Goal: Task Accomplishment & Management: Use online tool/utility

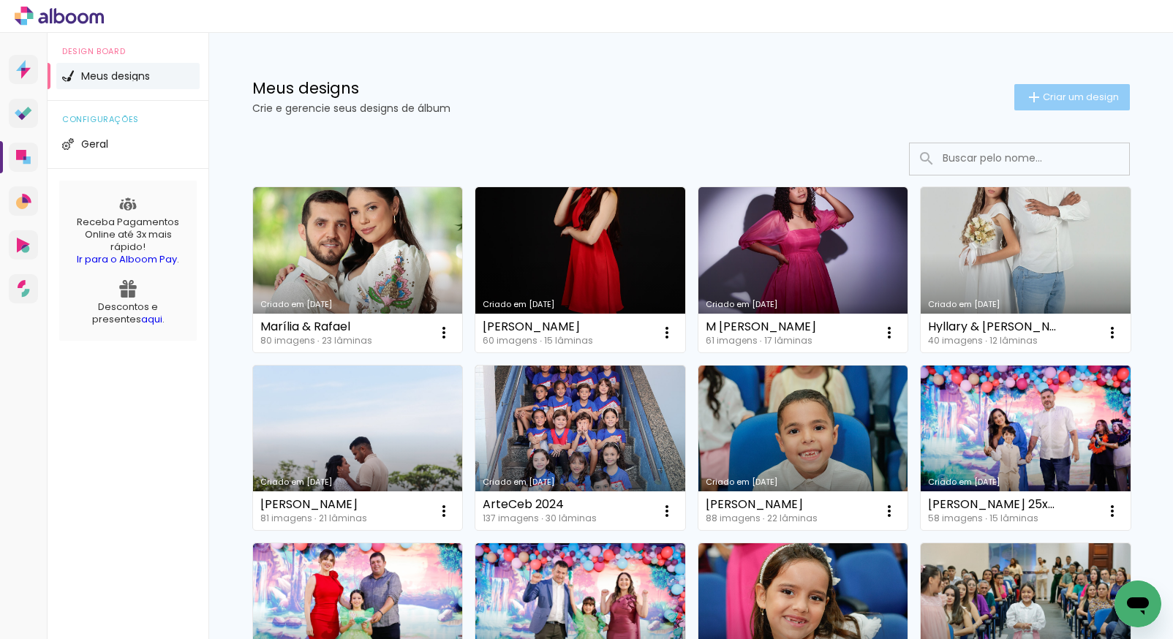
click at [1043, 94] on span "Criar um design" at bounding box center [1081, 97] width 76 height 10
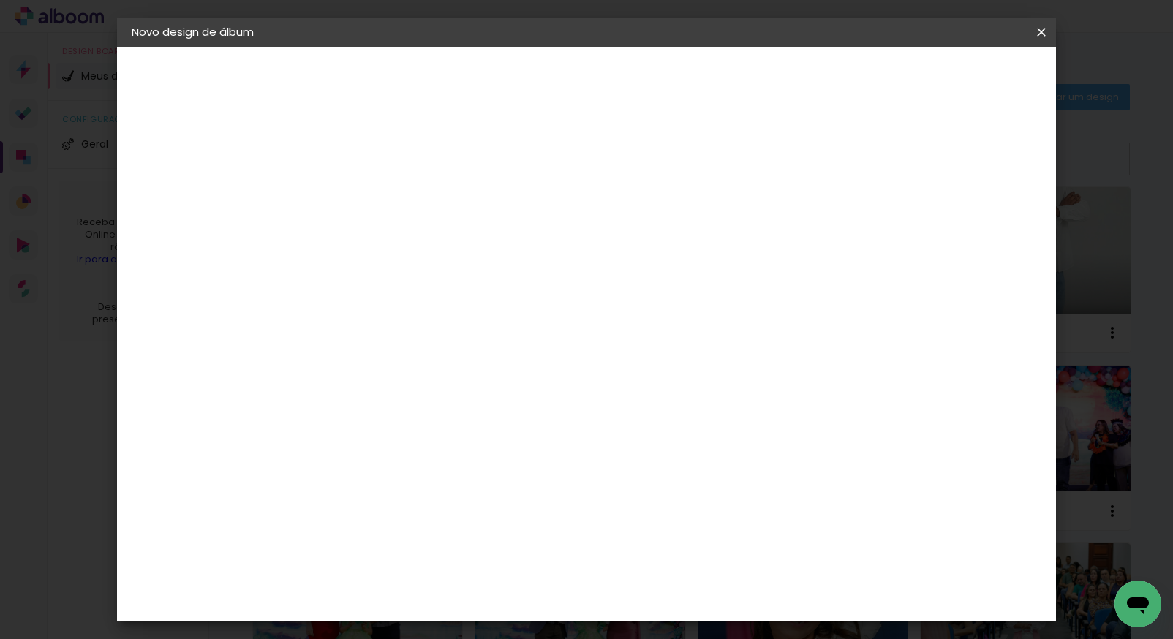
click at [371, 189] on input at bounding box center [371, 196] width 0 height 23
type input "[PERSON_NAME] e [PERSON_NAME]"
type paper-input "[PERSON_NAME] e [PERSON_NAME]"
click at [0, 0] on slot "Avançar" at bounding box center [0, 0] width 0 height 0
click at [0, 0] on slot "Tamanho Livre" at bounding box center [0, 0] width 0 height 0
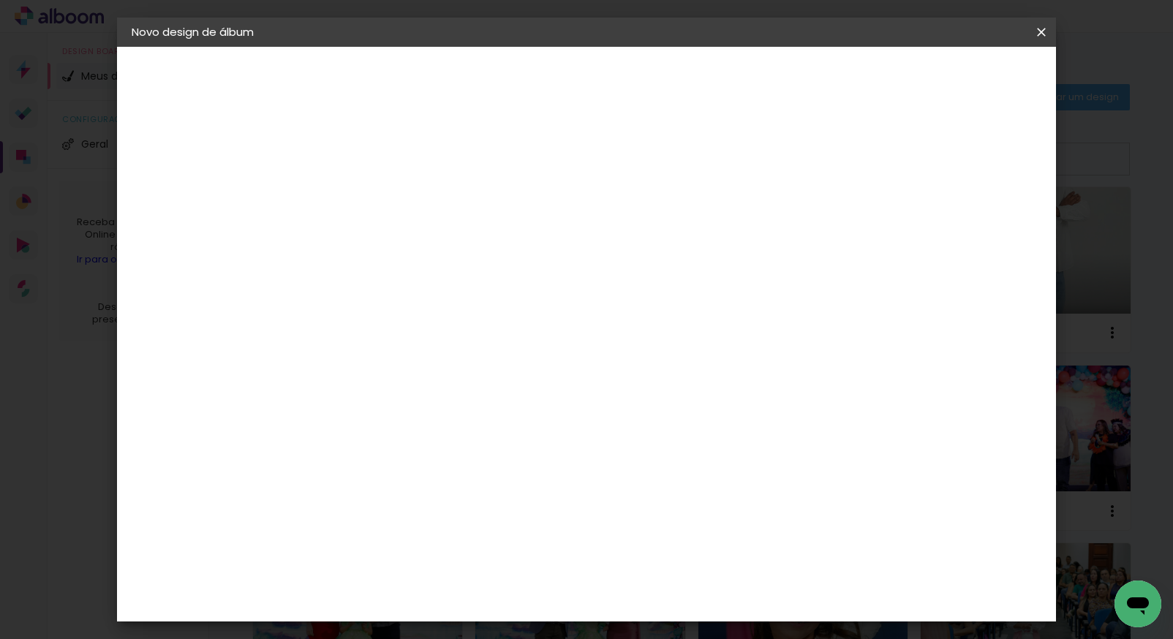
click at [0, 0] on slot "Tamanho Livre" at bounding box center [0, 0] width 0 height 0
click at [0, 0] on slot "Avançar" at bounding box center [0, 0] width 0 height 0
click at [528, 225] on span "30" at bounding box center [527, 229] width 24 height 22
click at [533, 225] on span "30" at bounding box center [527, 229] width 24 height 22
click at [950, 75] on span "Iniciar design" at bounding box center [916, 77] width 67 height 10
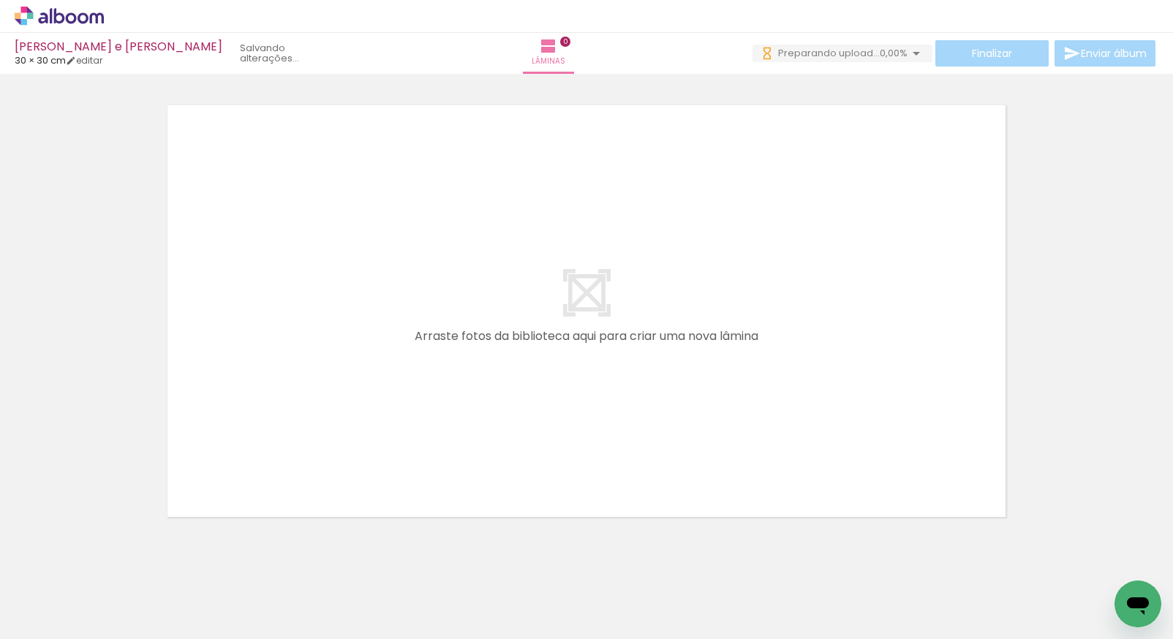
click at [78, 596] on iron-icon at bounding box center [75, 596] width 12 height 12
click at [75, 590] on paper-item "Não utilizadas" at bounding box center [47, 591] width 75 height 12
type input "Não utilizadas"
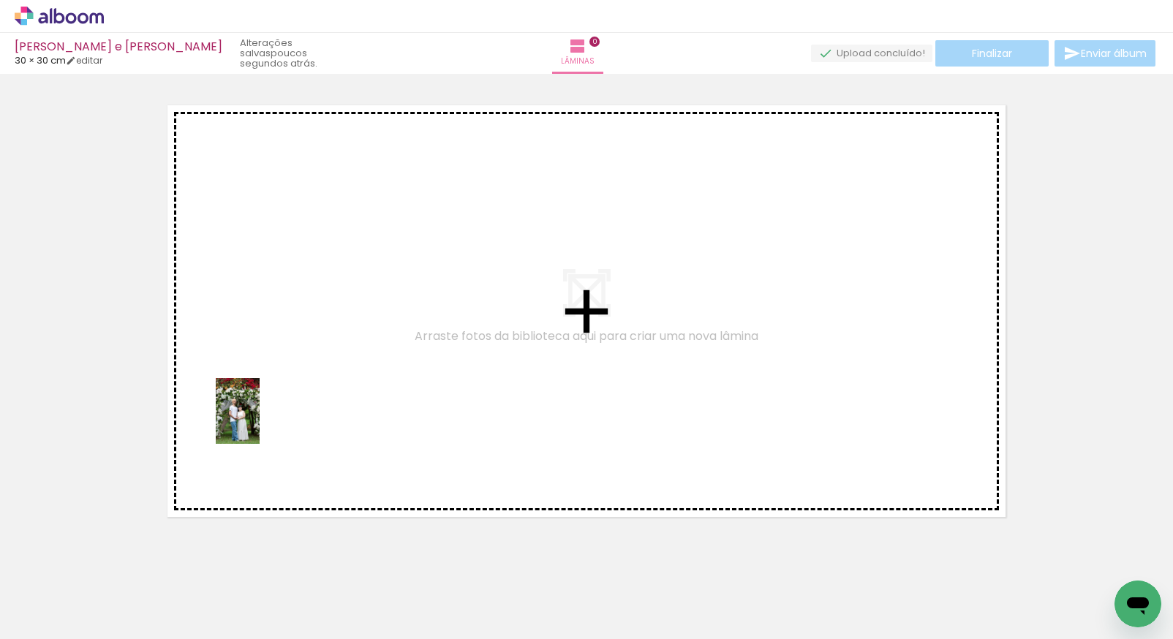
drag, startPoint x: 155, startPoint y: 590, endPoint x: 266, endPoint y: 397, distance: 222.2
click at [266, 397] on quentale-workspace at bounding box center [586, 319] width 1173 height 639
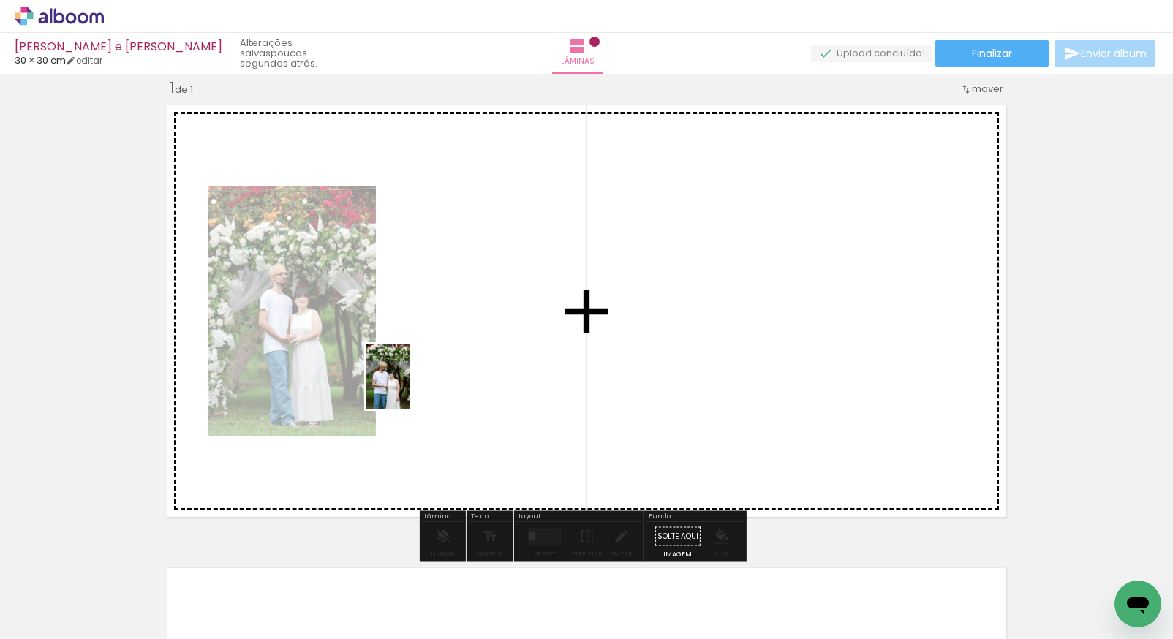
drag, startPoint x: 154, startPoint y: 587, endPoint x: 462, endPoint y: 334, distance: 398.7
click at [462, 334] on quentale-workspace at bounding box center [586, 319] width 1173 height 639
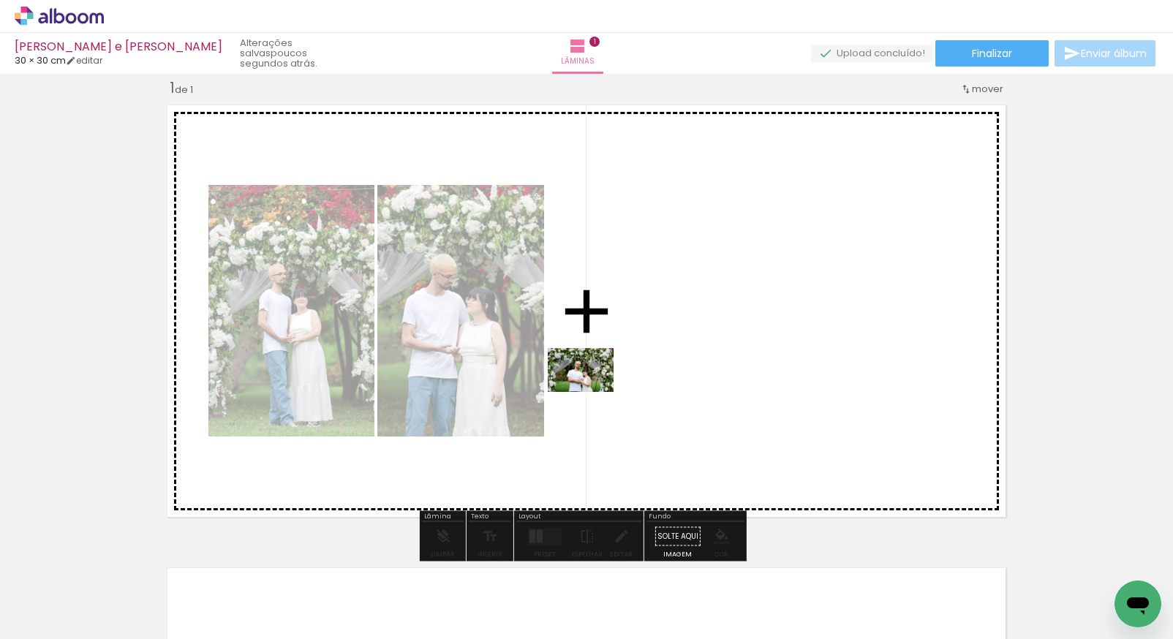
drag, startPoint x: 153, startPoint y: 590, endPoint x: 620, endPoint y: 351, distance: 524.8
click at [620, 351] on quentale-workspace at bounding box center [586, 319] width 1173 height 639
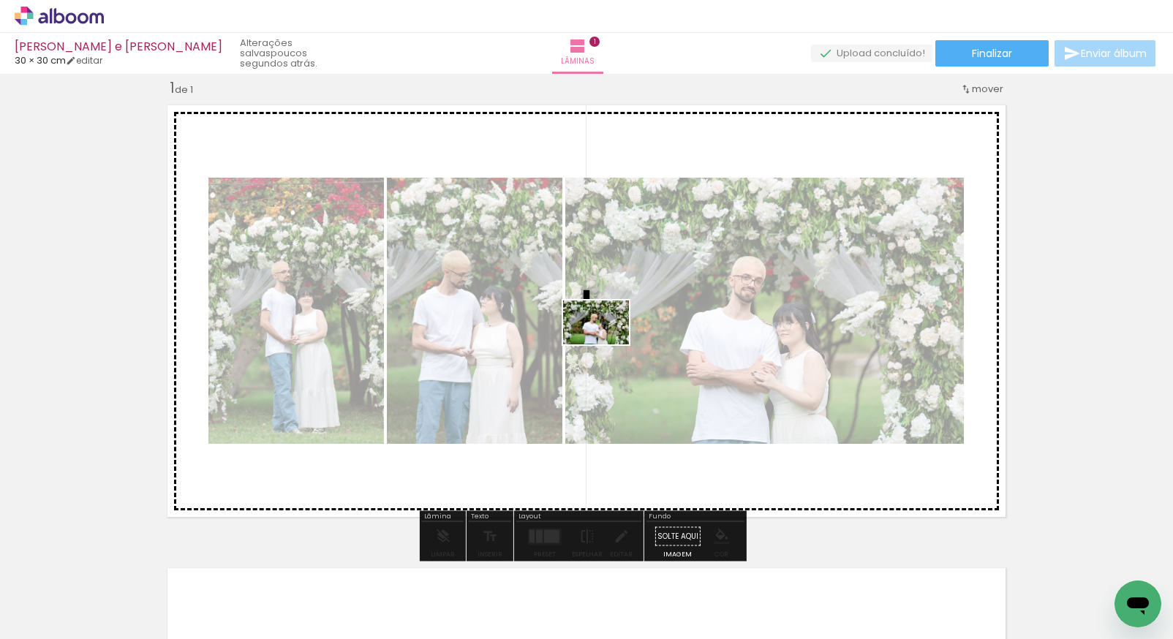
drag, startPoint x: 155, startPoint y: 598, endPoint x: 608, endPoint y: 340, distance: 521.0
click at [608, 340] on quentale-workspace at bounding box center [586, 319] width 1173 height 639
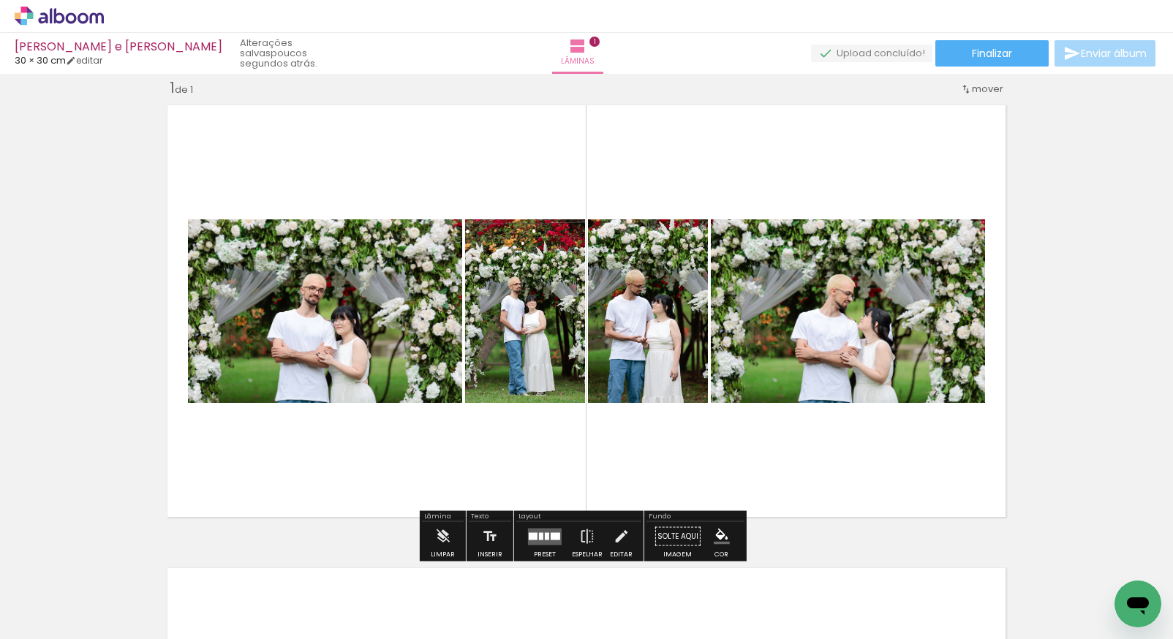
click at [539, 538] on div at bounding box center [541, 536] width 4 height 7
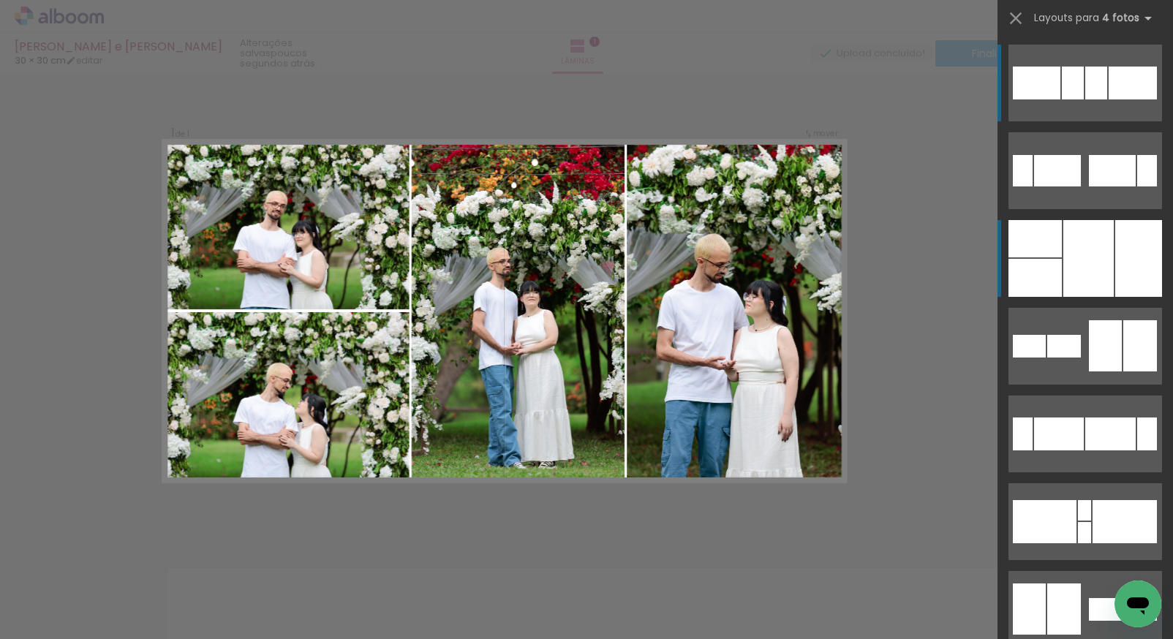
click at [1030, 250] on div at bounding box center [1035, 238] width 53 height 37
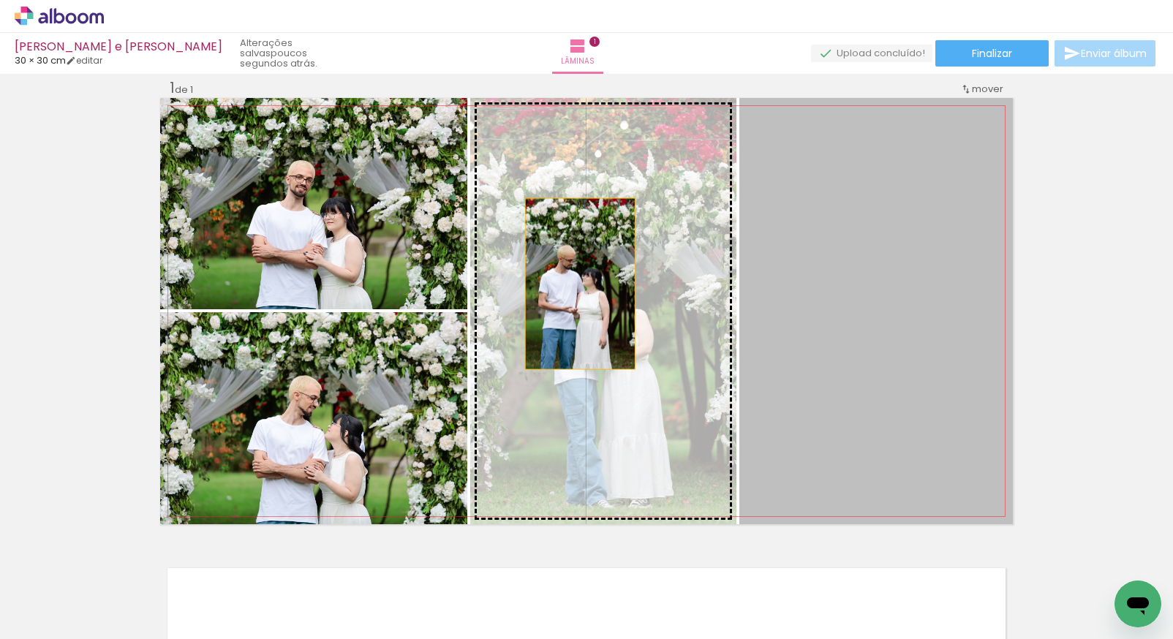
drag, startPoint x: 769, startPoint y: 288, endPoint x: 571, endPoint y: 284, distance: 197.6
click at [0, 0] on slot at bounding box center [0, 0] width 0 height 0
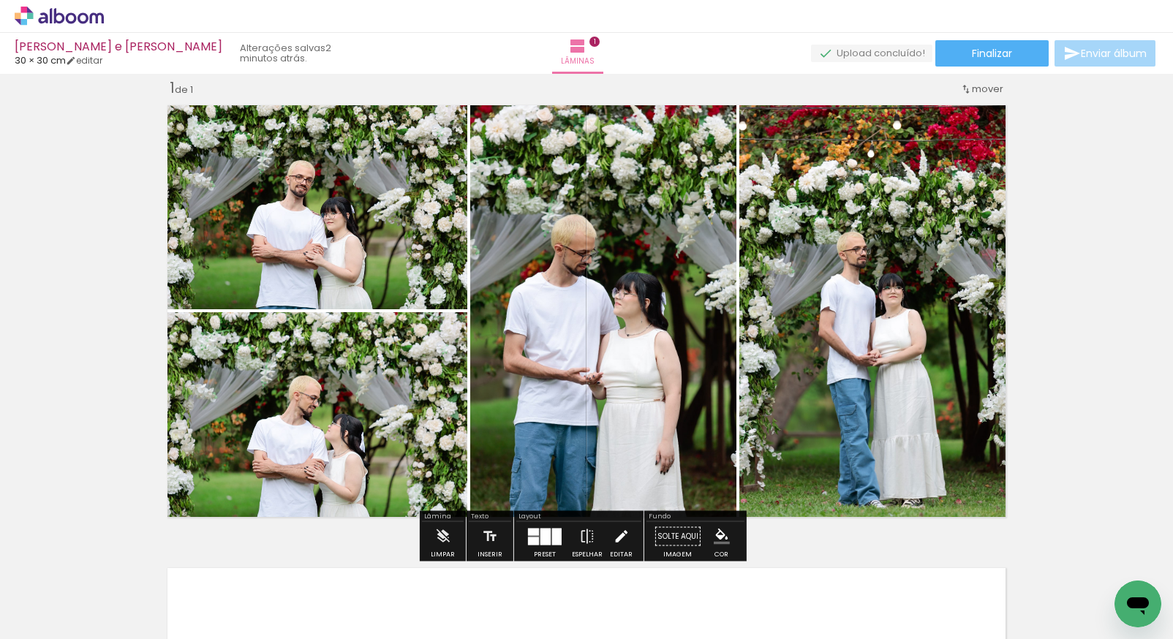
click at [620, 531] on iron-icon at bounding box center [621, 536] width 16 height 29
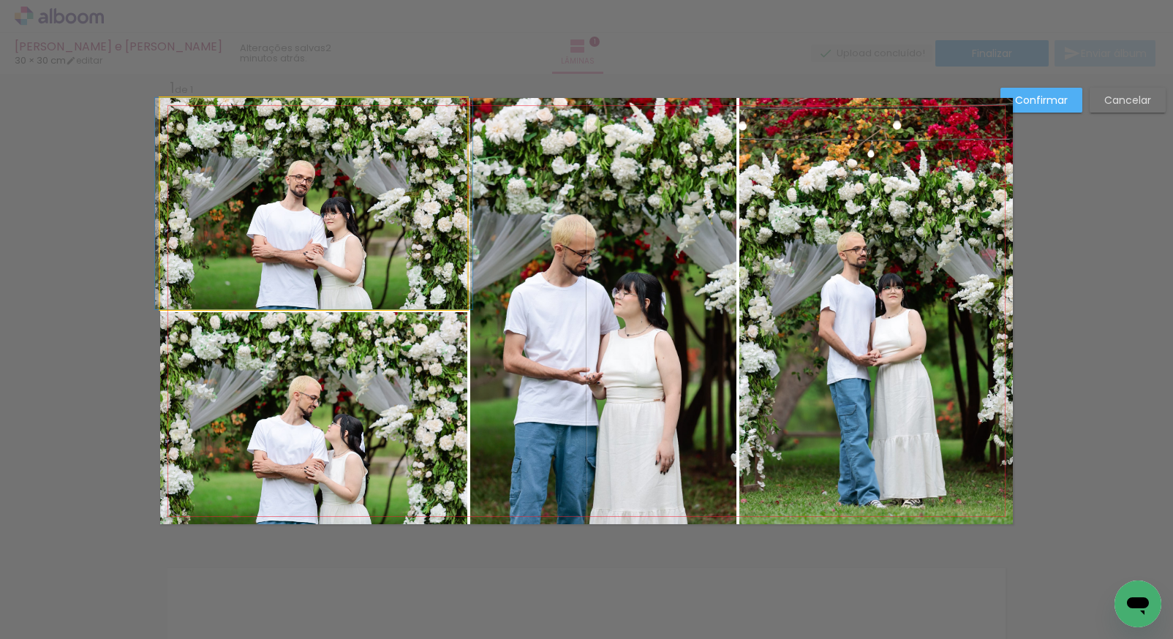
click at [376, 272] on quentale-photo at bounding box center [313, 203] width 307 height 211
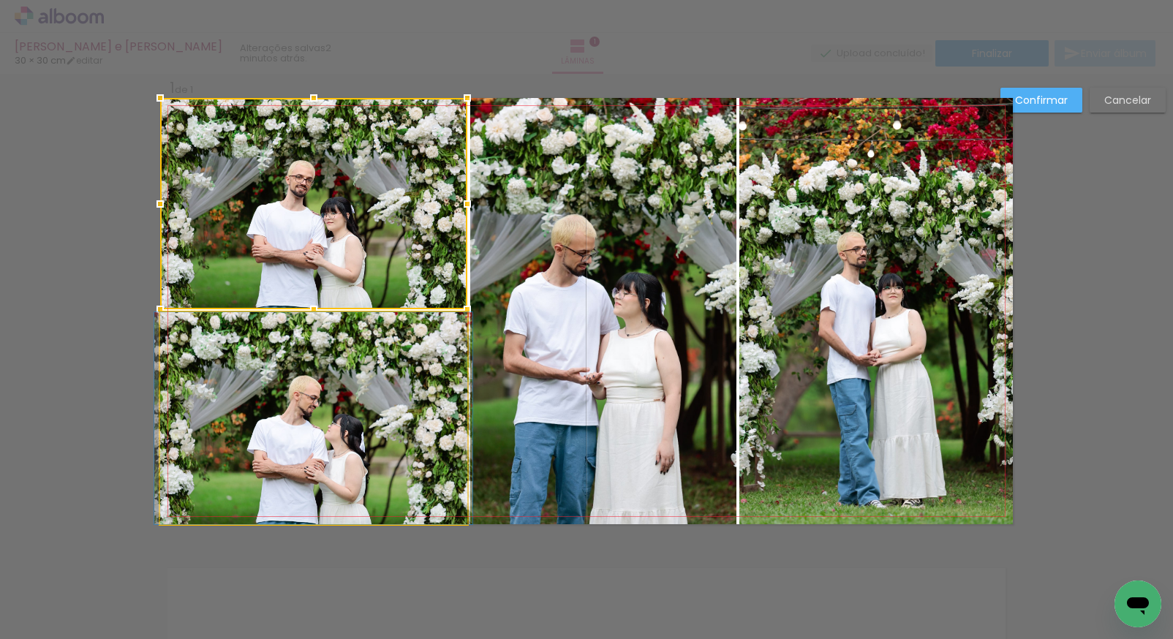
click at [366, 388] on quentale-photo at bounding box center [313, 418] width 307 height 212
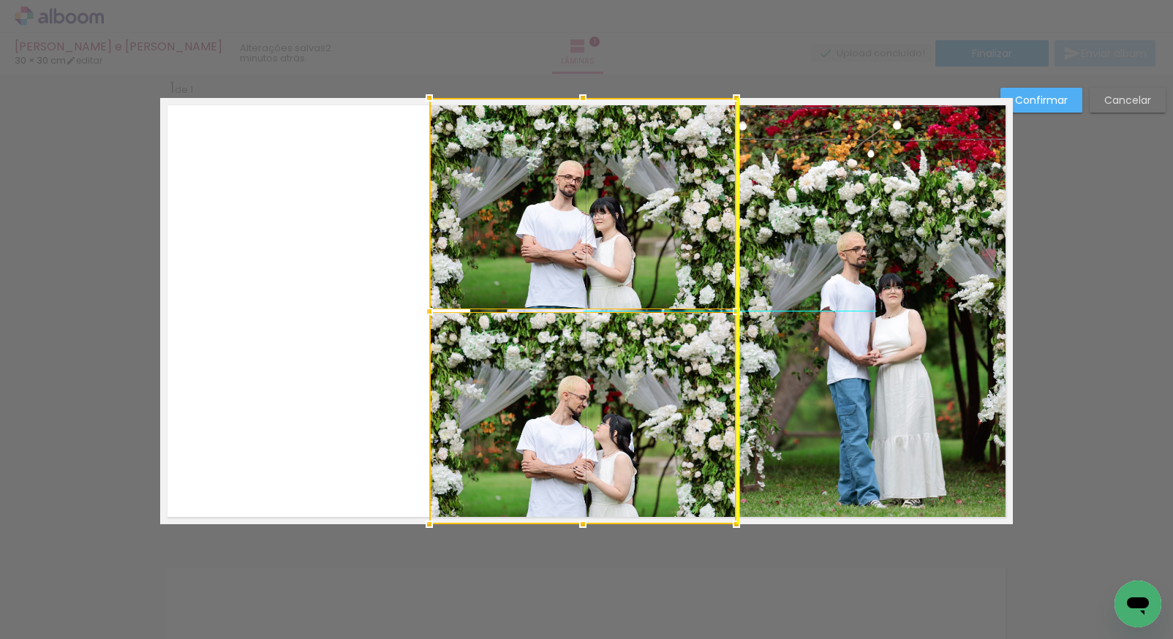
drag, startPoint x: 343, startPoint y: 365, endPoint x: 594, endPoint y: 372, distance: 251.0
click at [594, 372] on div at bounding box center [582, 311] width 307 height 427
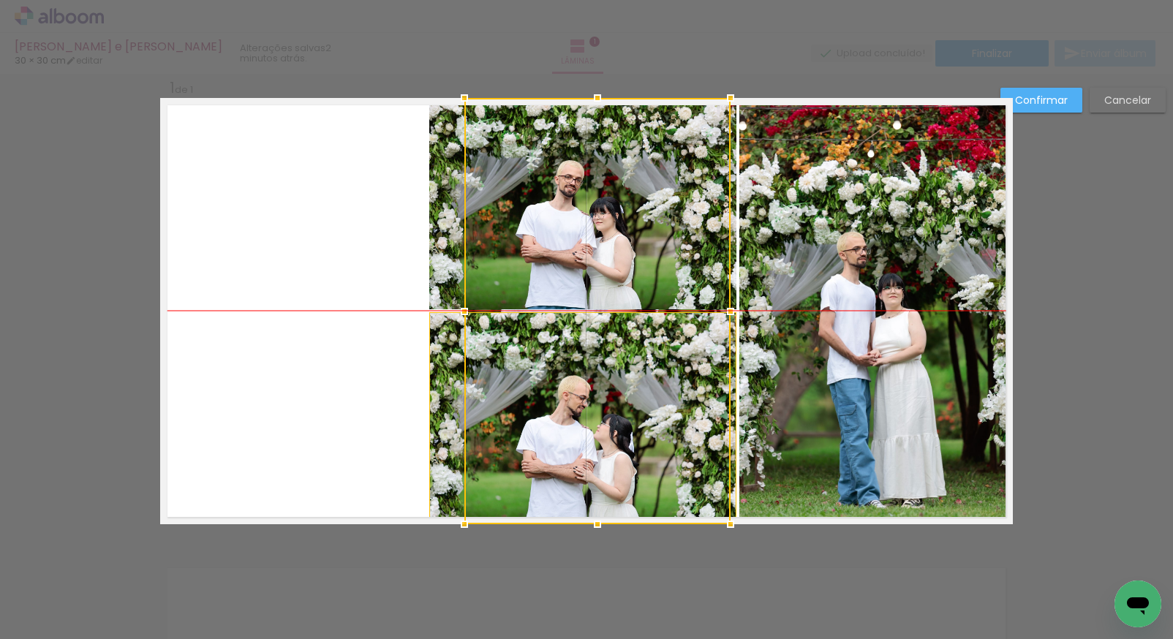
click at [648, 295] on div at bounding box center [598, 311] width 266 height 427
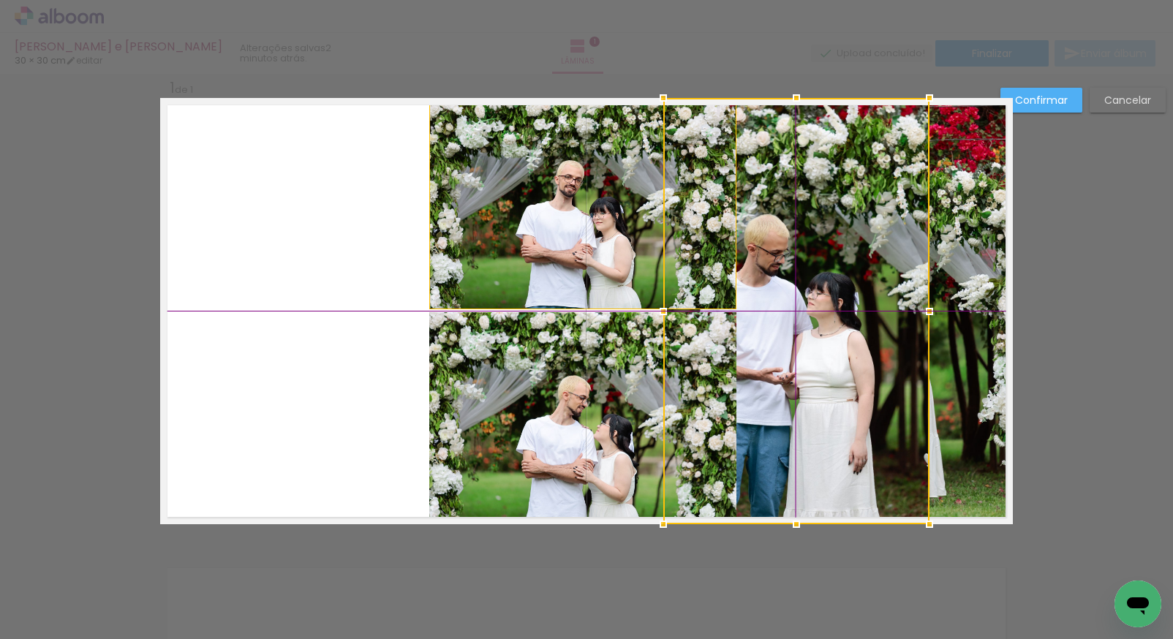
drag, startPoint x: 638, startPoint y: 285, endPoint x: 839, endPoint y: 279, distance: 201.3
click at [839, 279] on div at bounding box center [797, 311] width 266 height 427
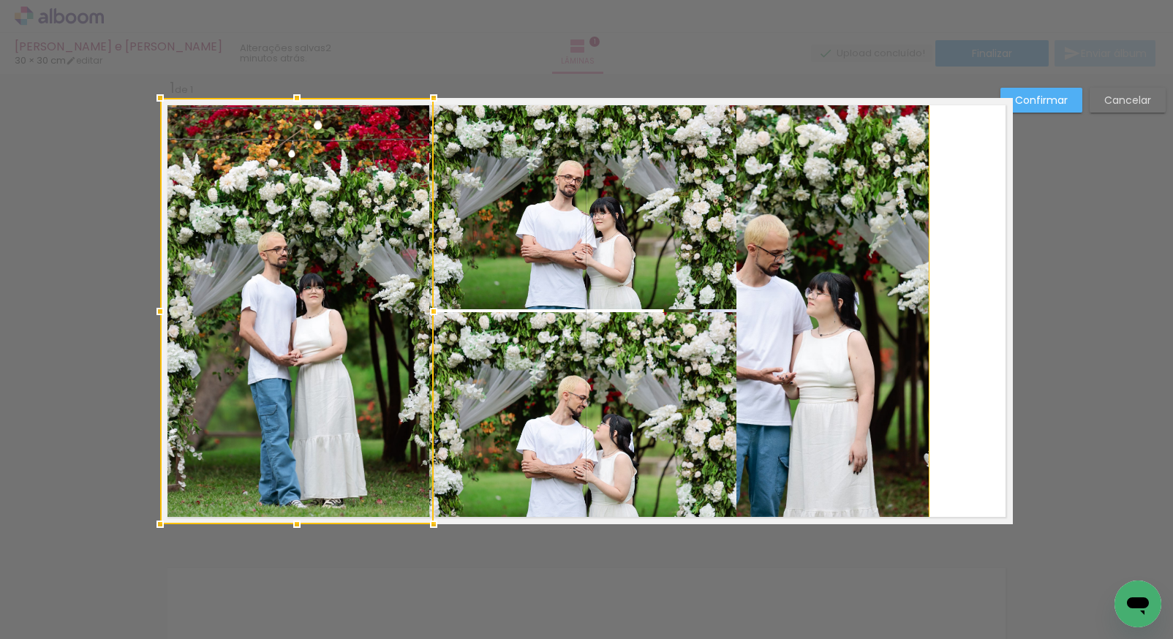
drag, startPoint x: 948, startPoint y: 252, endPoint x: 367, endPoint y: 277, distance: 581.4
click at [367, 276] on div at bounding box center [297, 311] width 274 height 427
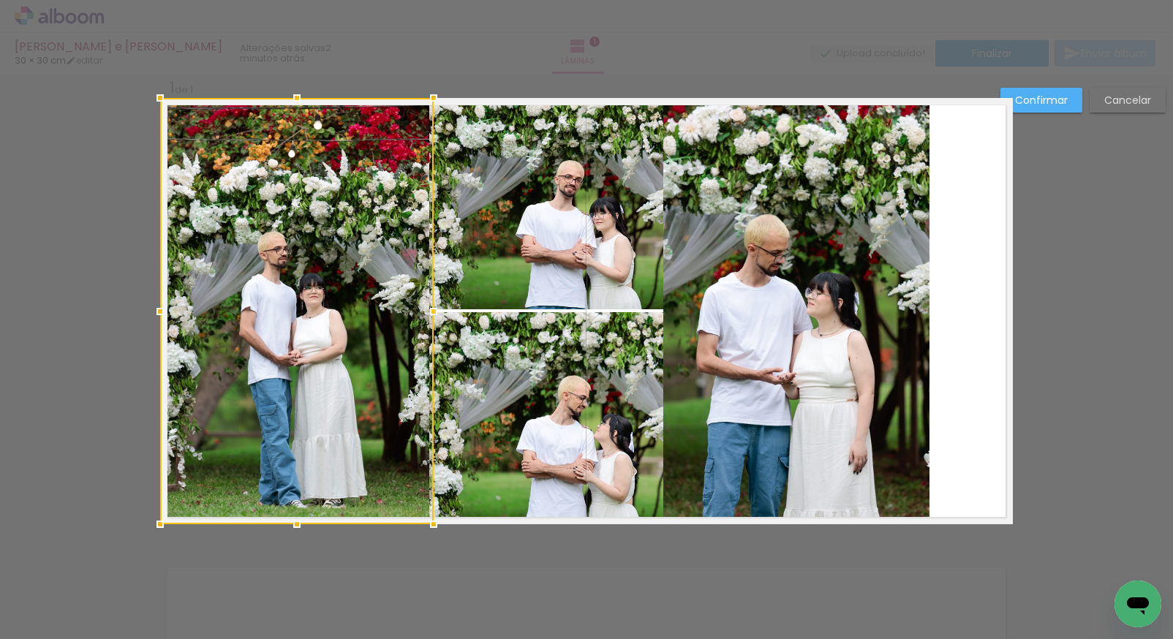
click at [778, 315] on quentale-photo at bounding box center [797, 311] width 266 height 427
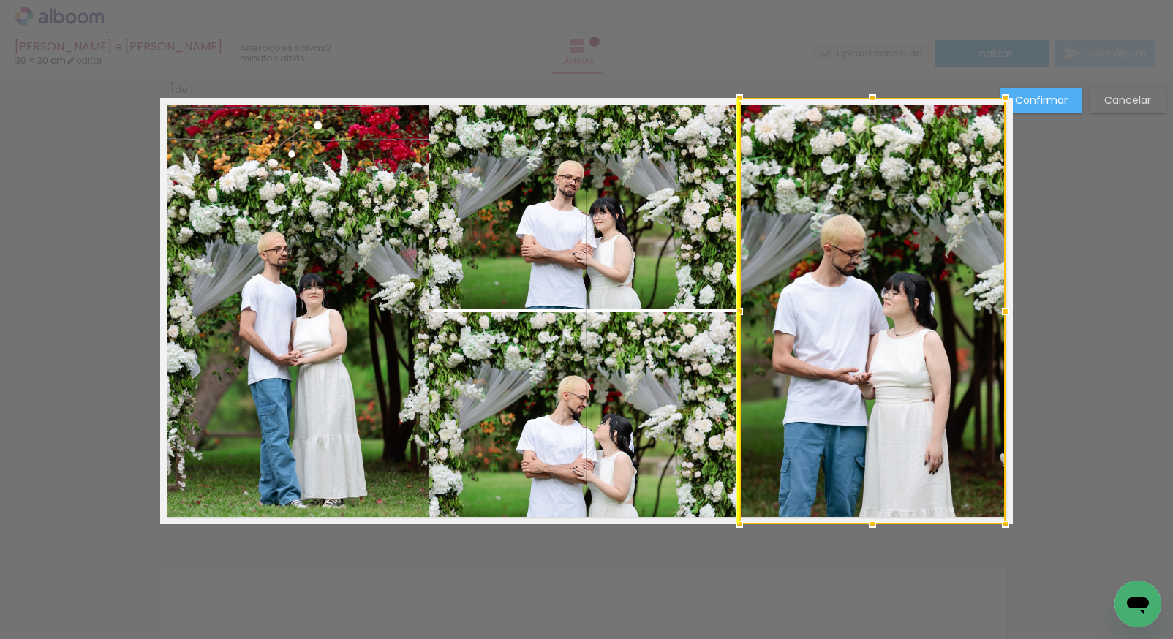
drag, startPoint x: 789, startPoint y: 315, endPoint x: 862, endPoint y: 313, distance: 73.2
click at [862, 313] on div at bounding box center [873, 311] width 266 height 427
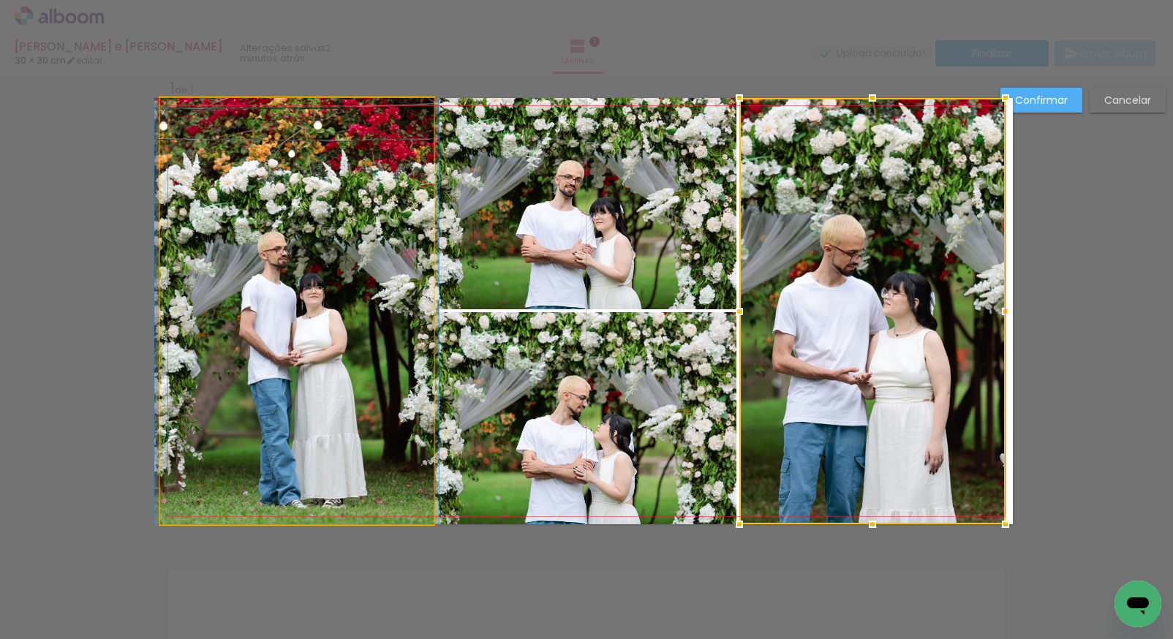
click at [359, 360] on quentale-photo at bounding box center [297, 311] width 274 height 427
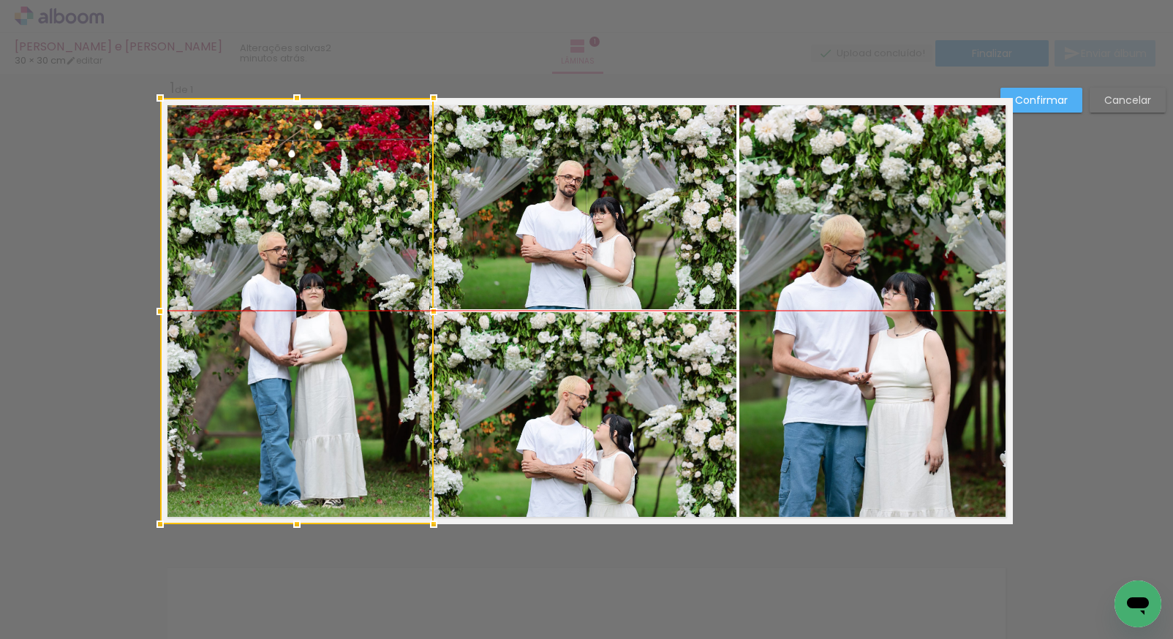
drag, startPoint x: 372, startPoint y: 331, endPoint x: 341, endPoint y: 331, distance: 31.5
click at [340, 333] on div at bounding box center [297, 311] width 274 height 427
drag, startPoint x: 349, startPoint y: 290, endPoint x: 328, endPoint y: 293, distance: 20.7
click at [328, 293] on div at bounding box center [297, 311] width 274 height 427
click at [574, 266] on quentale-photo at bounding box center [582, 203] width 307 height 211
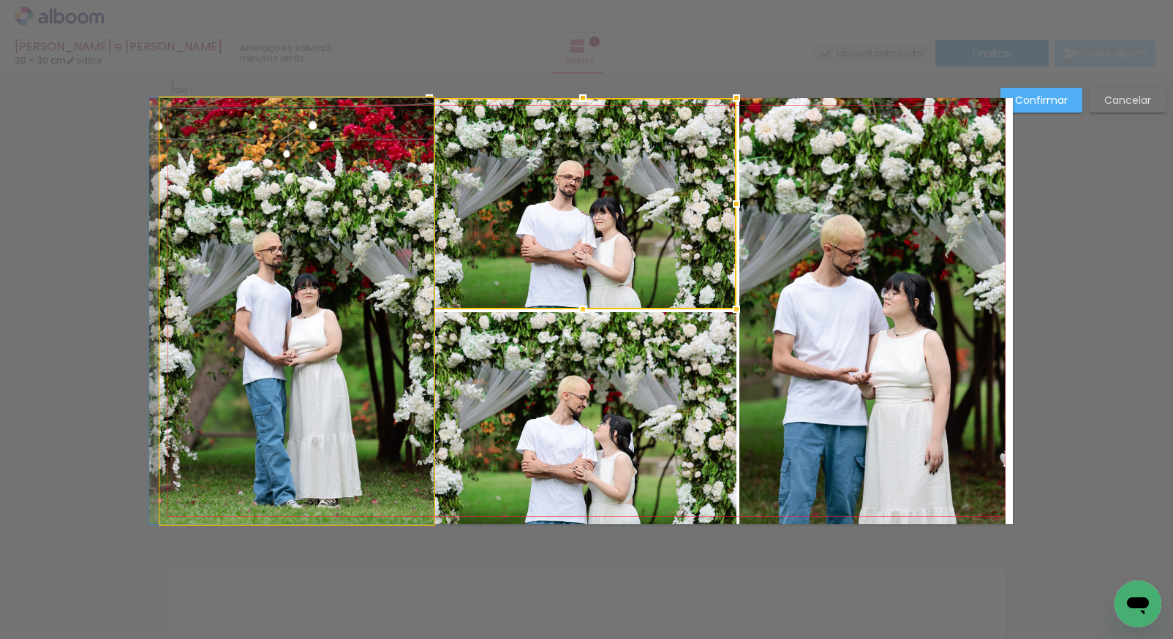
drag, startPoint x: 355, startPoint y: 280, endPoint x: 316, endPoint y: 281, distance: 38.8
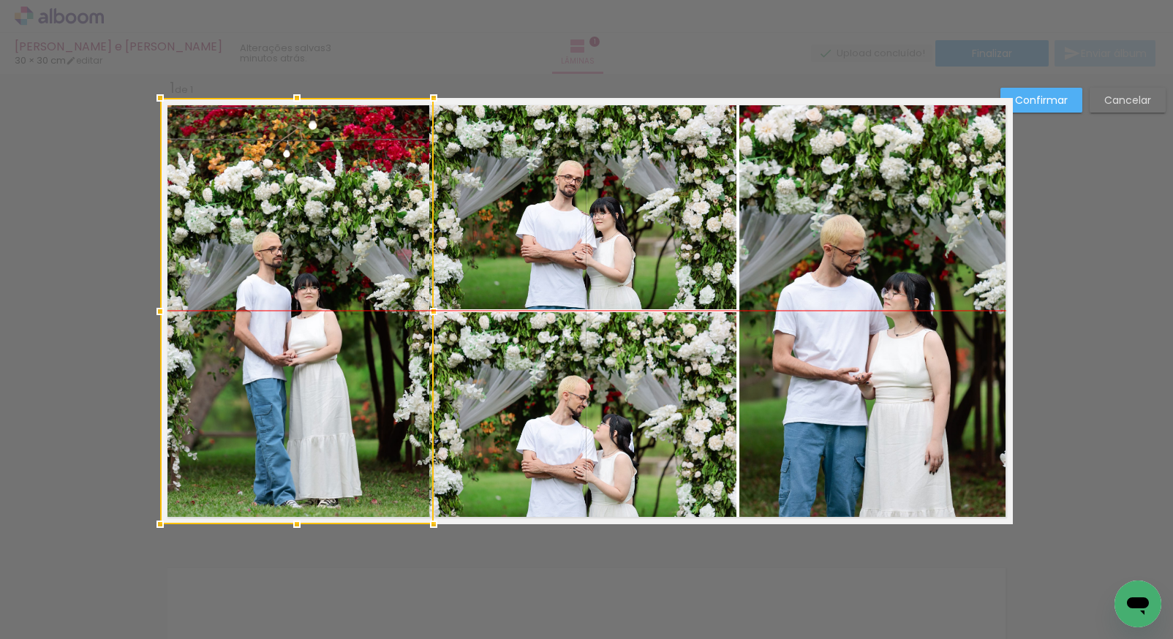
drag, startPoint x: 359, startPoint y: 285, endPoint x: 331, endPoint y: 286, distance: 28.5
click at [331, 286] on div at bounding box center [297, 311] width 274 height 427
click at [666, 256] on quentale-photo at bounding box center [582, 203] width 307 height 211
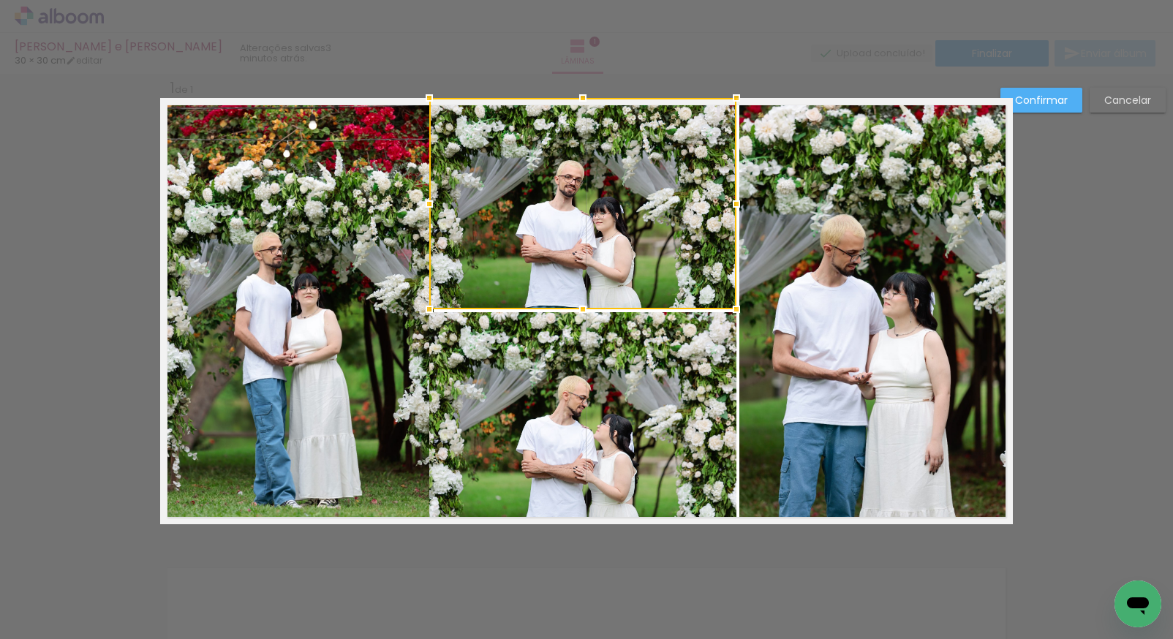
click at [650, 397] on quentale-photo at bounding box center [582, 418] width 307 height 212
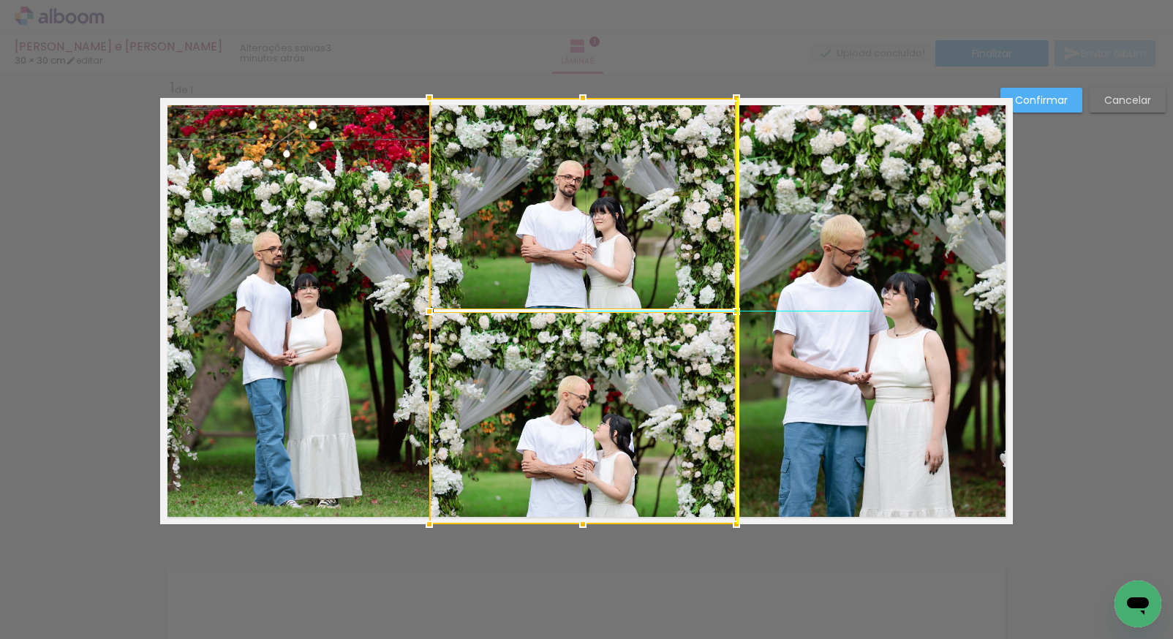
click at [618, 361] on div at bounding box center [582, 311] width 307 height 427
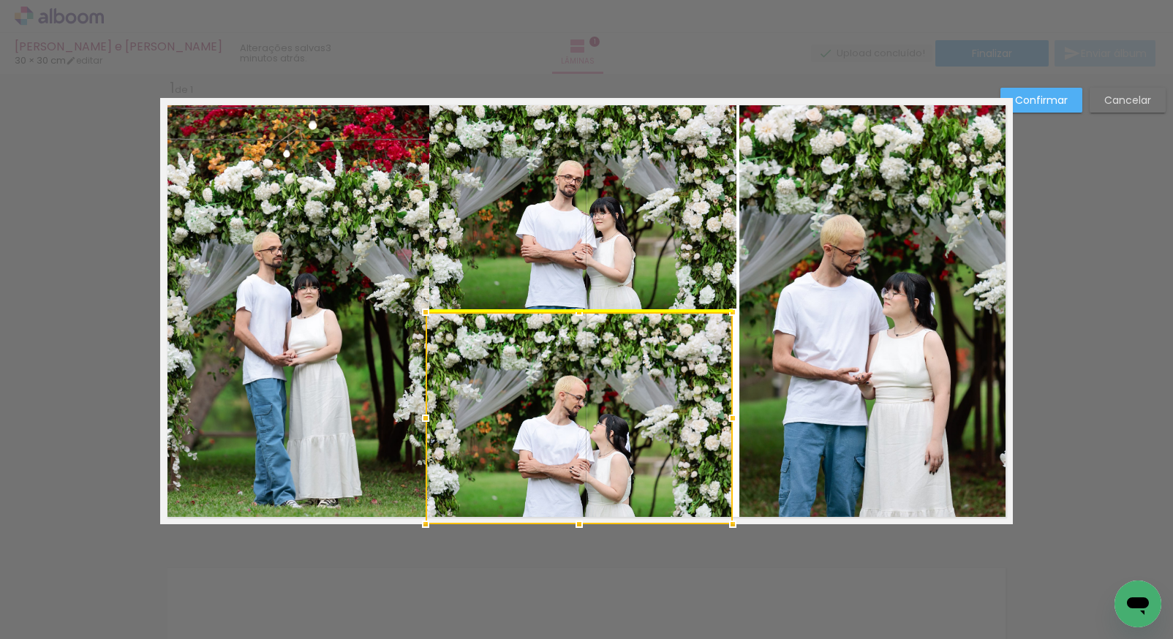
click at [615, 367] on div at bounding box center [579, 418] width 307 height 212
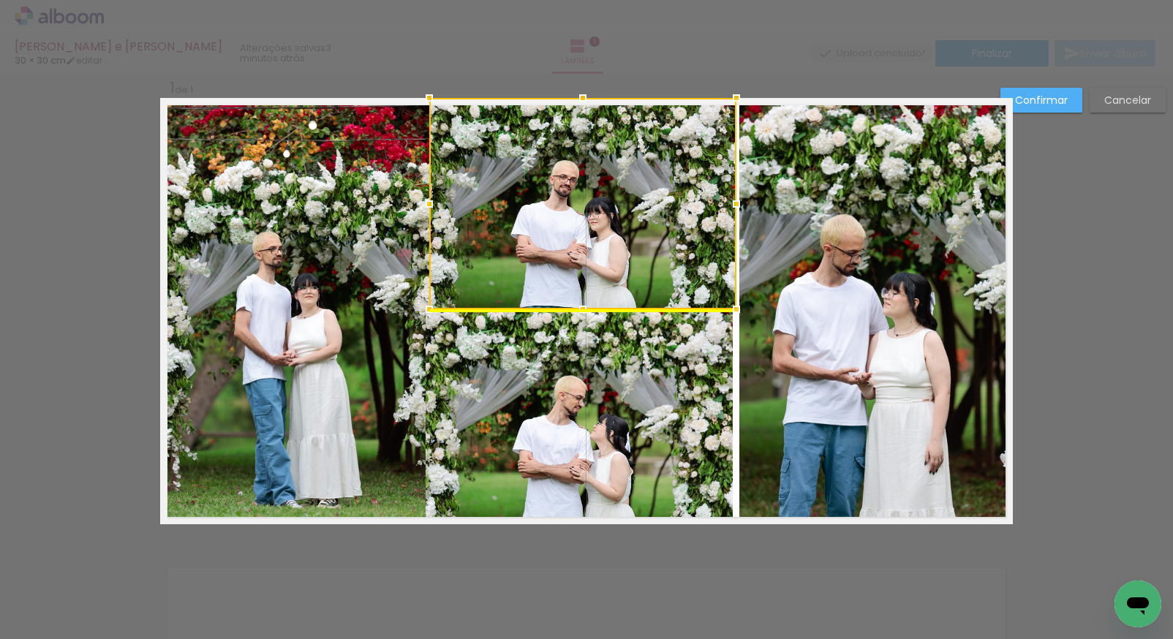
click at [612, 270] on div at bounding box center [582, 203] width 307 height 211
click at [375, 335] on quentale-photo at bounding box center [297, 311] width 274 height 427
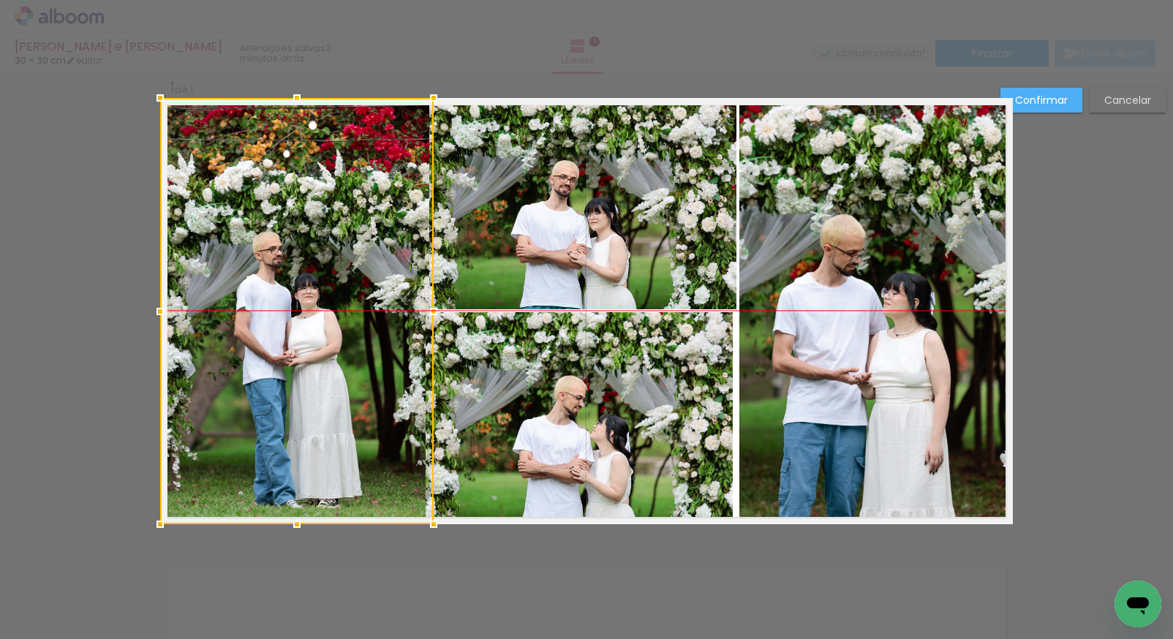
drag, startPoint x: 372, startPoint y: 272, endPoint x: 349, endPoint y: 273, distance: 22.7
click at [350, 273] on div at bounding box center [297, 311] width 274 height 427
click at [0, 0] on slot "Confirmar" at bounding box center [0, 0] width 0 height 0
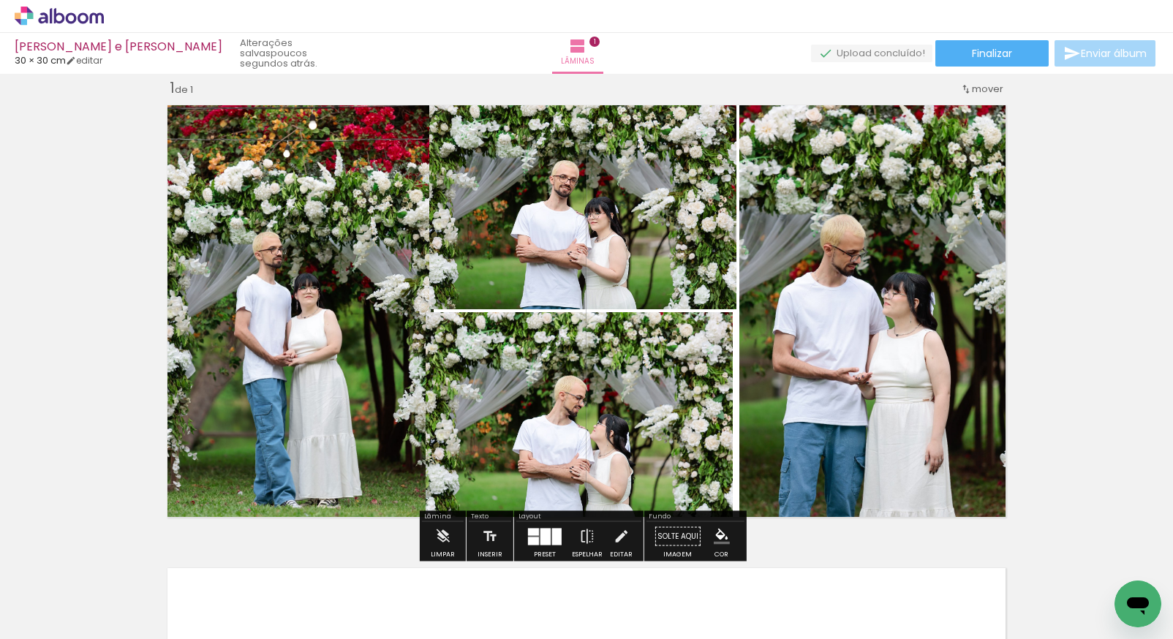
click at [623, 532] on iron-icon at bounding box center [621, 536] width 16 height 29
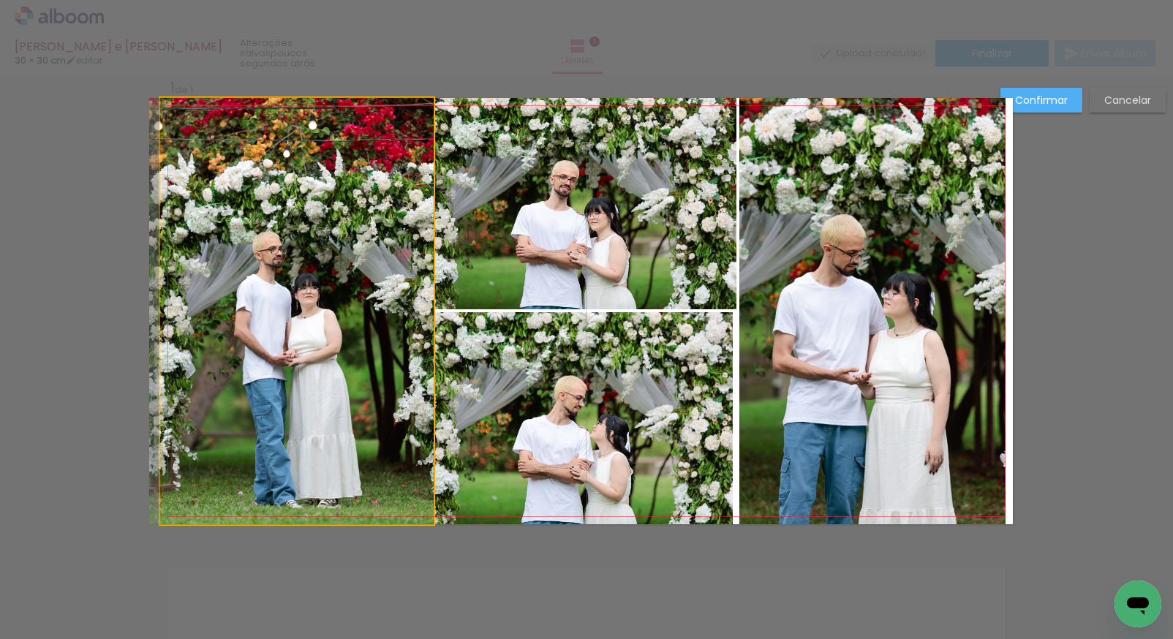
click at [328, 296] on quentale-photo at bounding box center [297, 311] width 274 height 427
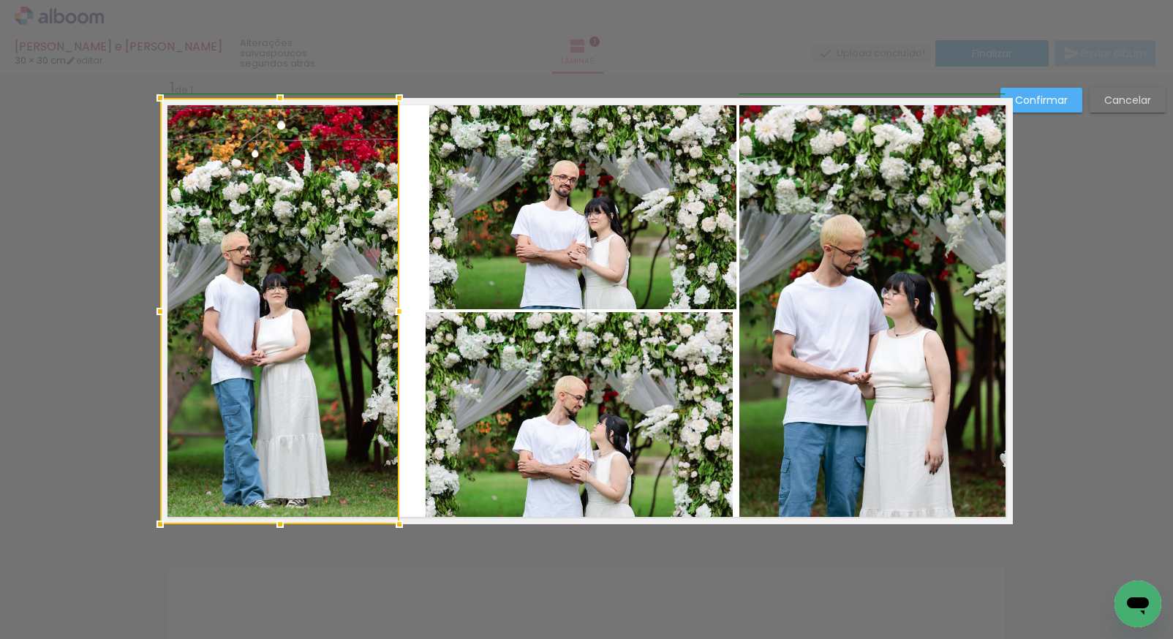
click at [421, 311] on album-spread "1 de 1" at bounding box center [586, 311] width 853 height 427
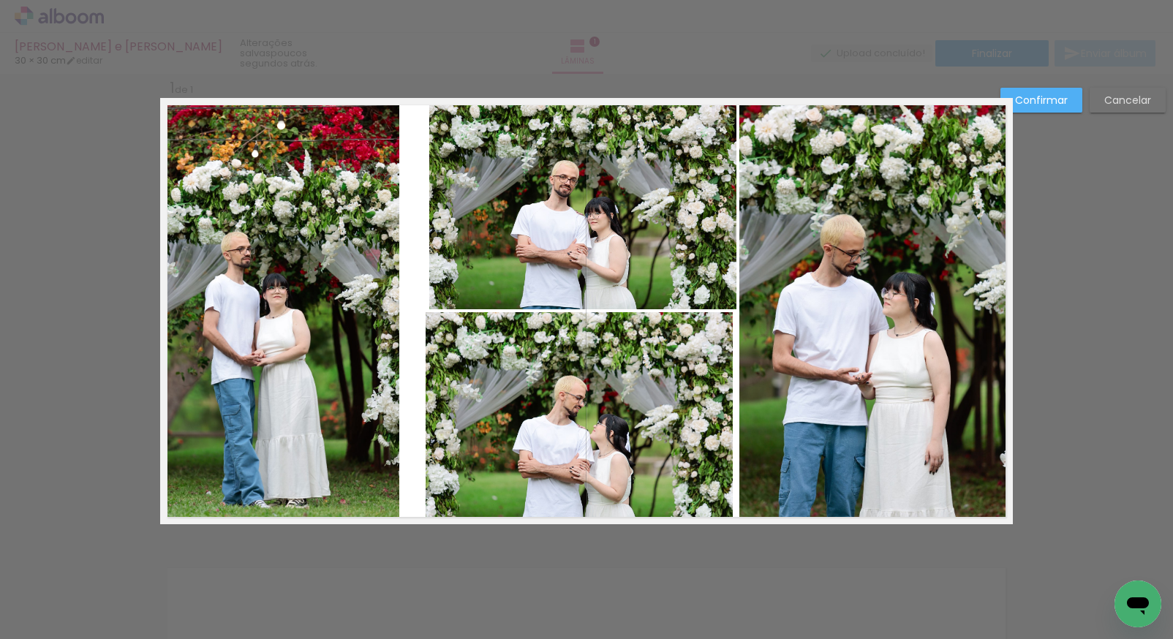
click at [386, 309] on quentale-photo at bounding box center [279, 311] width 239 height 427
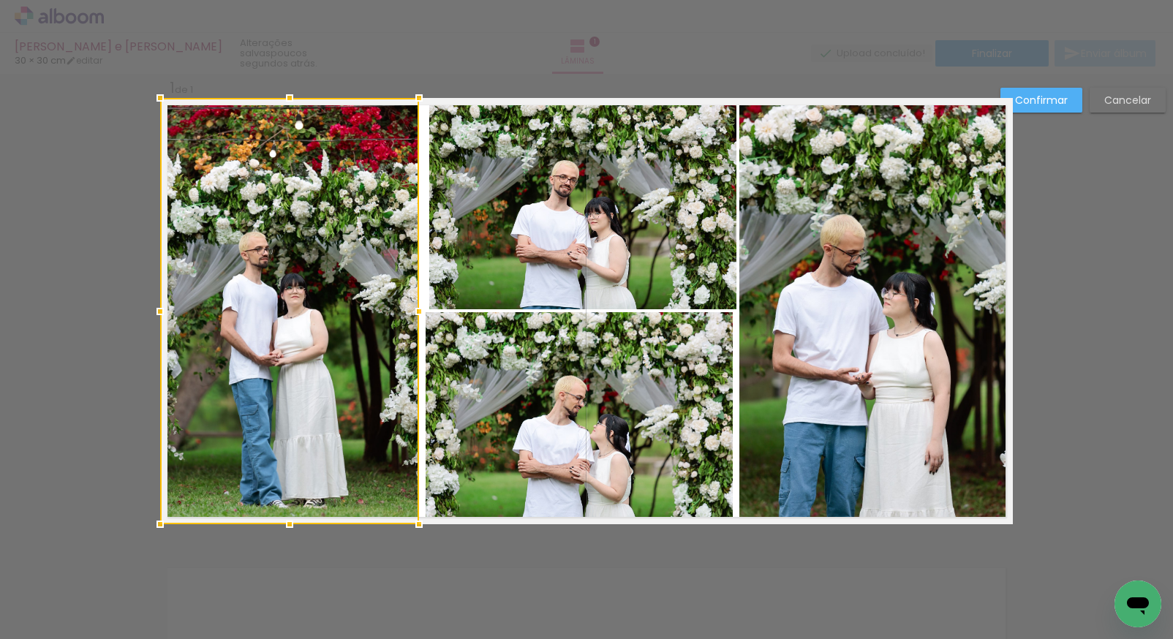
drag, startPoint x: 396, startPoint y: 311, endPoint x: 409, endPoint y: 308, distance: 13.5
click at [410, 309] on div at bounding box center [419, 311] width 29 height 29
click at [0, 0] on slot "Confirmar" at bounding box center [0, 0] width 0 height 0
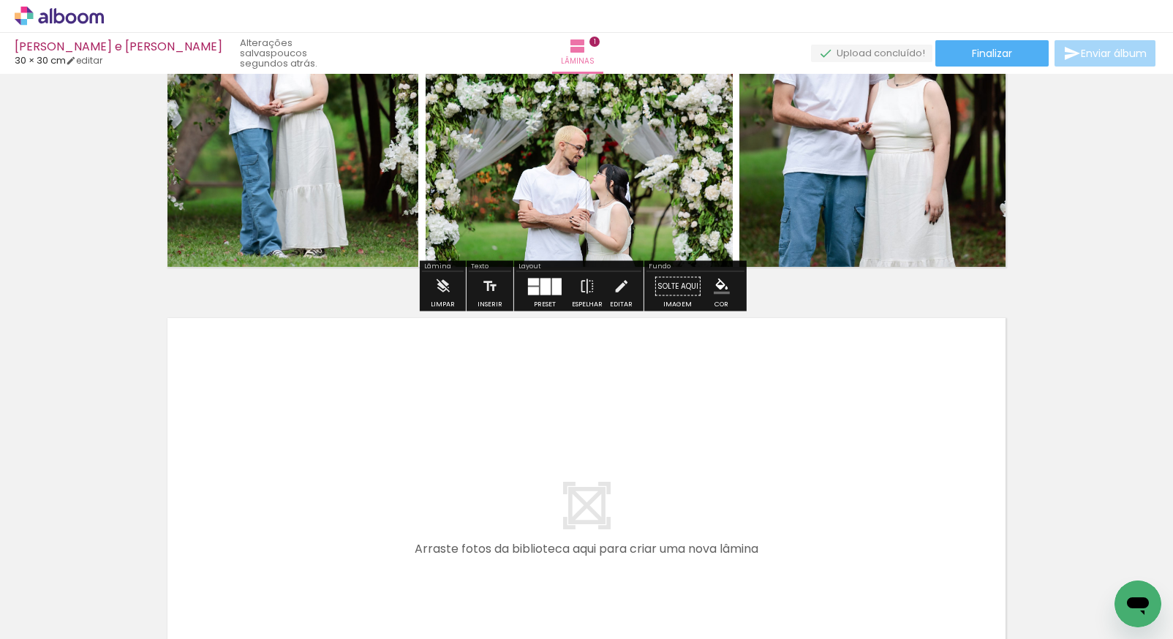
scroll to position [388, 0]
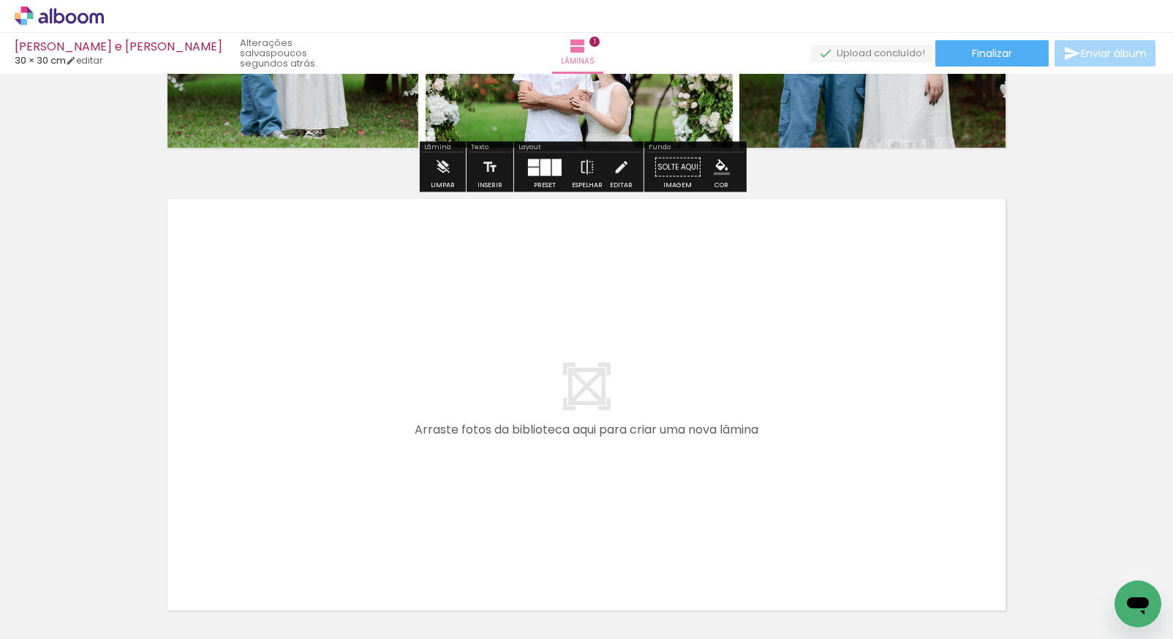
click at [152, 599] on div at bounding box center [146, 590] width 48 height 72
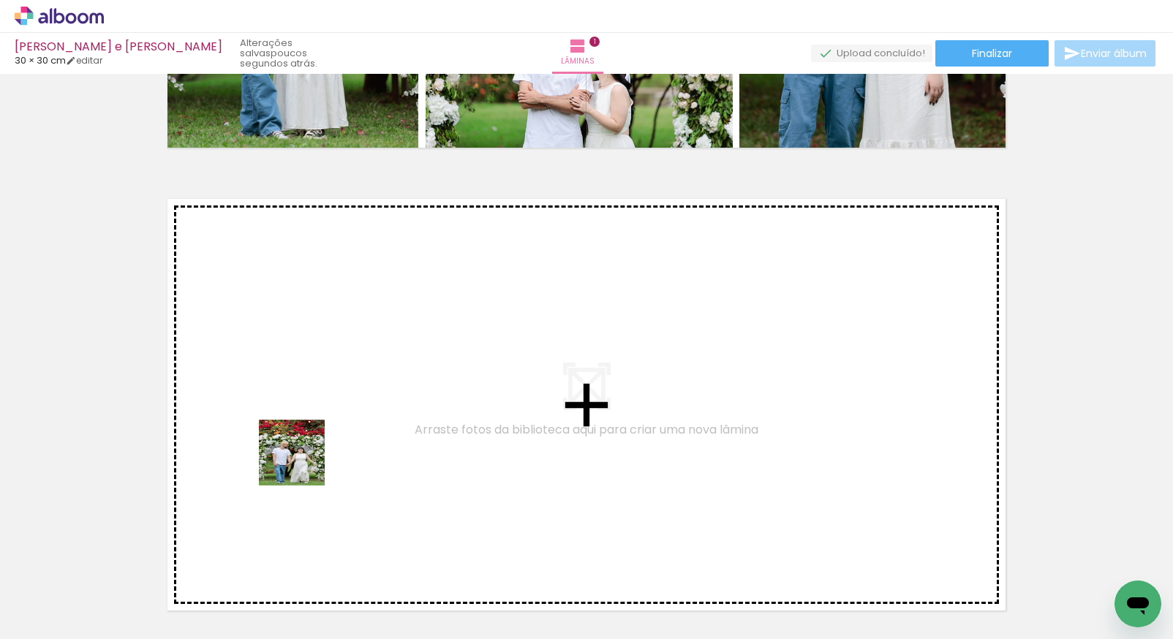
drag, startPoint x: 157, startPoint y: 604, endPoint x: 320, endPoint y: 429, distance: 239.7
click at [320, 429] on quentale-workspace at bounding box center [586, 319] width 1173 height 639
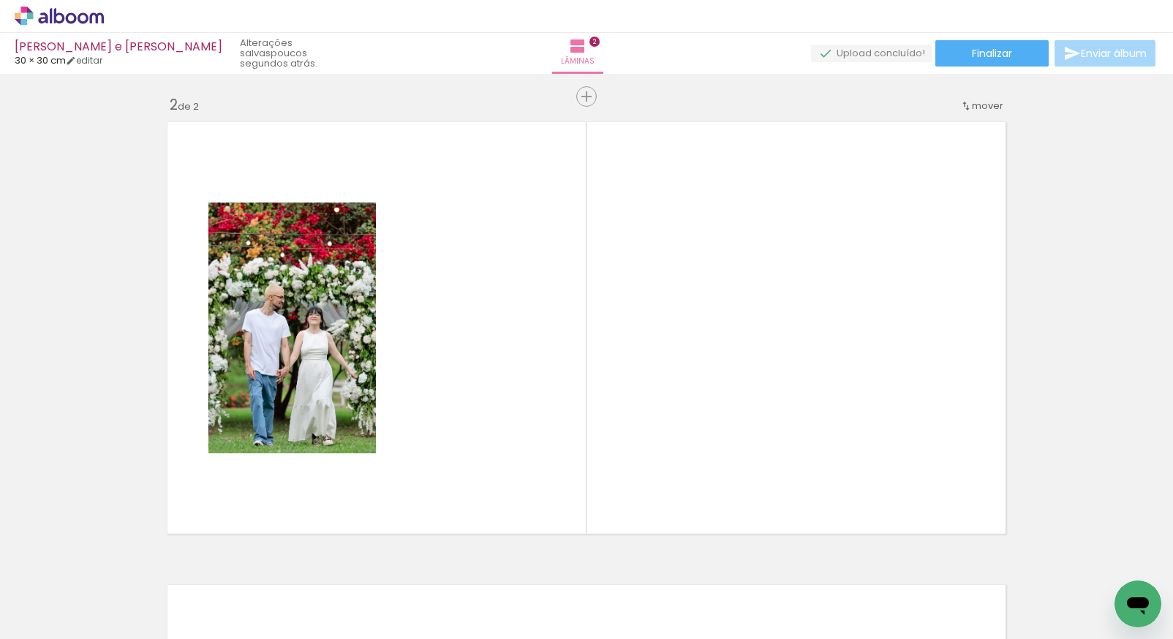
scroll to position [481, 0]
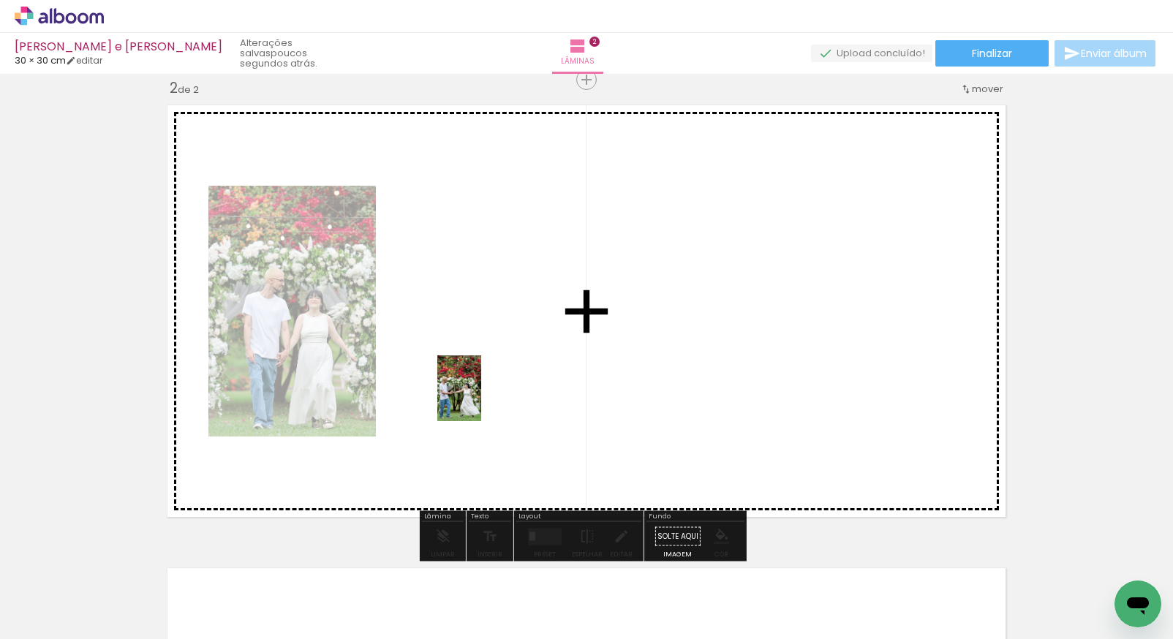
drag, startPoint x: 162, startPoint y: 605, endPoint x: 481, endPoint y: 399, distance: 379.9
click at [481, 399] on quentale-workspace at bounding box center [586, 319] width 1173 height 639
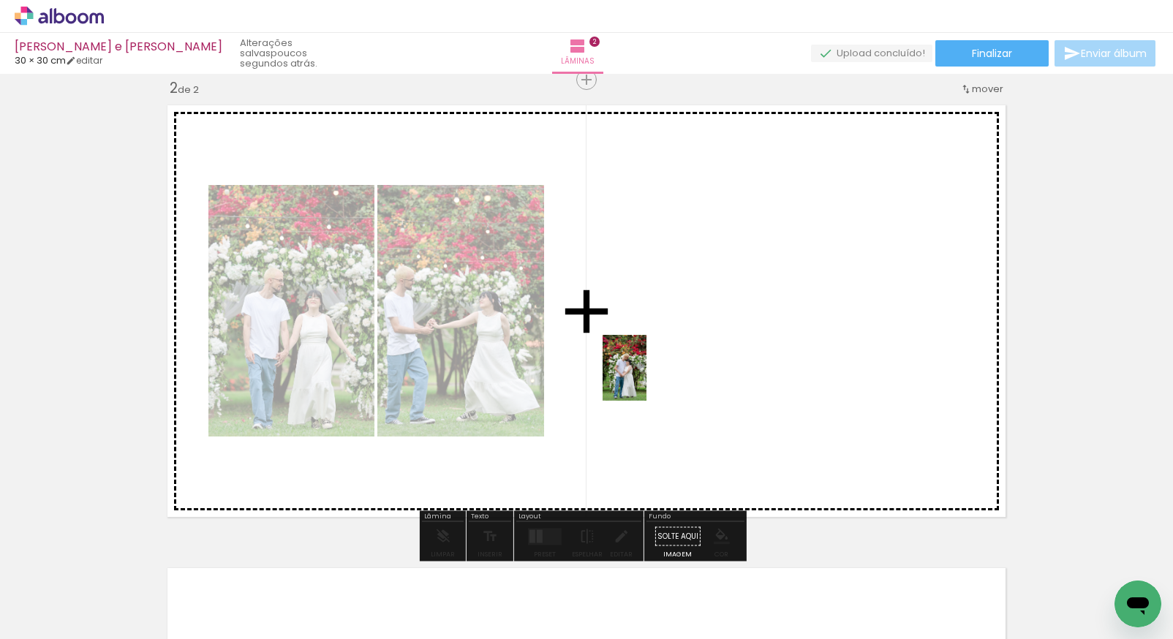
drag, startPoint x: 161, startPoint y: 606, endPoint x: 650, endPoint y: 372, distance: 542.2
click at [650, 372] on quentale-workspace at bounding box center [586, 319] width 1173 height 639
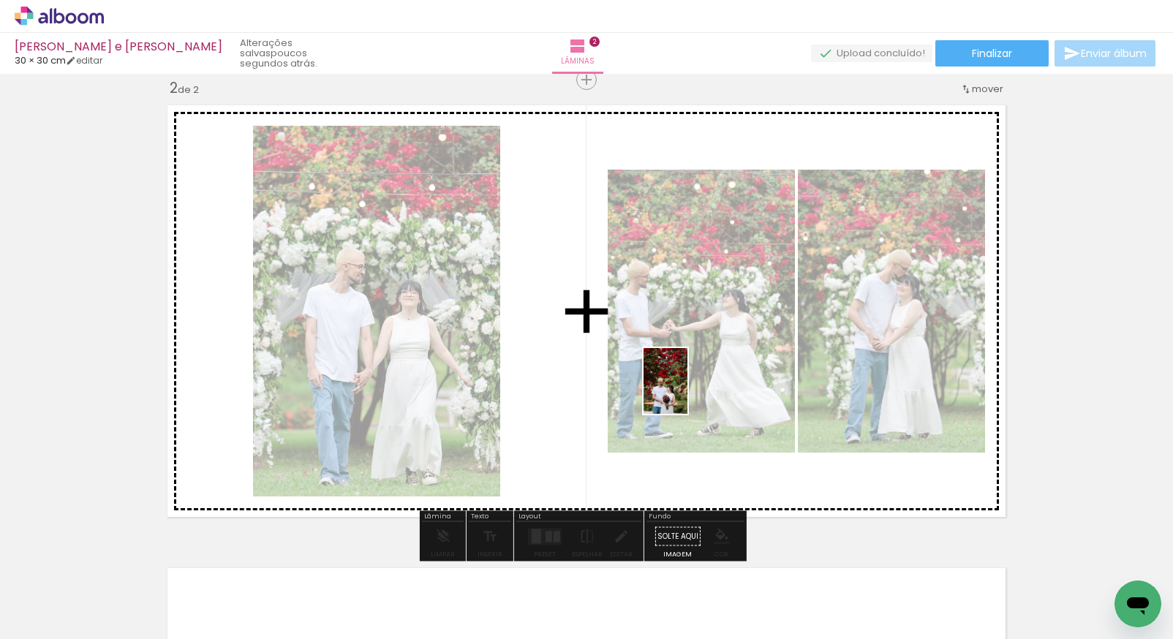
drag, startPoint x: 176, startPoint y: 597, endPoint x: 691, endPoint y: 368, distance: 564.3
click at [691, 368] on quentale-workspace at bounding box center [586, 319] width 1173 height 639
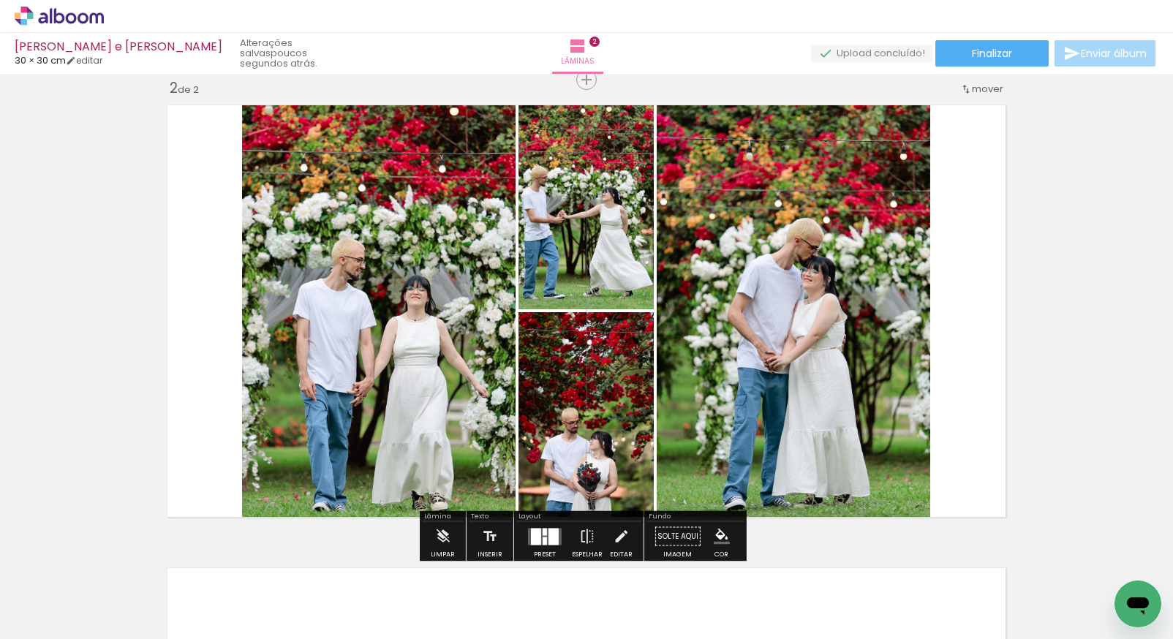
click at [550, 537] on div at bounding box center [554, 536] width 10 height 17
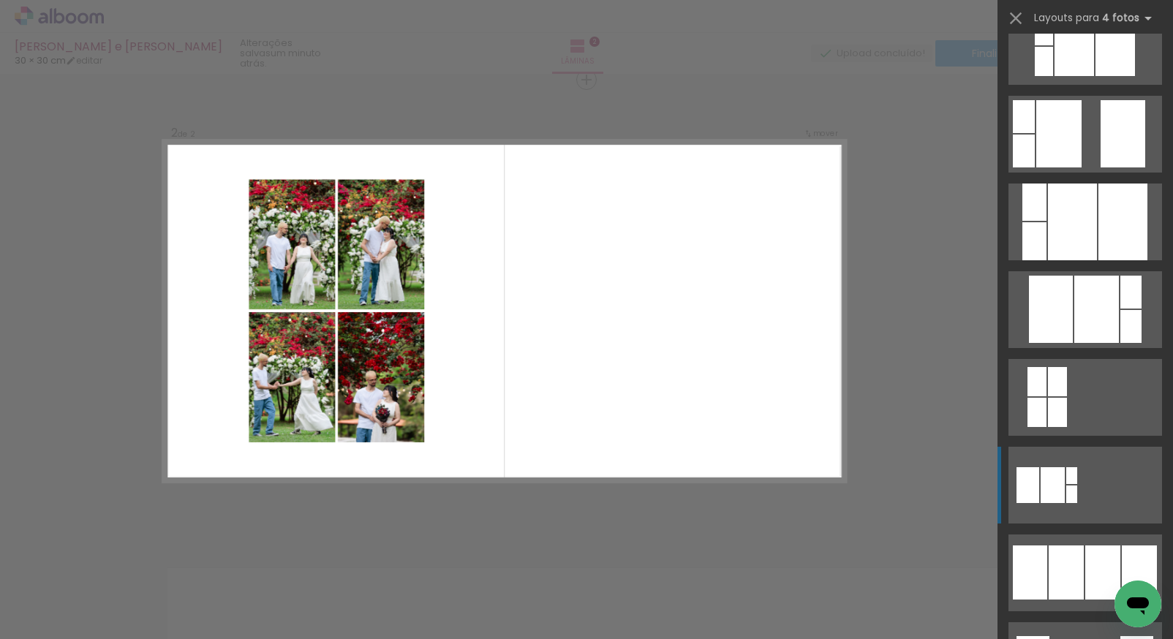
scroll to position [591, 0]
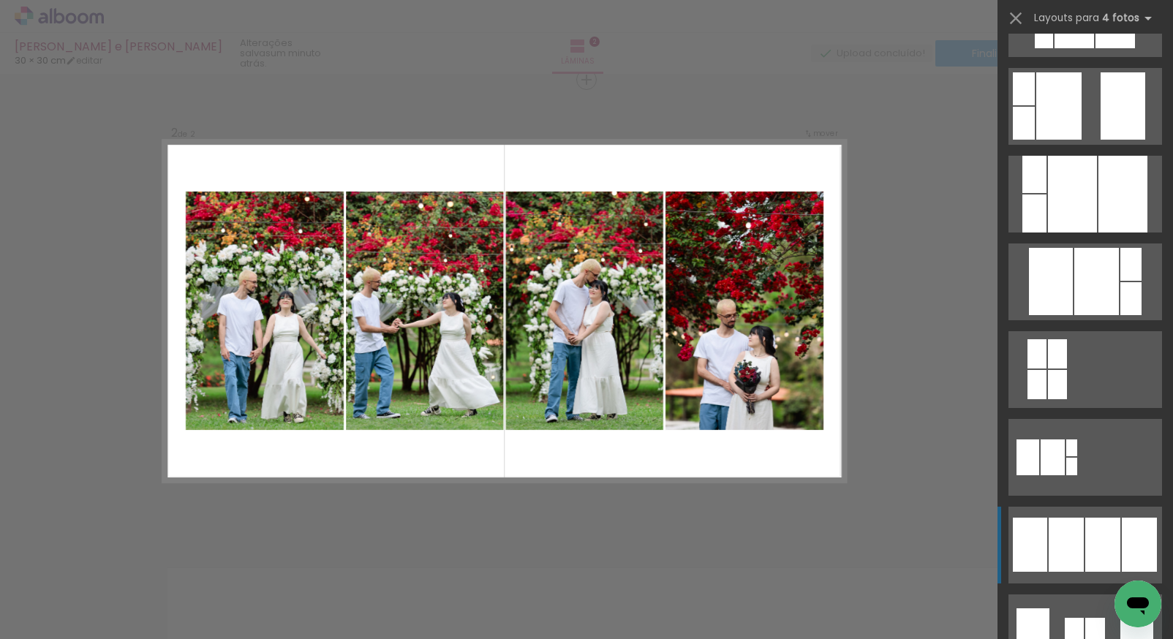
click at [1086, 543] on div at bounding box center [1103, 545] width 35 height 54
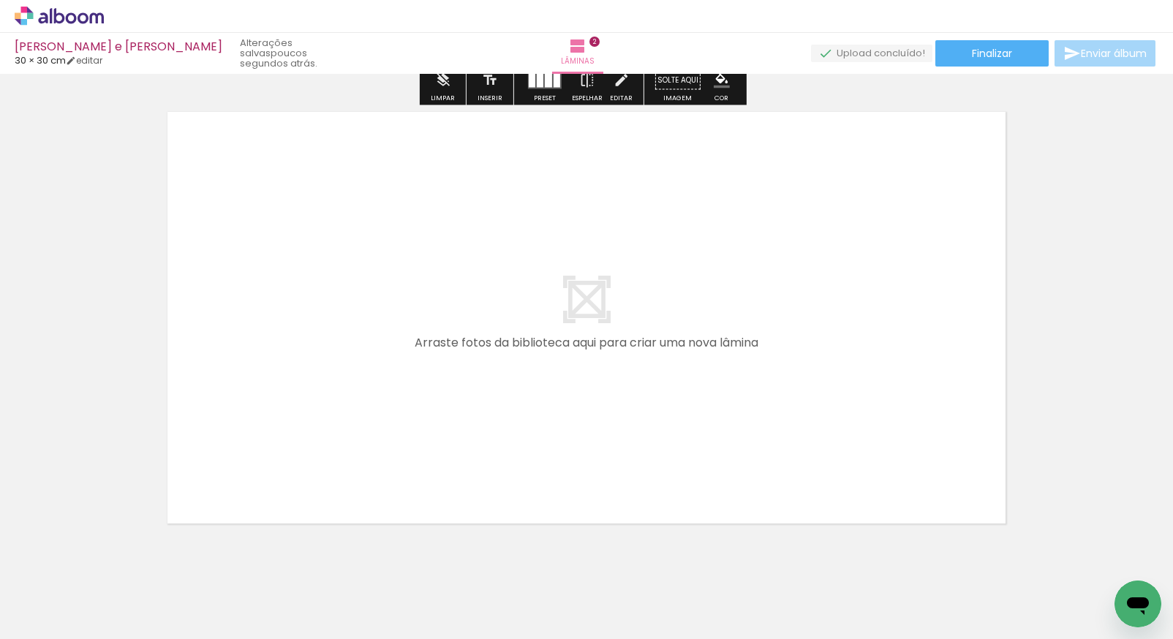
scroll to position [972, 0]
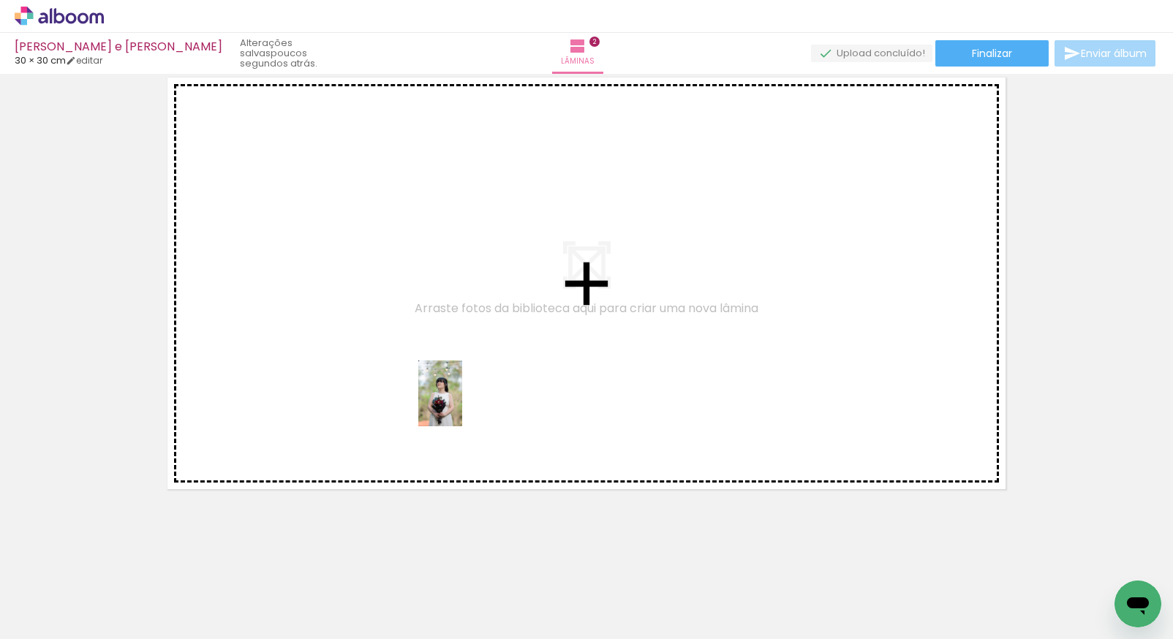
drag, startPoint x: 173, startPoint y: 590, endPoint x: 464, endPoint y: 399, distance: 347.6
click at [464, 399] on quentale-workspace at bounding box center [586, 319] width 1173 height 639
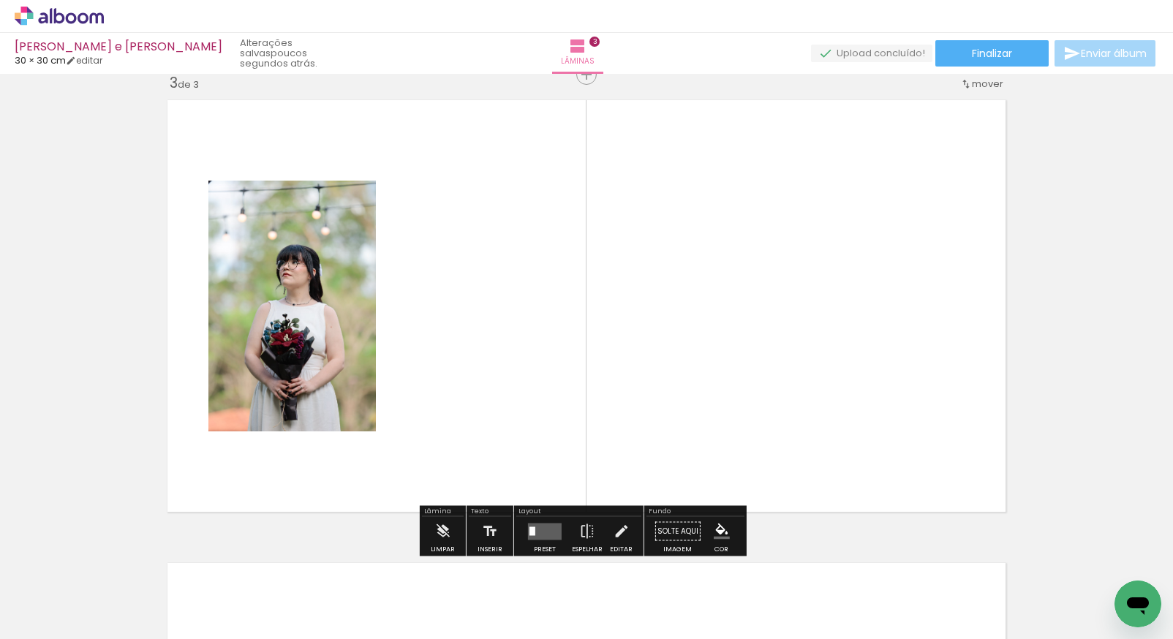
scroll to position [945, 0]
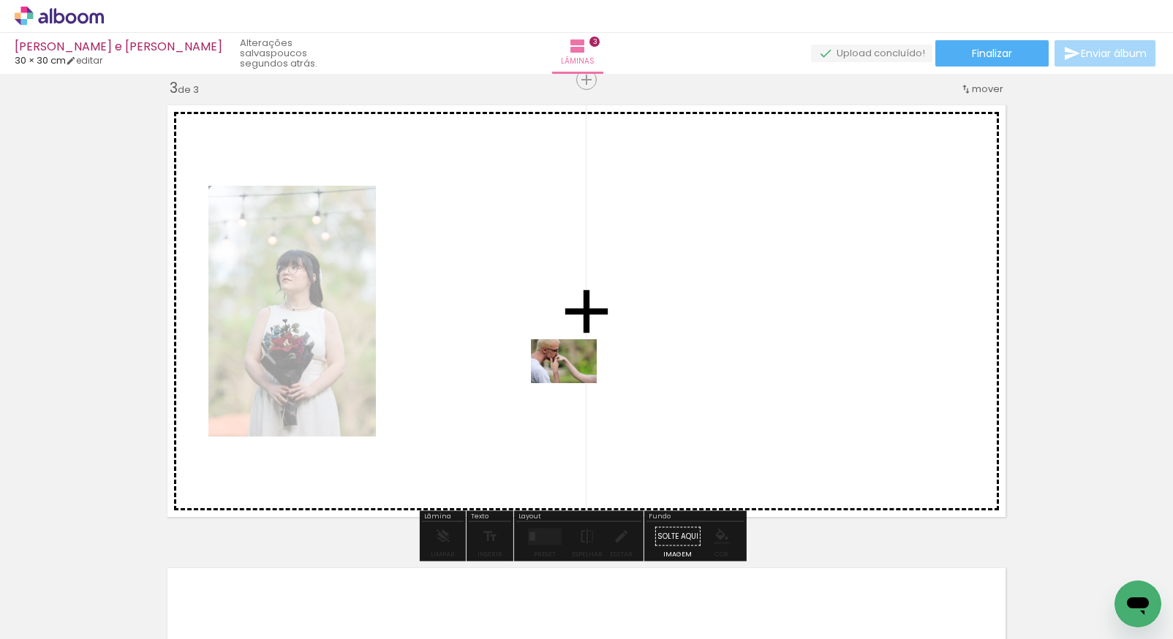
drag, startPoint x: 162, startPoint y: 588, endPoint x: 576, endPoint y: 379, distance: 463.3
click at [576, 379] on quentale-workspace at bounding box center [586, 319] width 1173 height 639
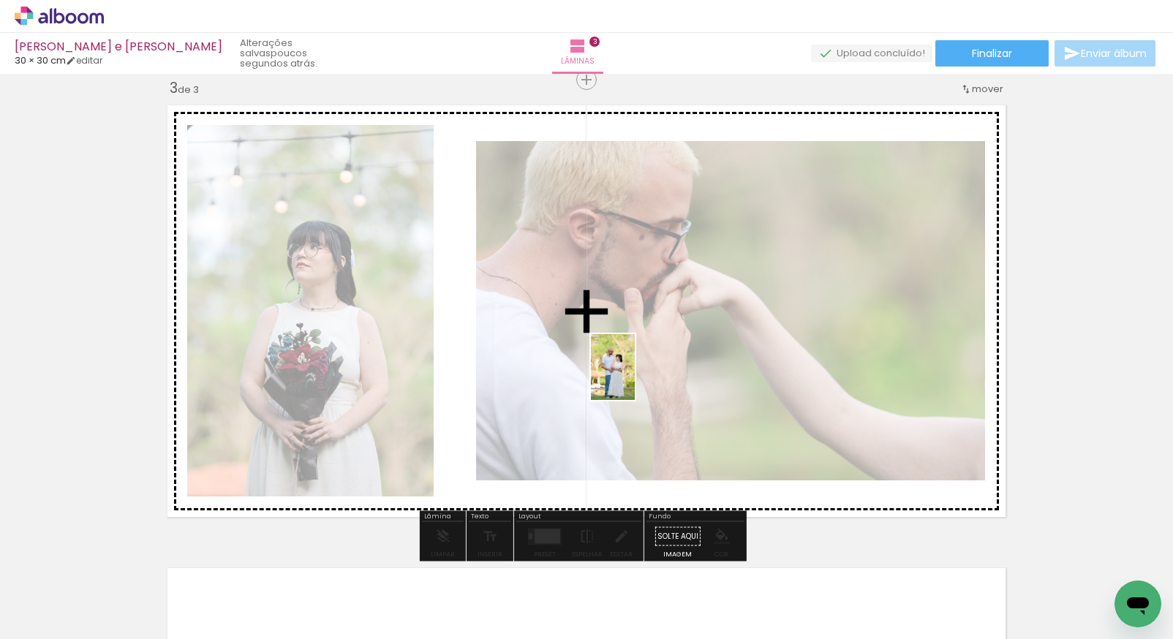
drag, startPoint x: 162, startPoint y: 603, endPoint x: 635, endPoint y: 378, distance: 523.3
click at [635, 378] on quentale-workspace at bounding box center [586, 319] width 1173 height 639
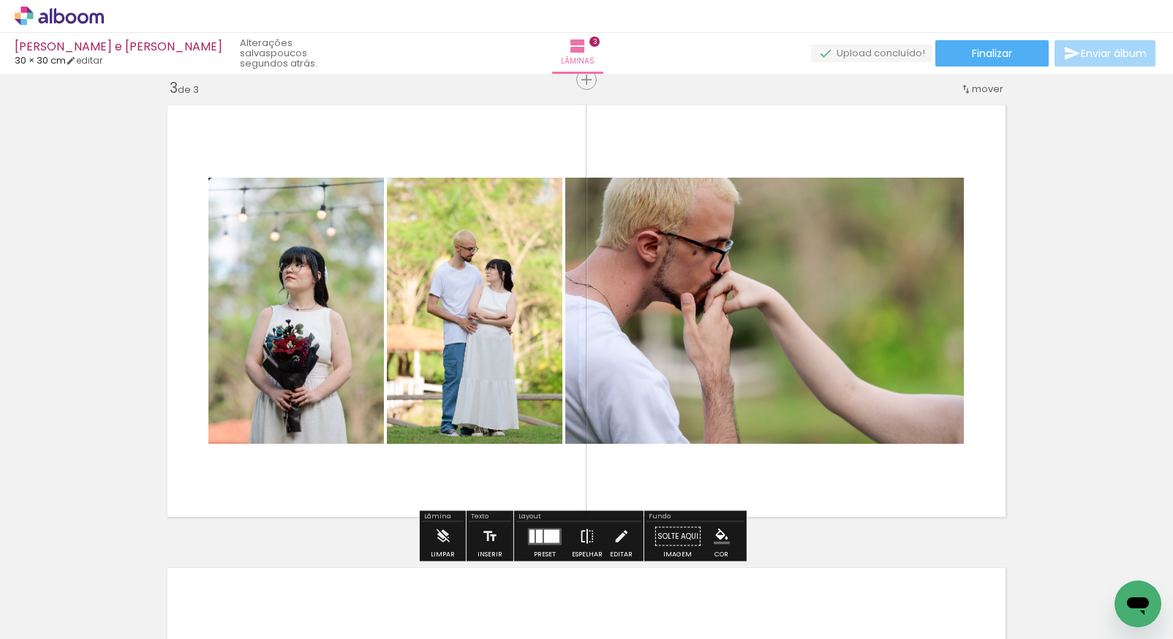
click at [590, 535] on iron-icon at bounding box center [587, 536] width 16 height 29
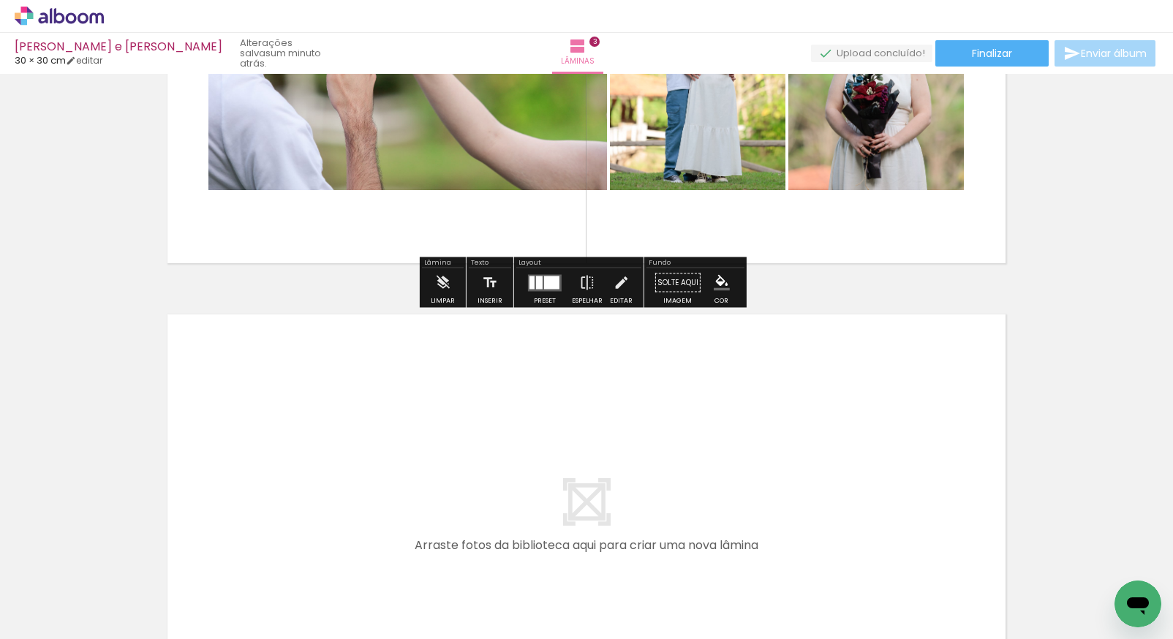
scroll to position [1231, 0]
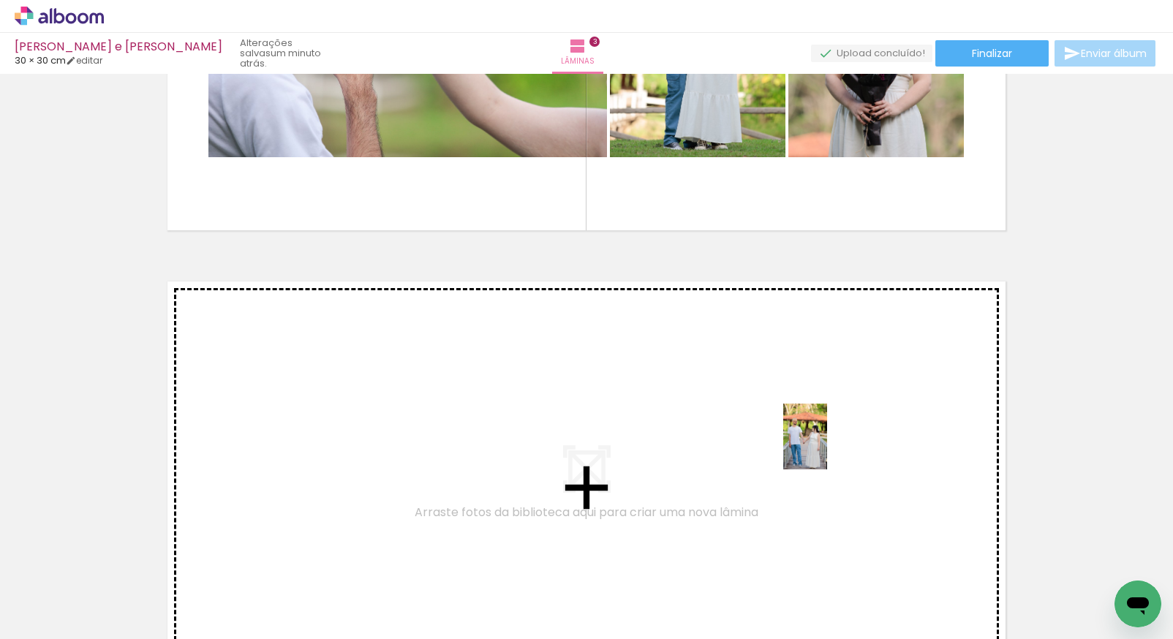
drag, startPoint x: 808, startPoint y: 597, endPoint x: 827, endPoint y: 436, distance: 162.2
click at [827, 436] on quentale-workspace at bounding box center [586, 319] width 1173 height 639
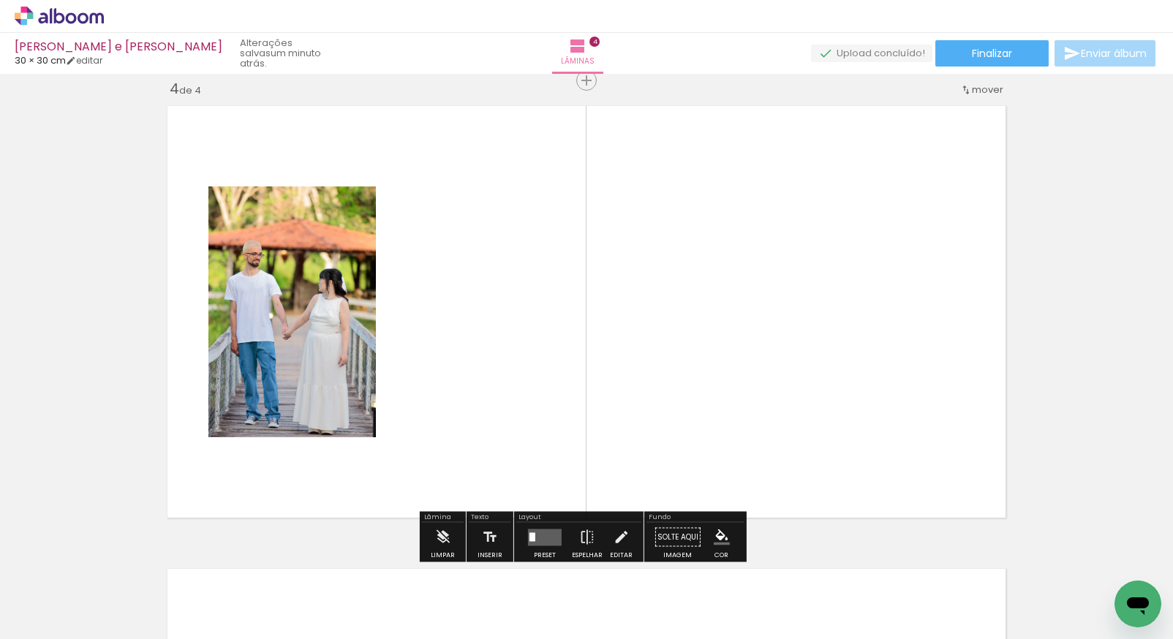
scroll to position [1408, 0]
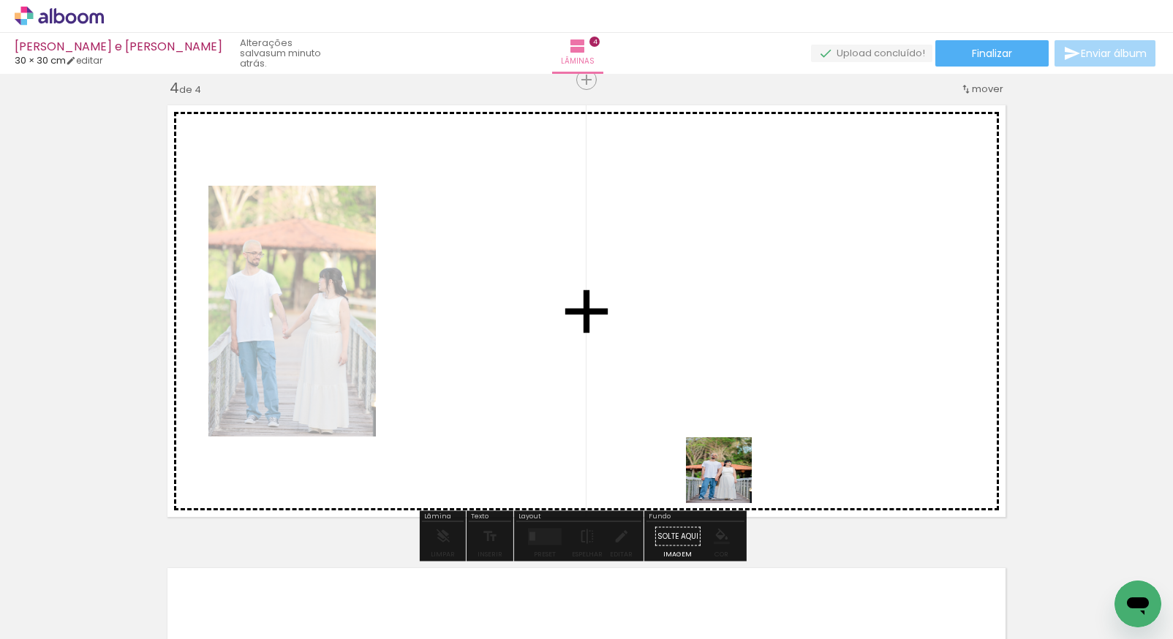
drag, startPoint x: 735, startPoint y: 522, endPoint x: 695, endPoint y: 375, distance: 153.2
click at [695, 375] on quentale-workspace at bounding box center [586, 319] width 1173 height 639
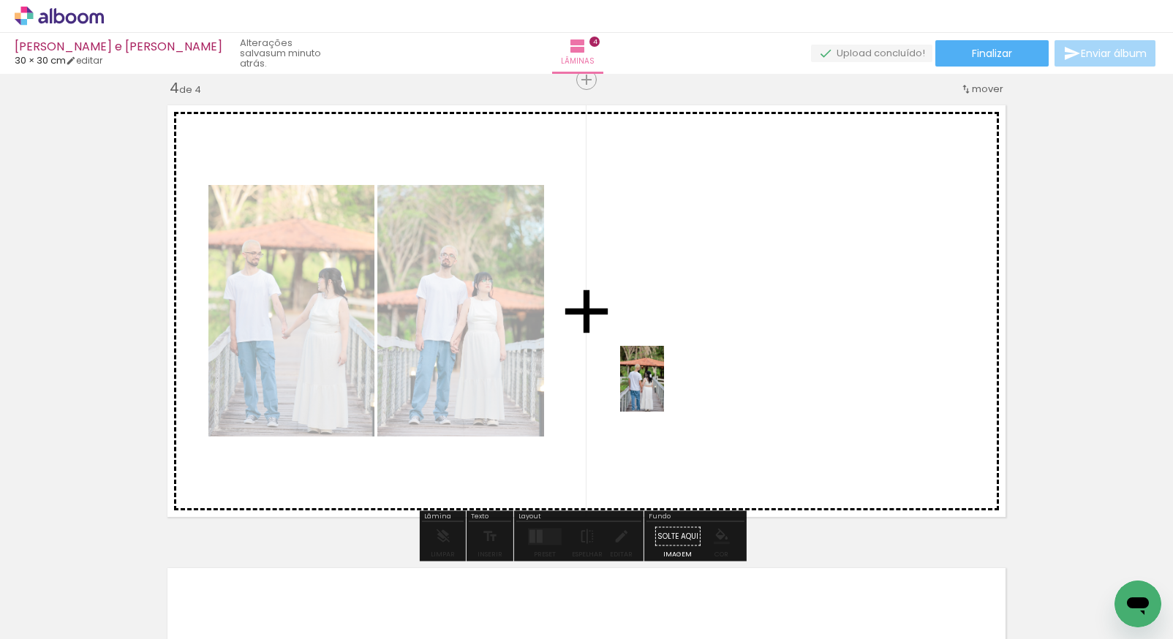
drag, startPoint x: 638, startPoint y: 601, endPoint x: 666, endPoint y: 337, distance: 264.9
click at [666, 337] on quentale-workspace at bounding box center [586, 319] width 1173 height 639
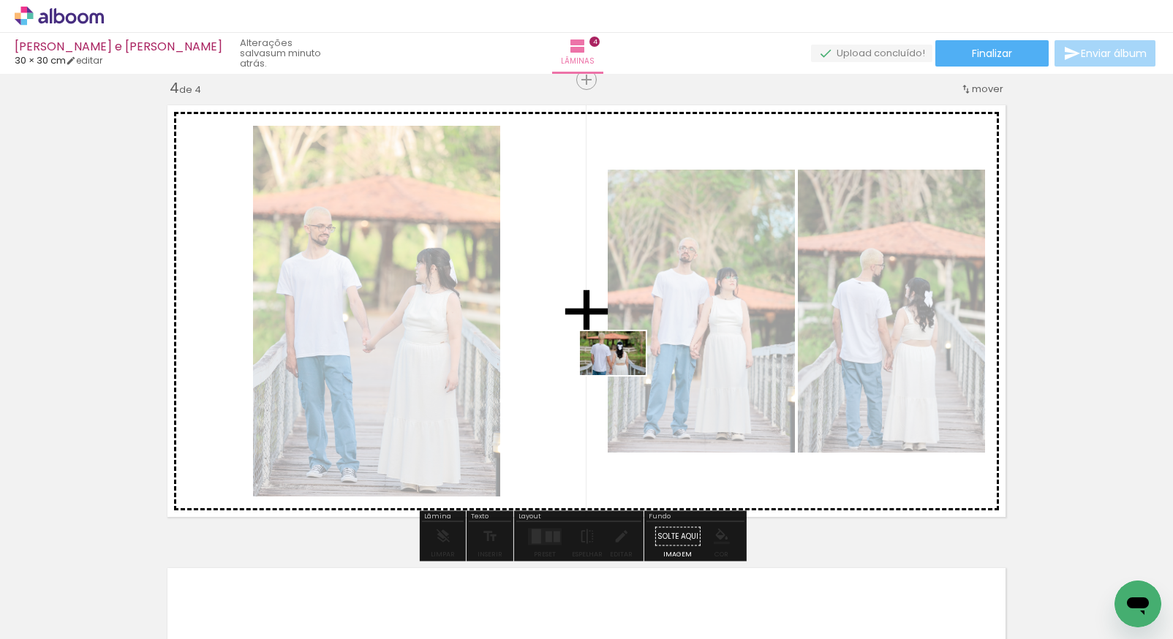
drag, startPoint x: 553, startPoint y: 590, endPoint x: 624, endPoint y: 355, distance: 246.0
click at [624, 355] on quentale-workspace at bounding box center [586, 319] width 1173 height 639
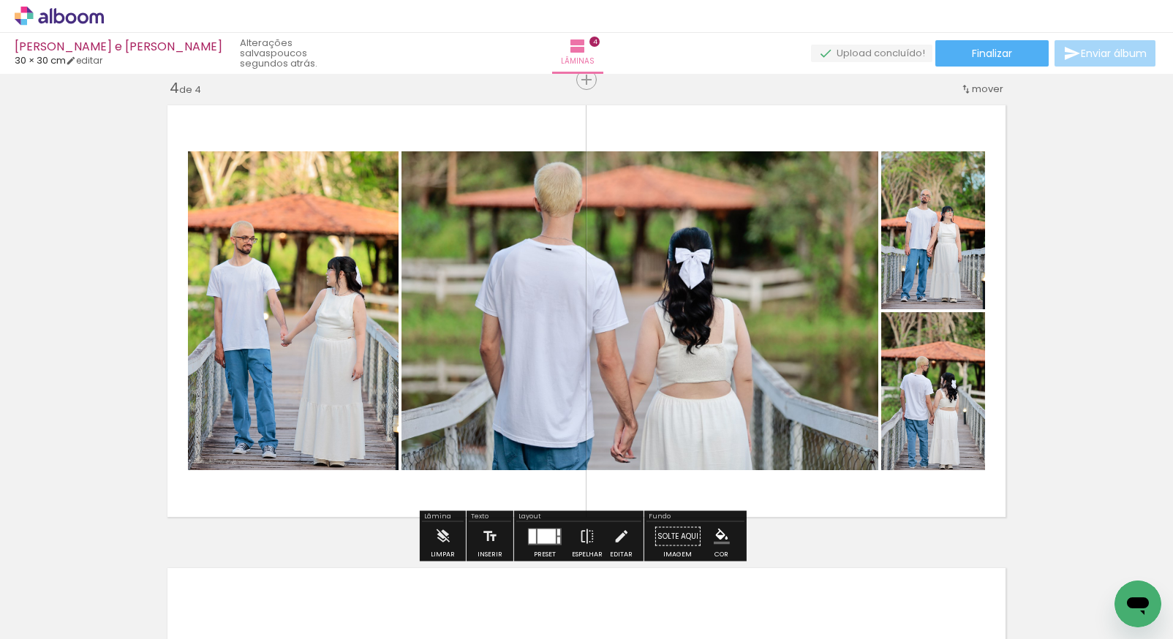
click at [552, 533] on div at bounding box center [547, 536] width 18 height 15
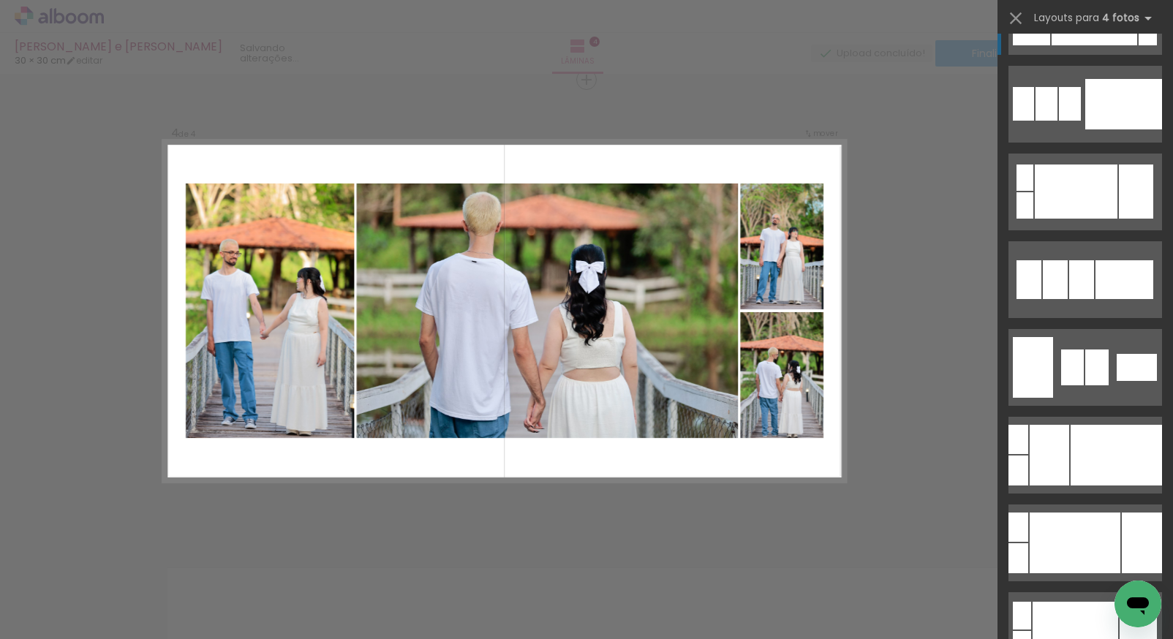
scroll to position [29, 0]
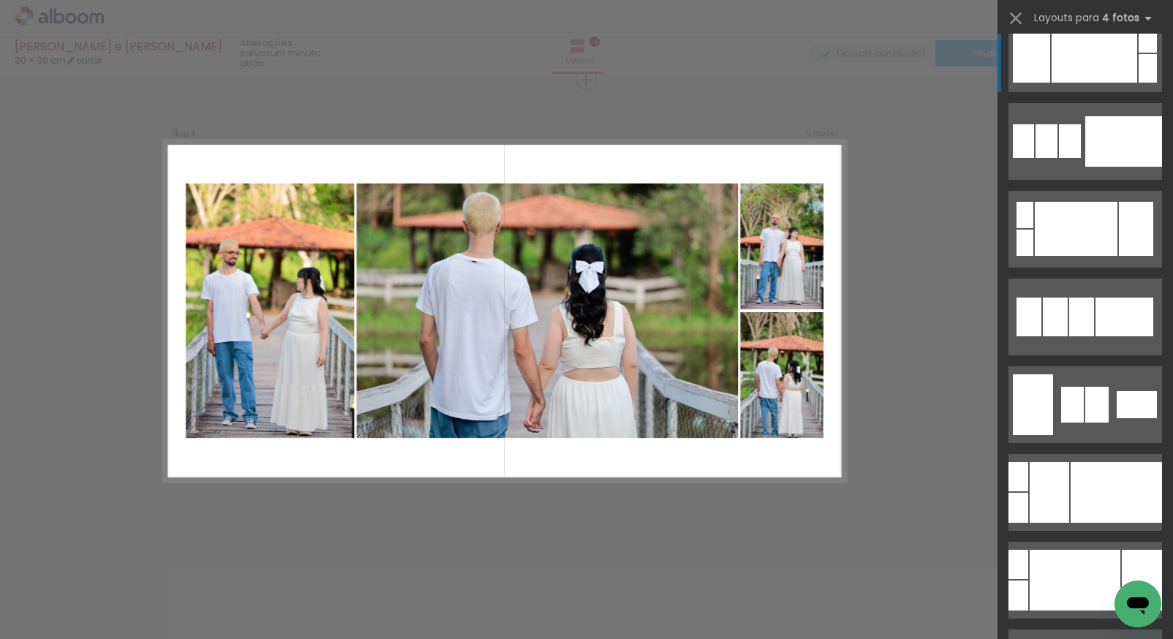
click at [1091, 72] on div at bounding box center [1095, 54] width 86 height 58
click at [1081, 60] on div at bounding box center [1095, 54] width 86 height 58
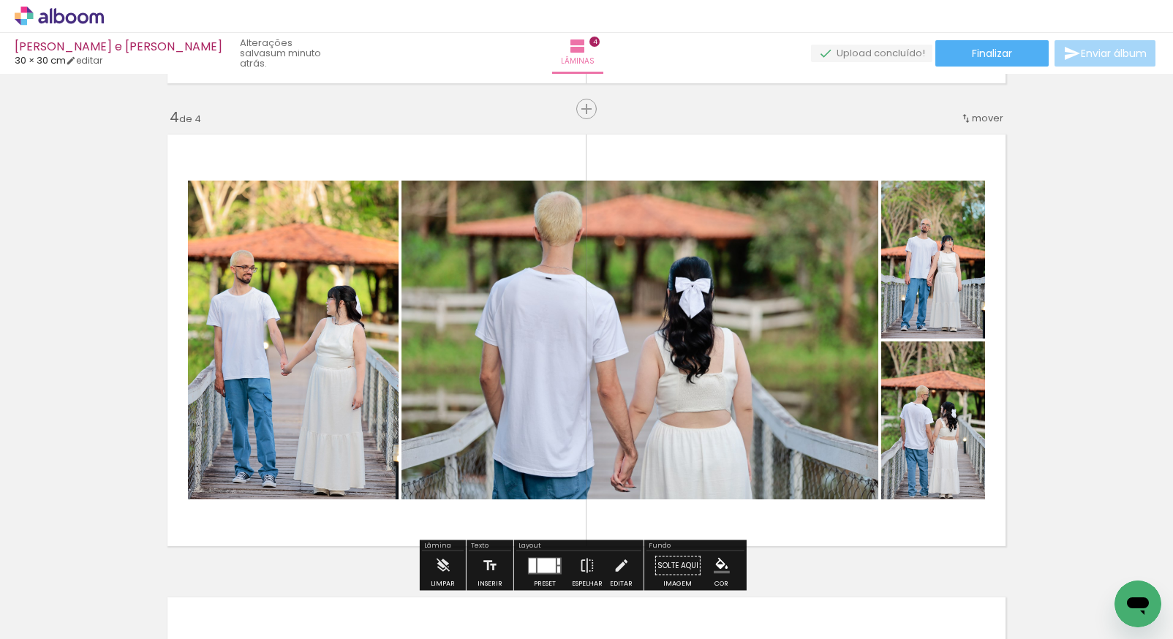
scroll to position [1406, 0]
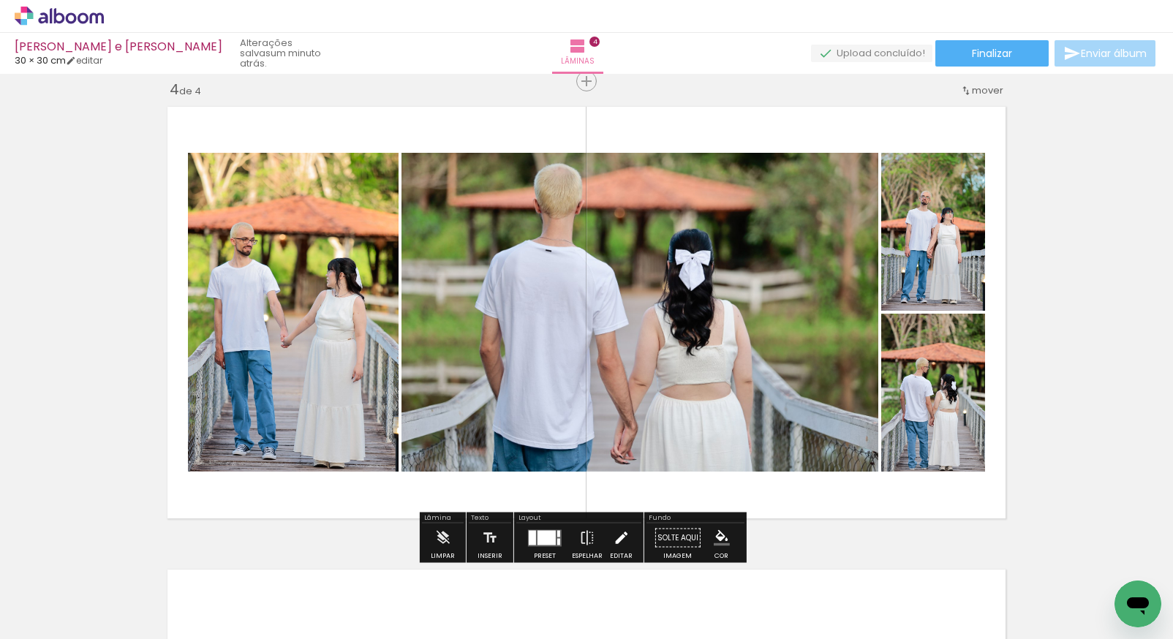
click at [616, 537] on iron-icon at bounding box center [621, 538] width 16 height 29
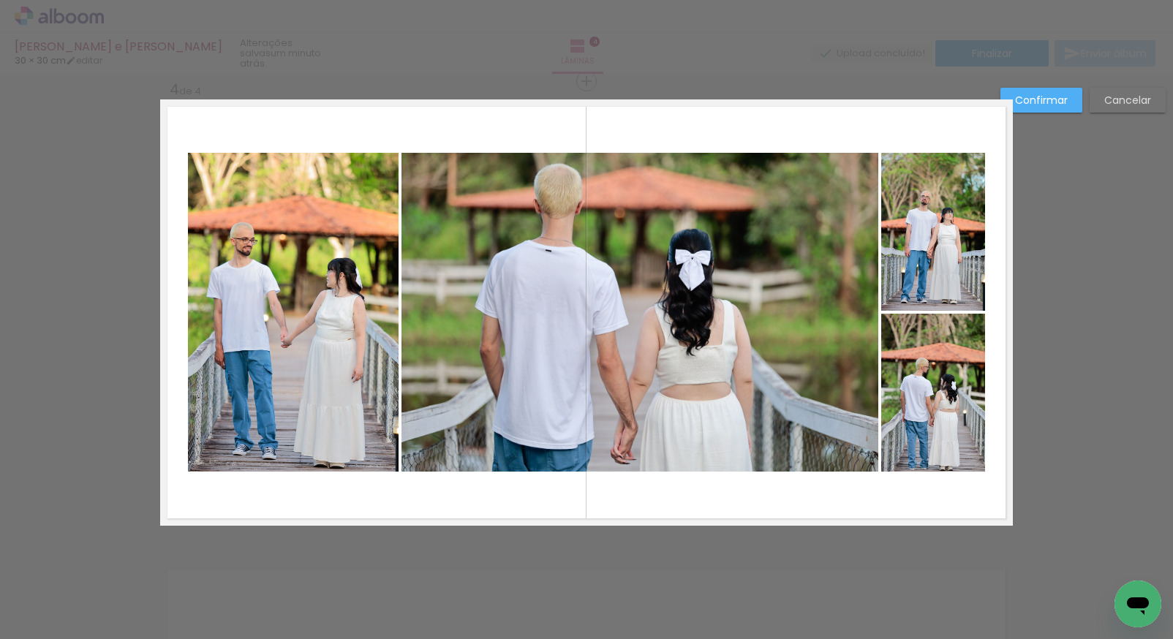
scroll to position [1408, 0]
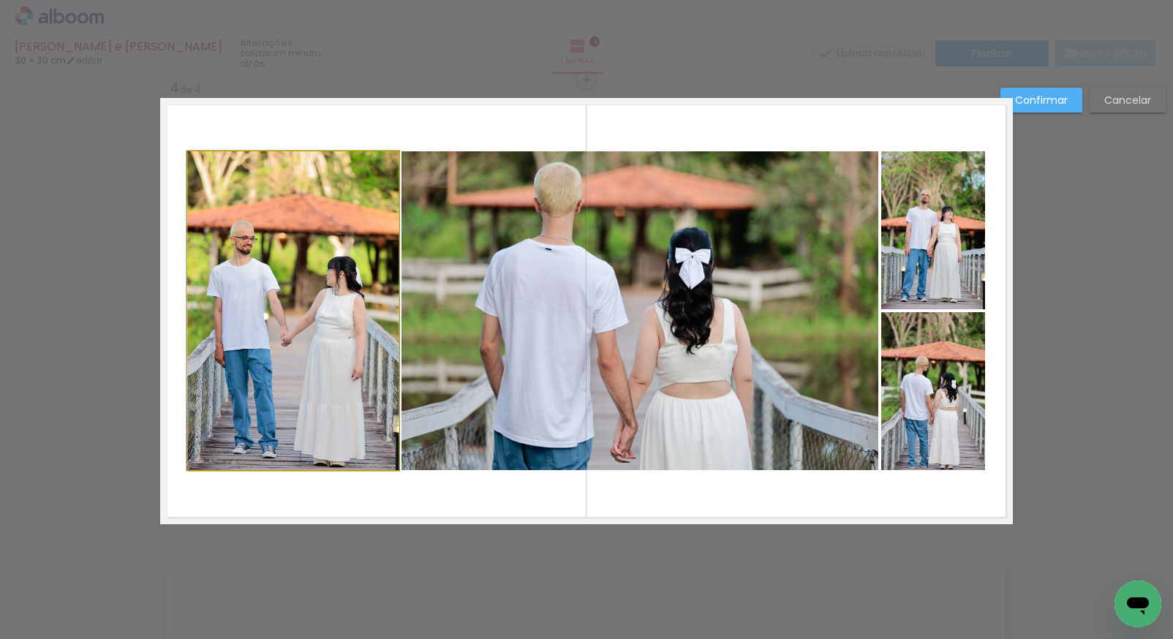
click at [308, 265] on quentale-photo at bounding box center [293, 310] width 211 height 319
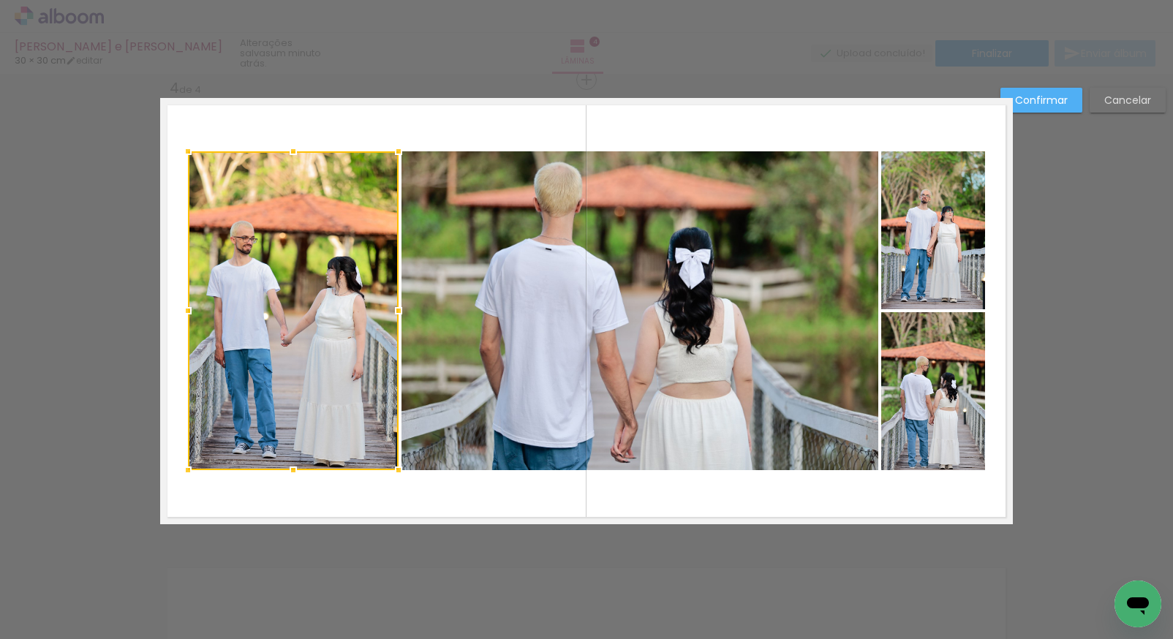
click at [512, 288] on quentale-photo at bounding box center [640, 310] width 477 height 319
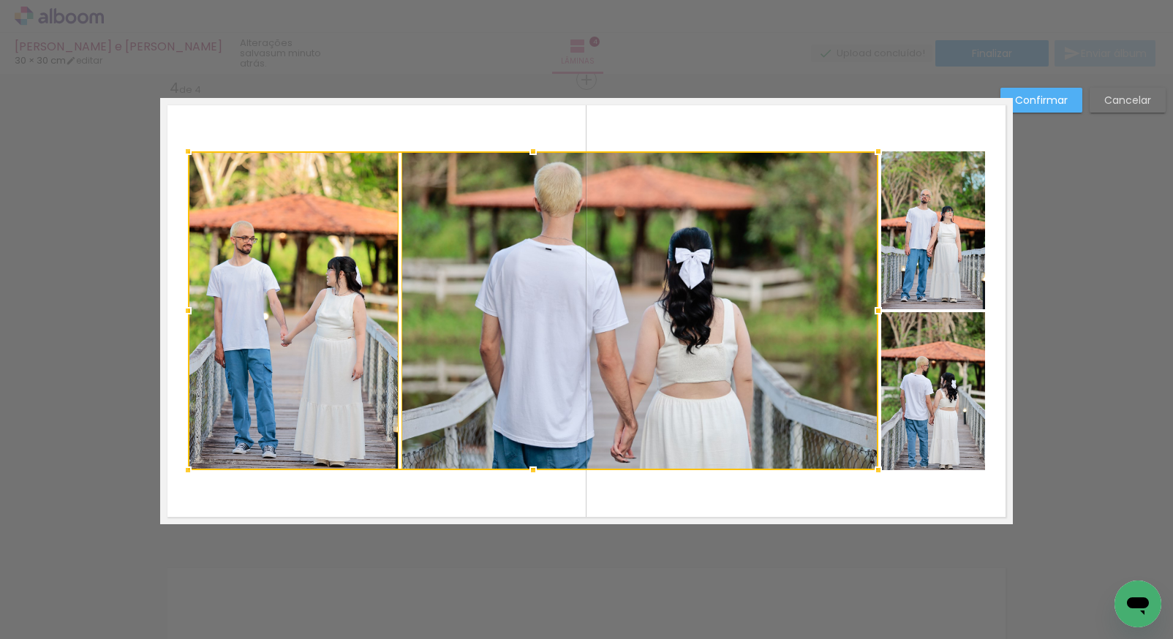
click at [691, 278] on div at bounding box center [533, 310] width 691 height 319
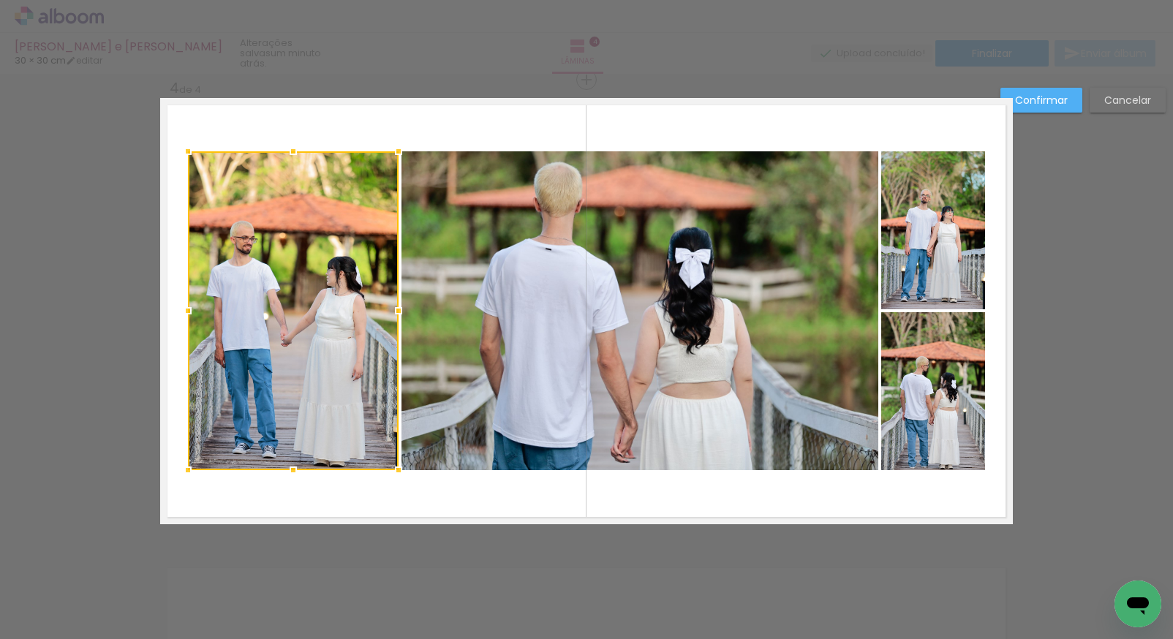
click at [909, 251] on quentale-photo at bounding box center [934, 230] width 104 height 158
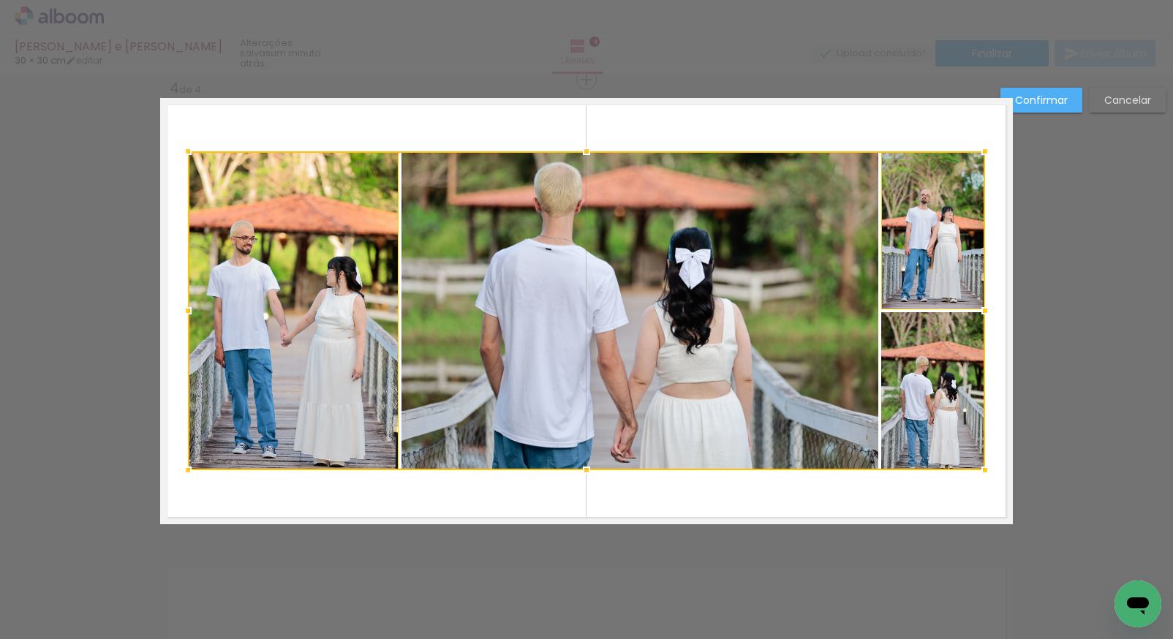
click at [954, 362] on div at bounding box center [586, 310] width 797 height 319
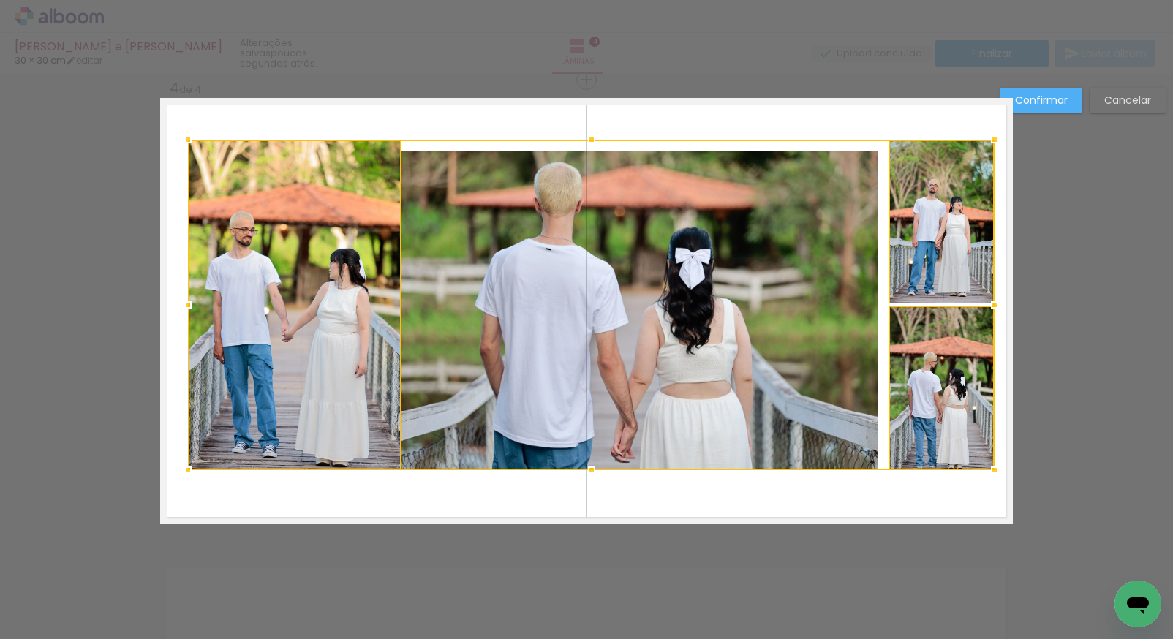
drag, startPoint x: 980, startPoint y: 149, endPoint x: 988, endPoint y: 138, distance: 13.6
click at [988, 138] on div at bounding box center [994, 139] width 29 height 29
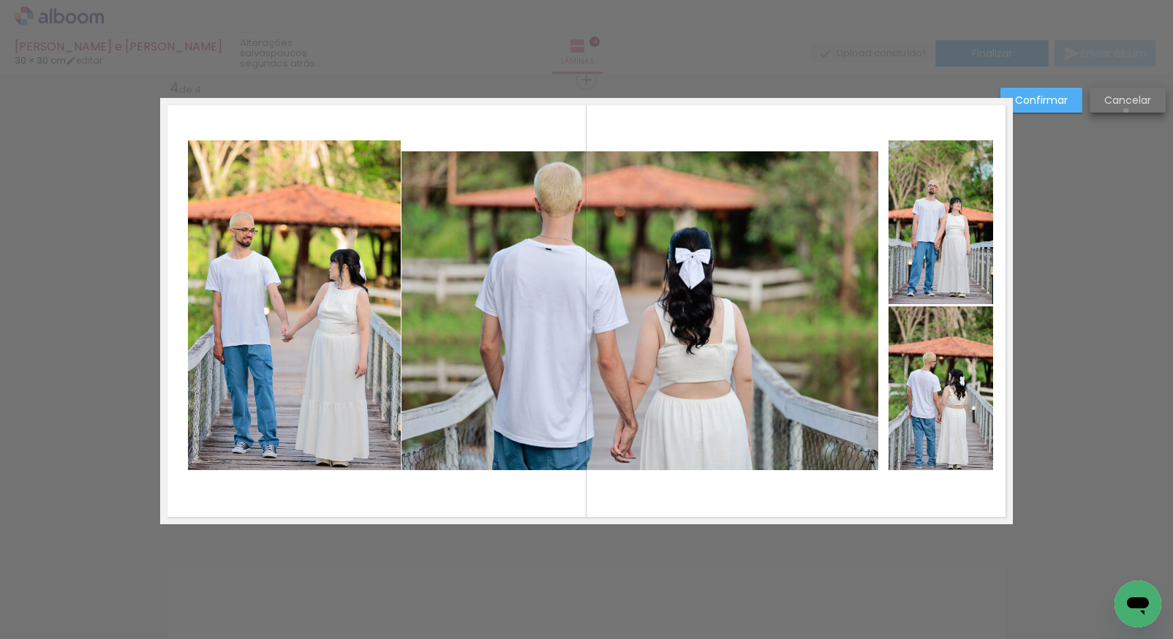
click at [1127, 109] on paper-button "Cancelar" at bounding box center [1128, 100] width 76 height 25
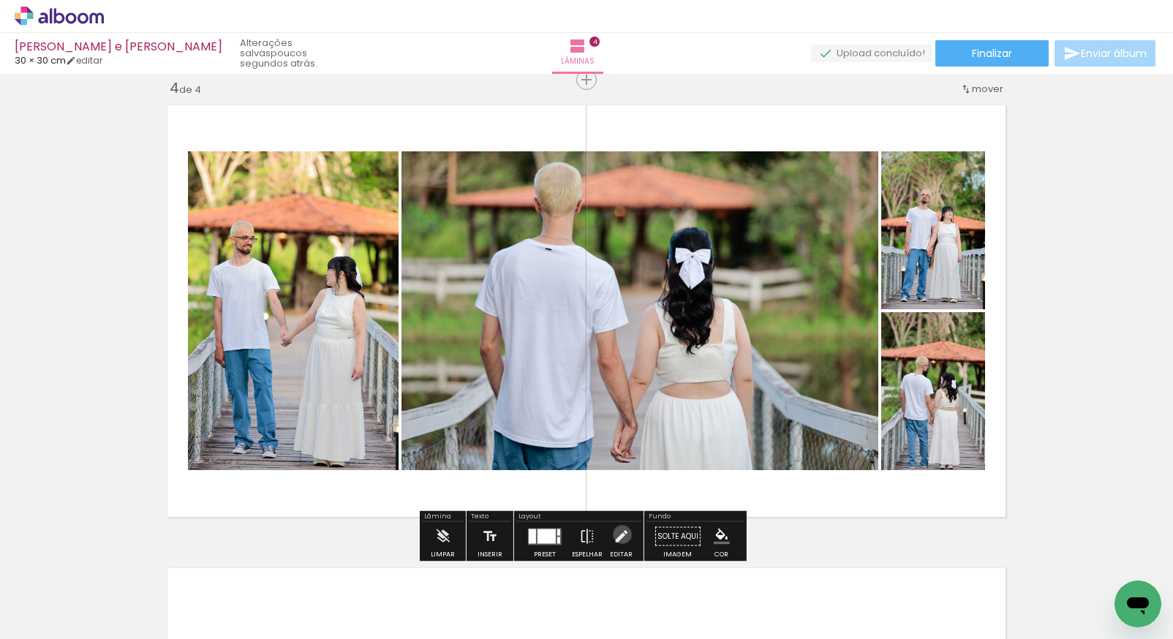
click at [618, 533] on iron-icon at bounding box center [621, 536] width 16 height 29
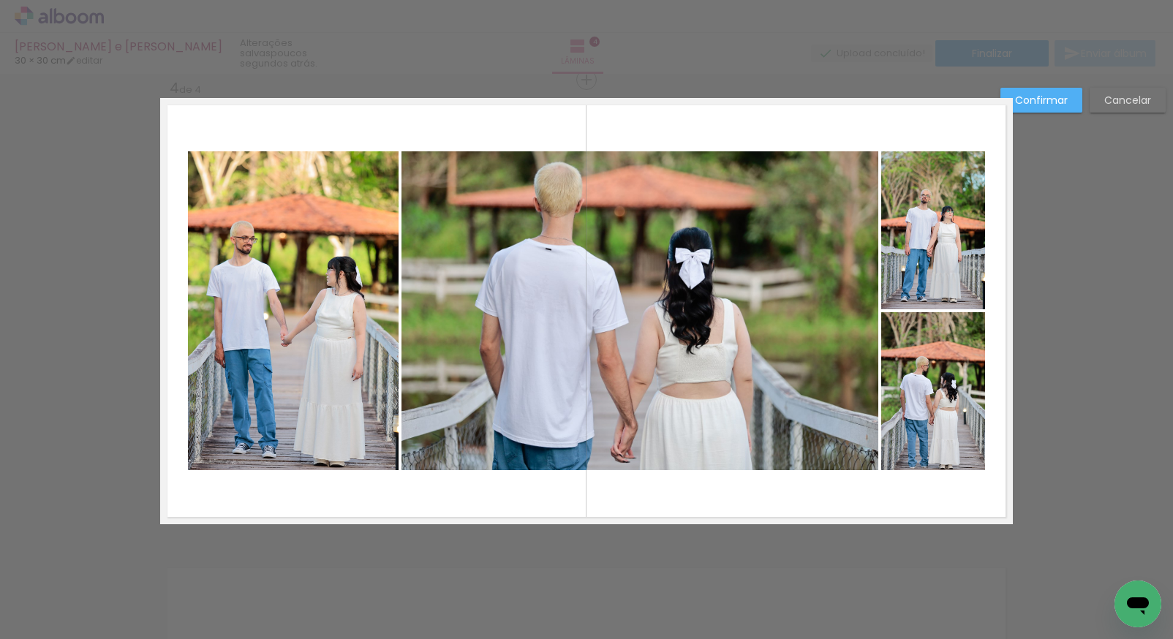
click at [525, 339] on quentale-photo at bounding box center [640, 310] width 477 height 319
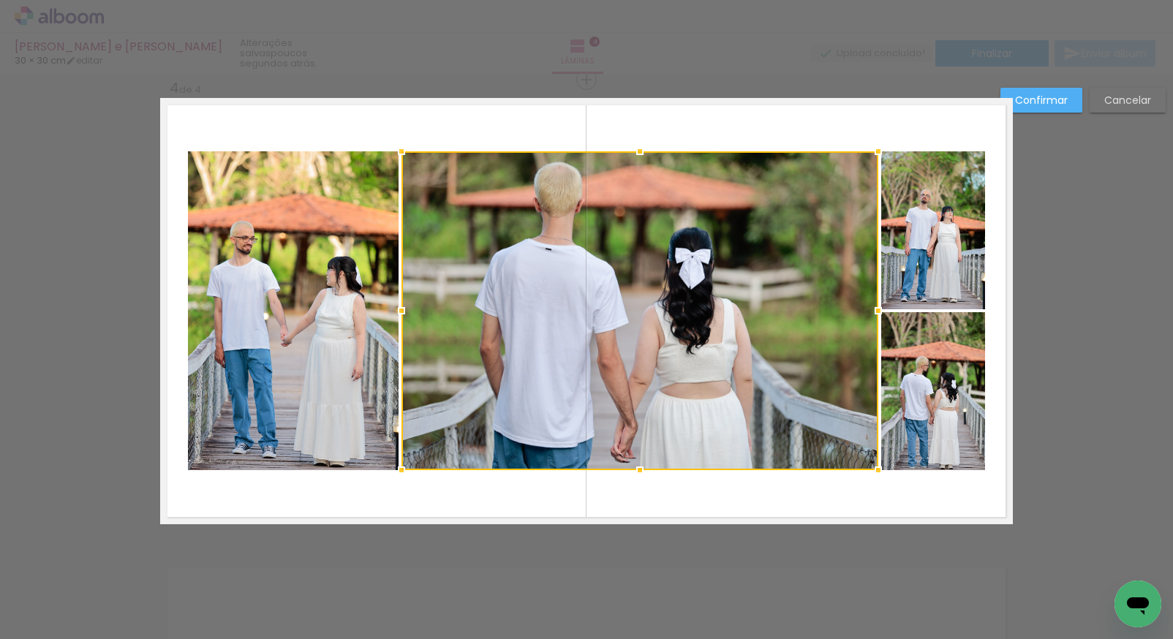
click at [363, 315] on quentale-photo at bounding box center [293, 310] width 211 height 319
click at [925, 254] on quentale-photo at bounding box center [934, 230] width 104 height 158
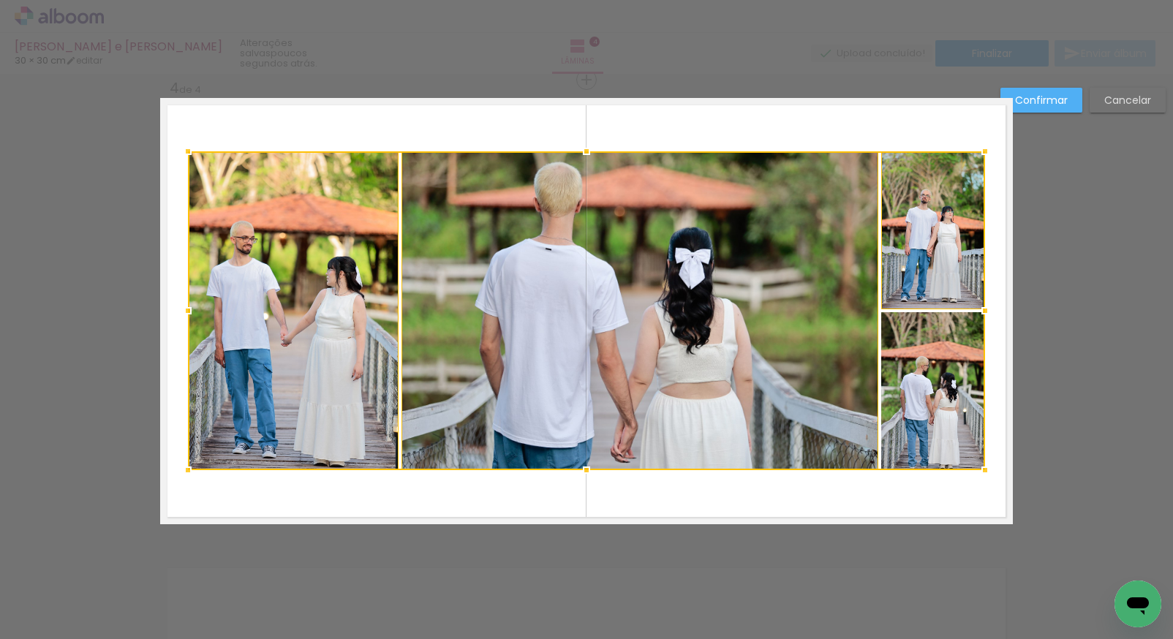
click at [919, 411] on div at bounding box center [586, 310] width 797 height 319
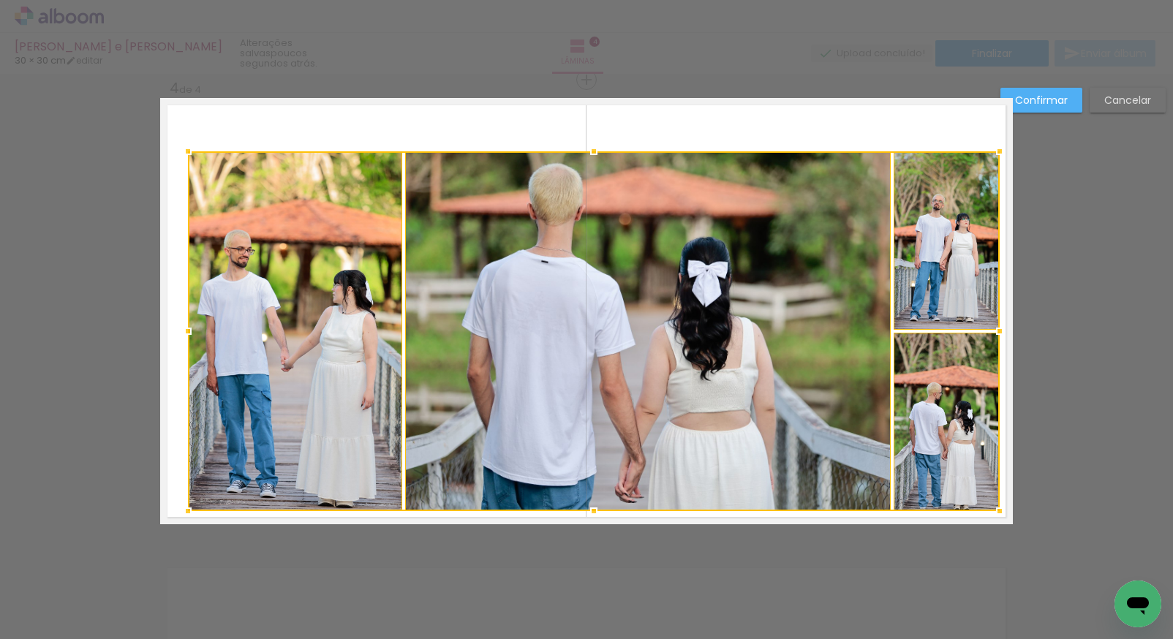
drag, startPoint x: 982, startPoint y: 470, endPoint x: 995, endPoint y: 510, distance: 42.3
click at [995, 510] on div at bounding box center [999, 511] width 29 height 29
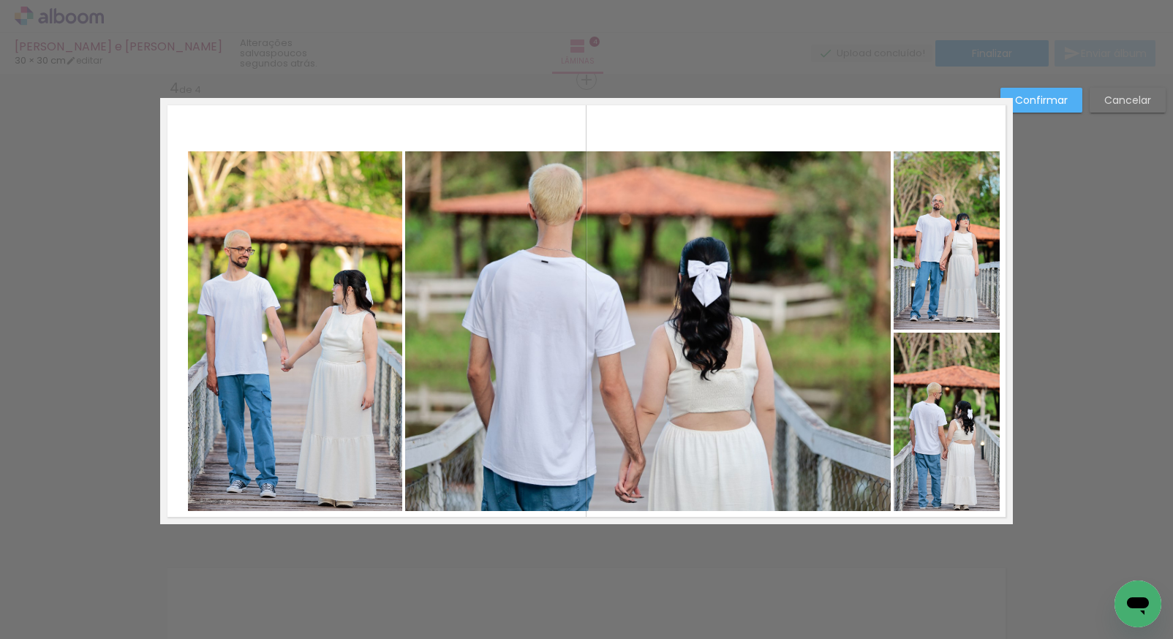
click at [940, 444] on quentale-photo at bounding box center [947, 422] width 106 height 179
click at [948, 281] on quentale-photo at bounding box center [947, 240] width 106 height 179
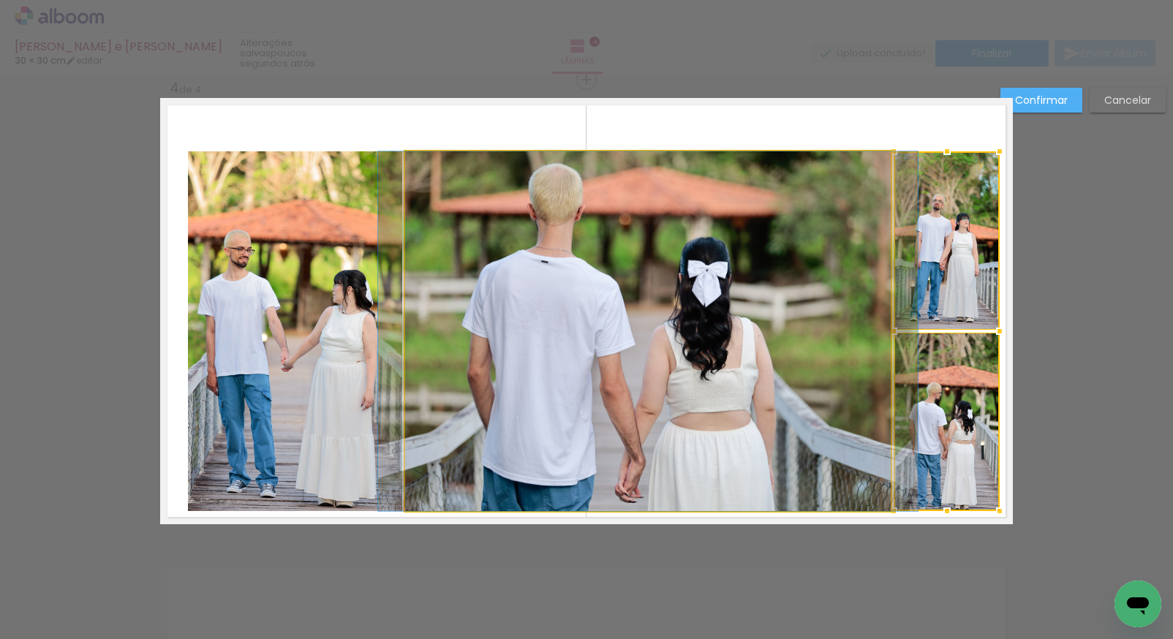
click at [781, 329] on quentale-photo at bounding box center [648, 331] width 486 height 360
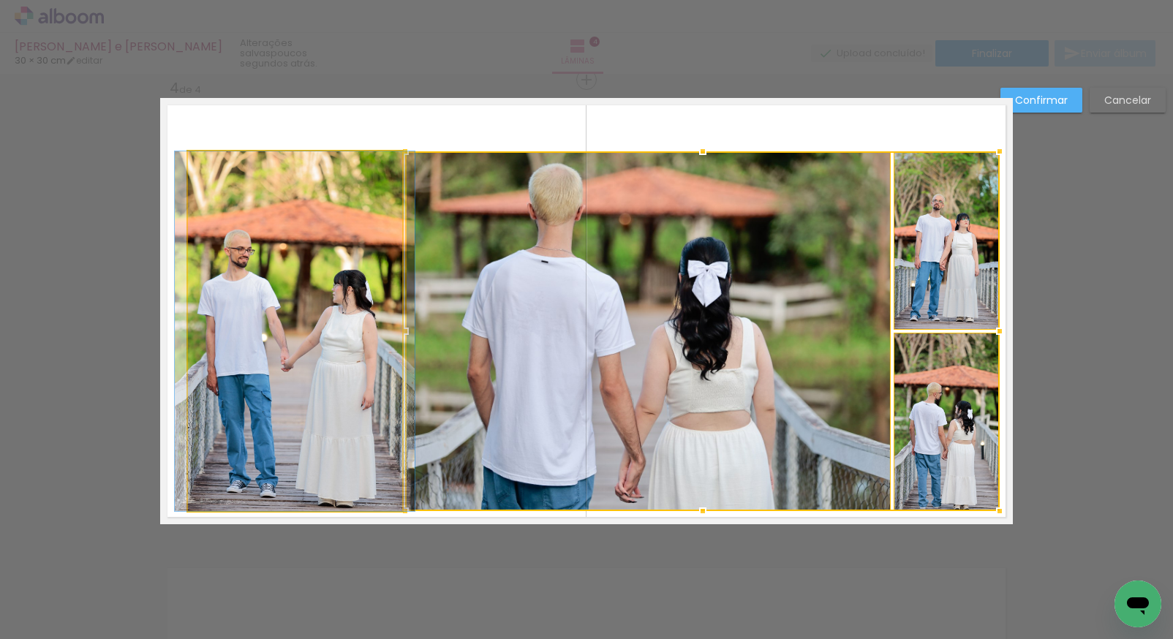
click at [334, 339] on quentale-photo at bounding box center [295, 331] width 214 height 360
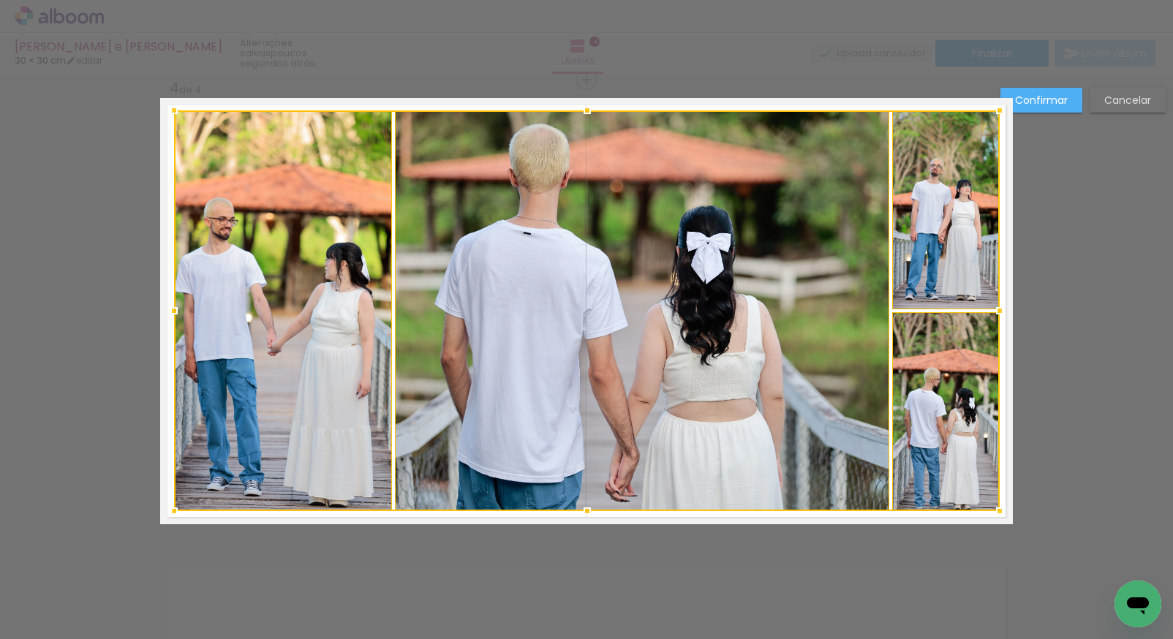
drag, startPoint x: 182, startPoint y: 151, endPoint x: 168, endPoint y: 117, distance: 37.4
click at [168, 115] on div at bounding box center [173, 110] width 29 height 29
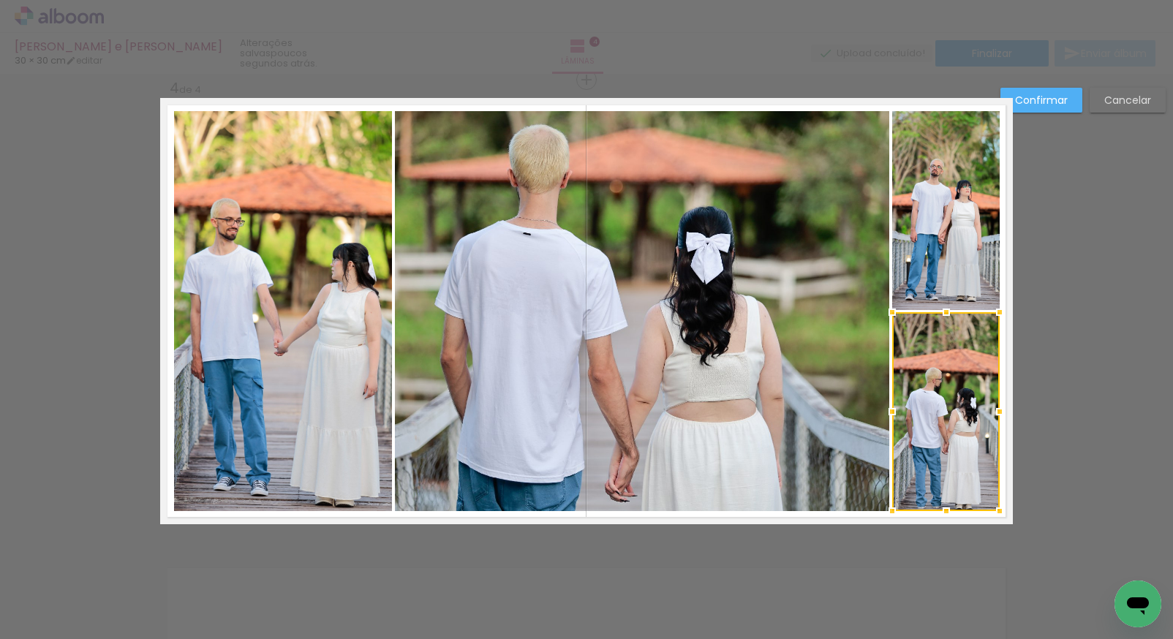
click at [0, 0] on slot "Confirmar" at bounding box center [0, 0] width 0 height 0
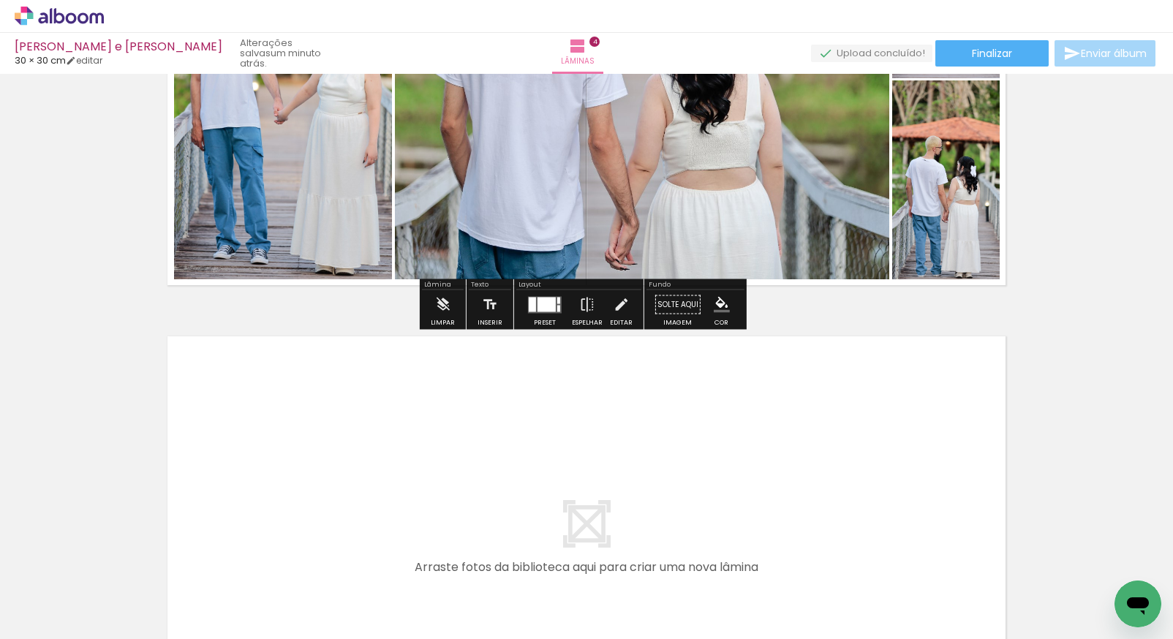
scroll to position [1742, 0]
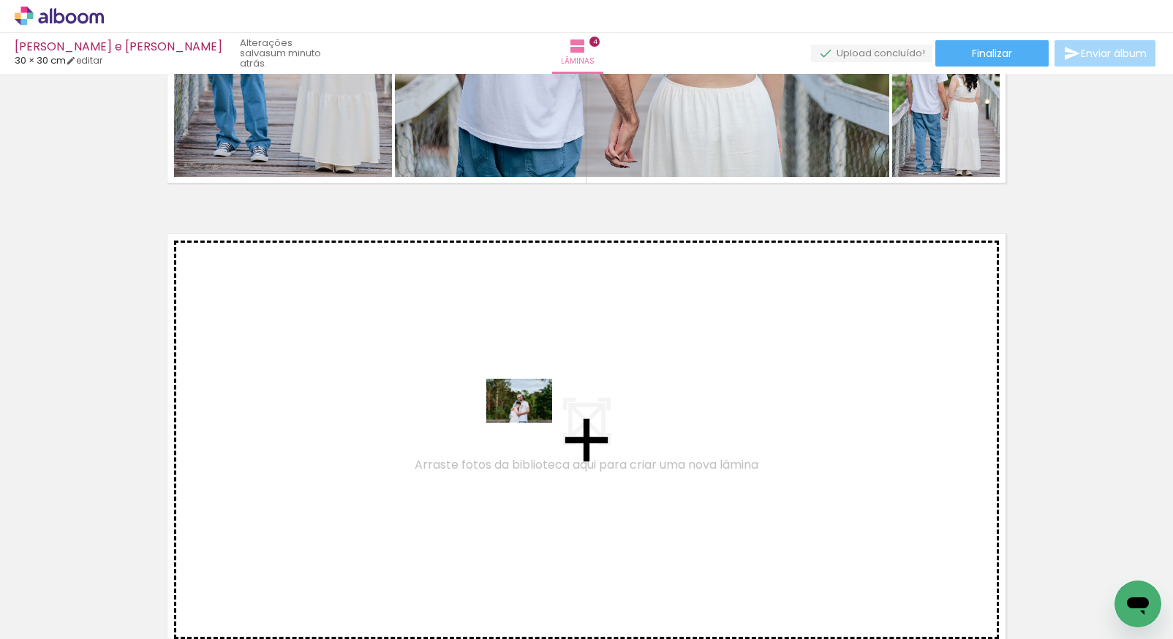
drag, startPoint x: 488, startPoint y: 603, endPoint x: 531, endPoint y: 421, distance: 187.2
click at [531, 421] on quentale-workspace at bounding box center [586, 319] width 1173 height 639
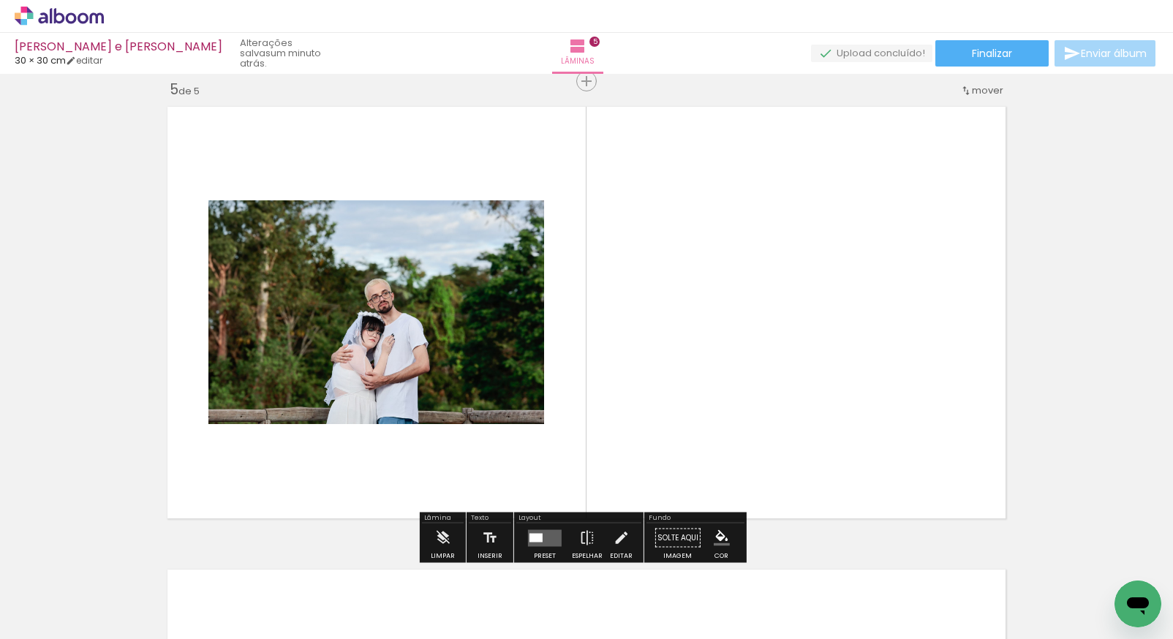
scroll to position [1871, 0]
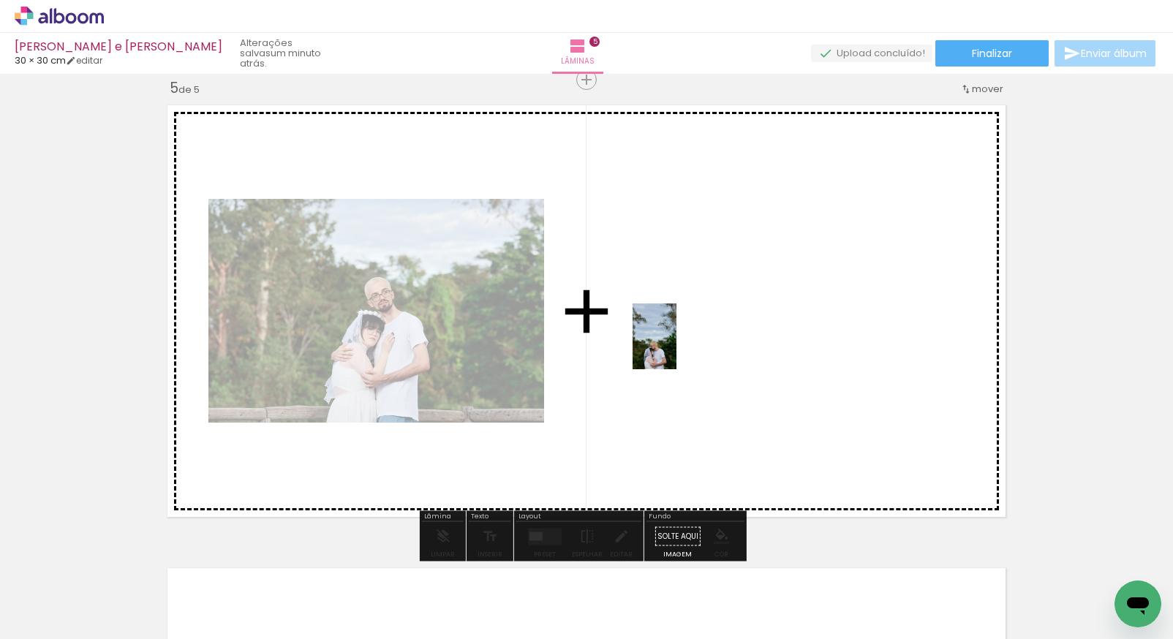
drag, startPoint x: 411, startPoint y: 597, endPoint x: 682, endPoint y: 340, distance: 373.1
click at [682, 340] on quentale-workspace at bounding box center [586, 319] width 1173 height 639
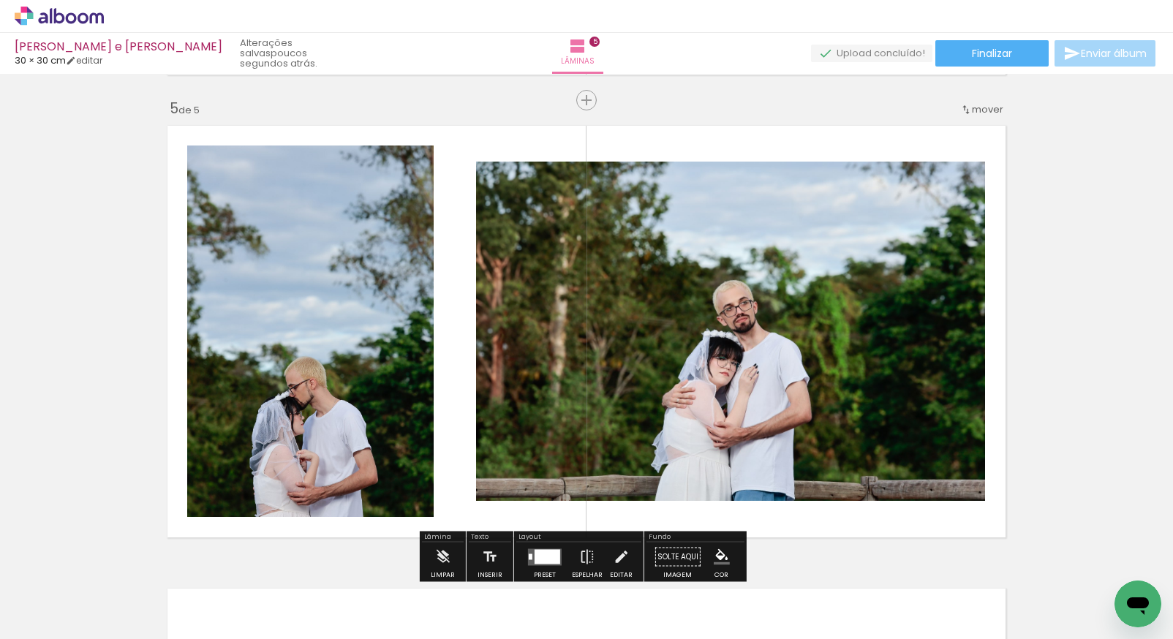
scroll to position [1865, 0]
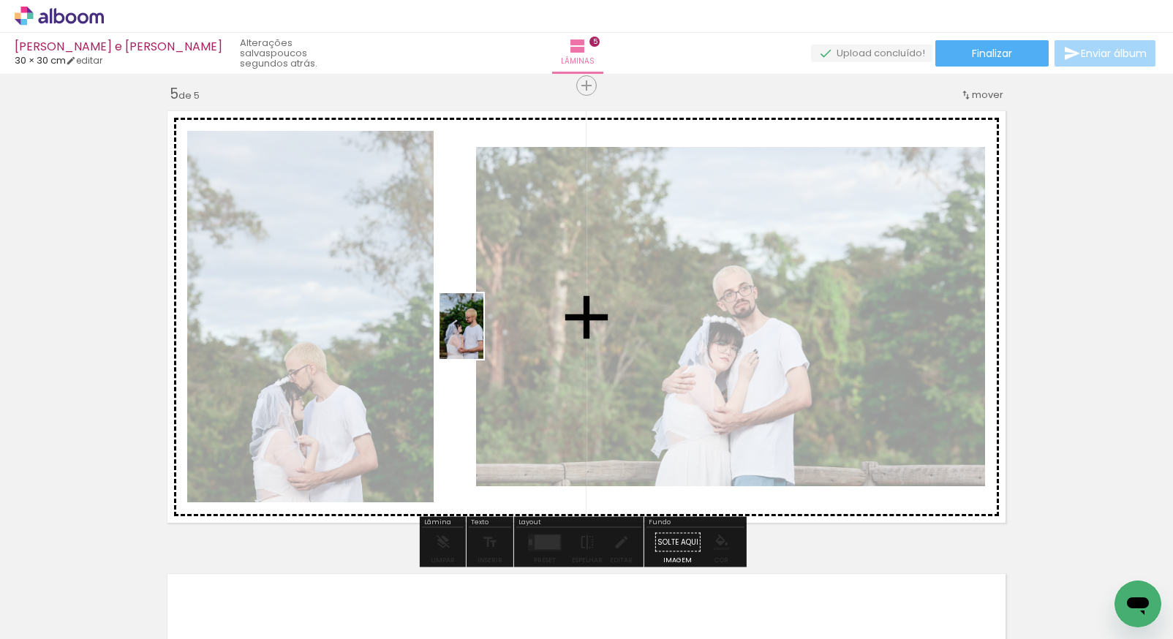
drag, startPoint x: 337, startPoint y: 567, endPoint x: 486, endPoint y: 333, distance: 277.6
click at [486, 333] on quentale-workspace at bounding box center [586, 319] width 1173 height 639
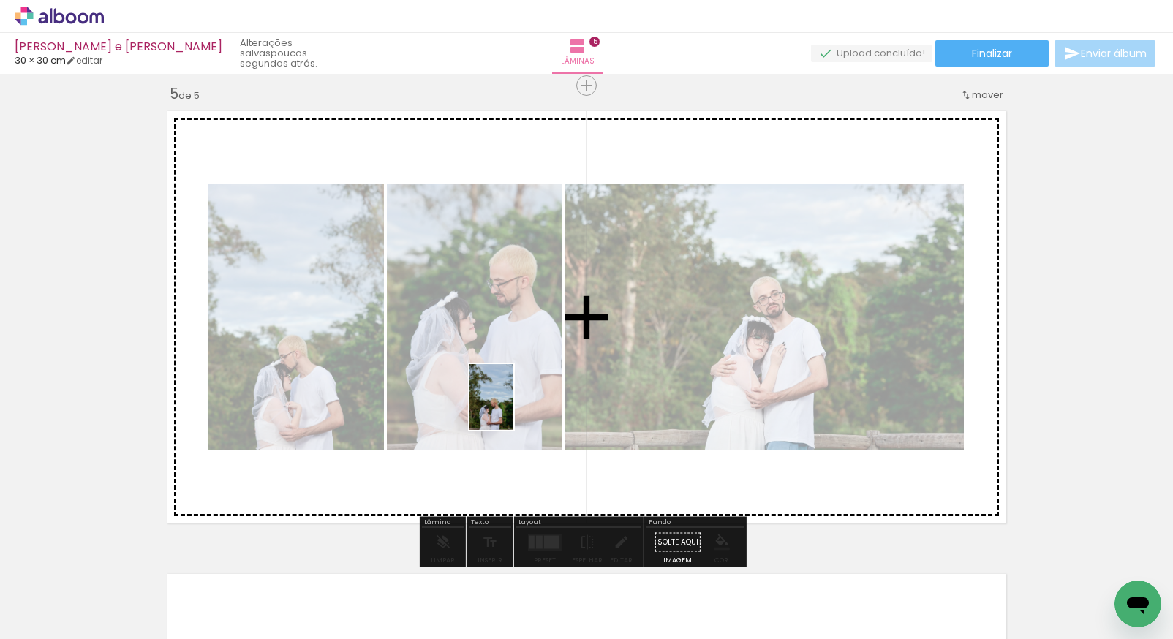
drag, startPoint x: 245, startPoint y: 591, endPoint x: 568, endPoint y: 342, distance: 408.0
click at [568, 342] on quentale-workspace at bounding box center [586, 319] width 1173 height 639
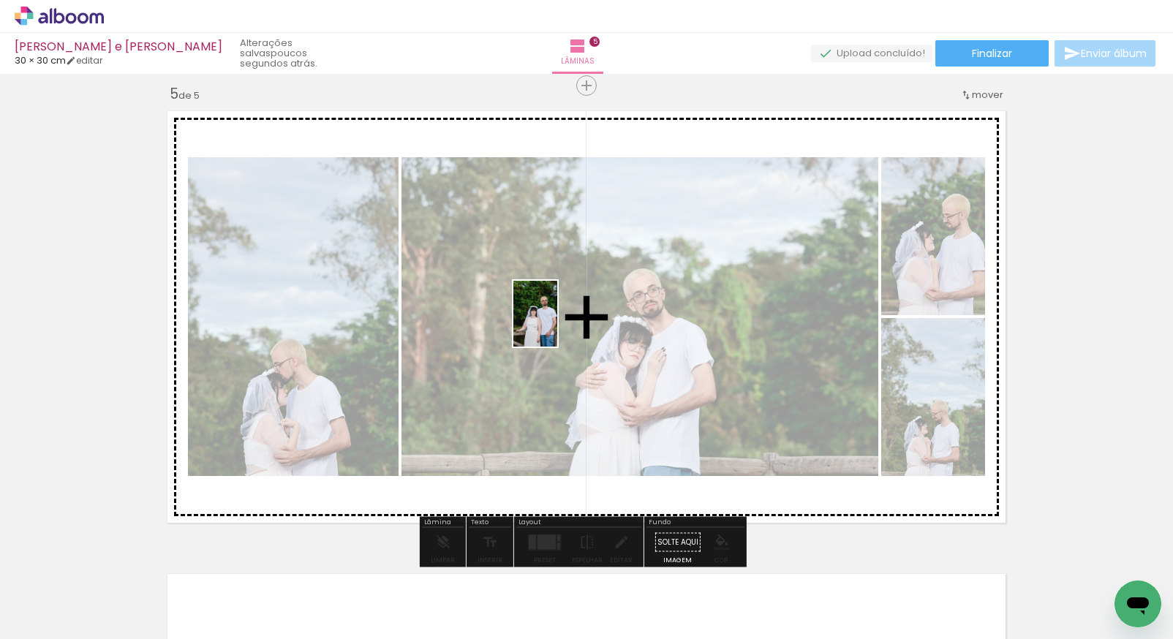
drag, startPoint x: 164, startPoint y: 590, endPoint x: 571, endPoint y: 316, distance: 490.2
click at [571, 316] on quentale-workspace at bounding box center [586, 319] width 1173 height 639
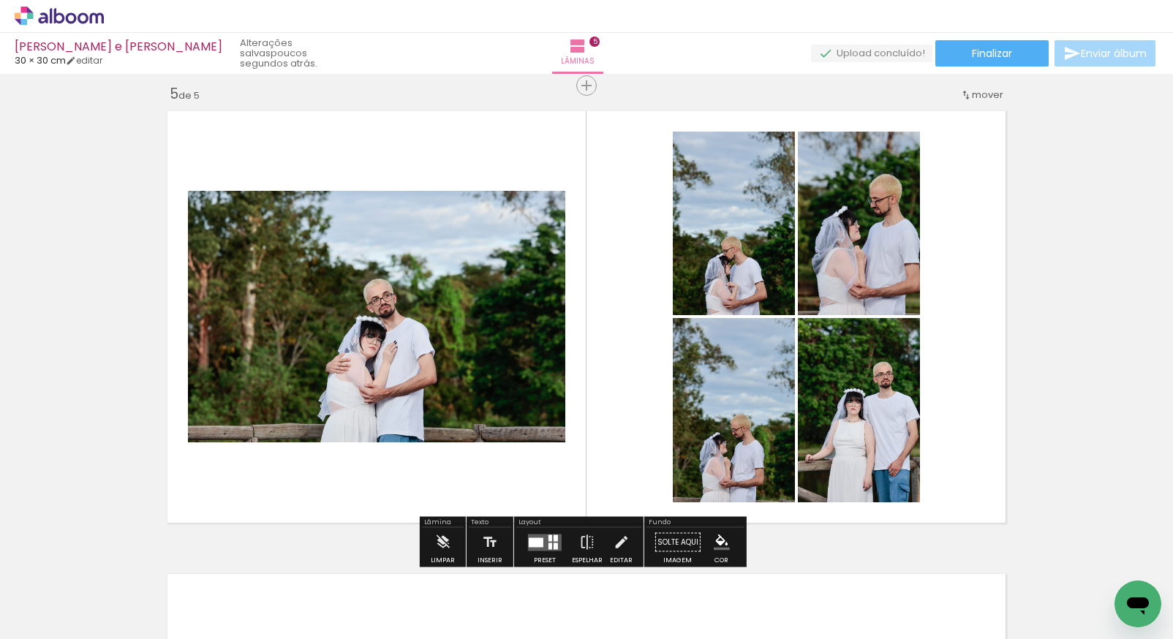
scroll to position [1879, 0]
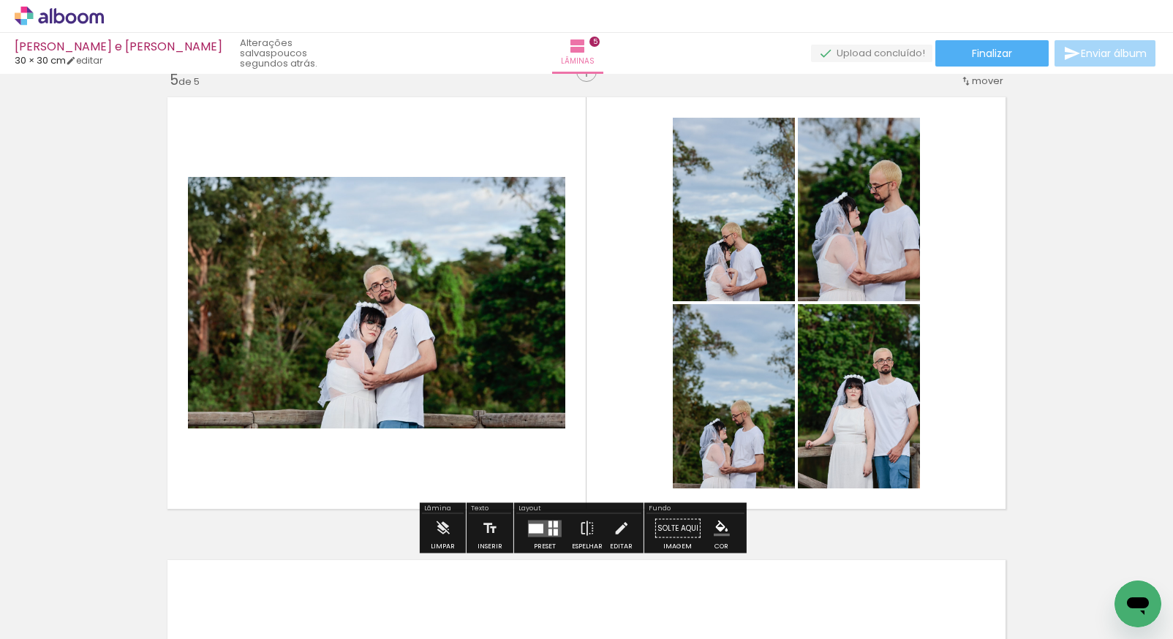
click at [550, 533] on quentale-layouter at bounding box center [545, 528] width 34 height 17
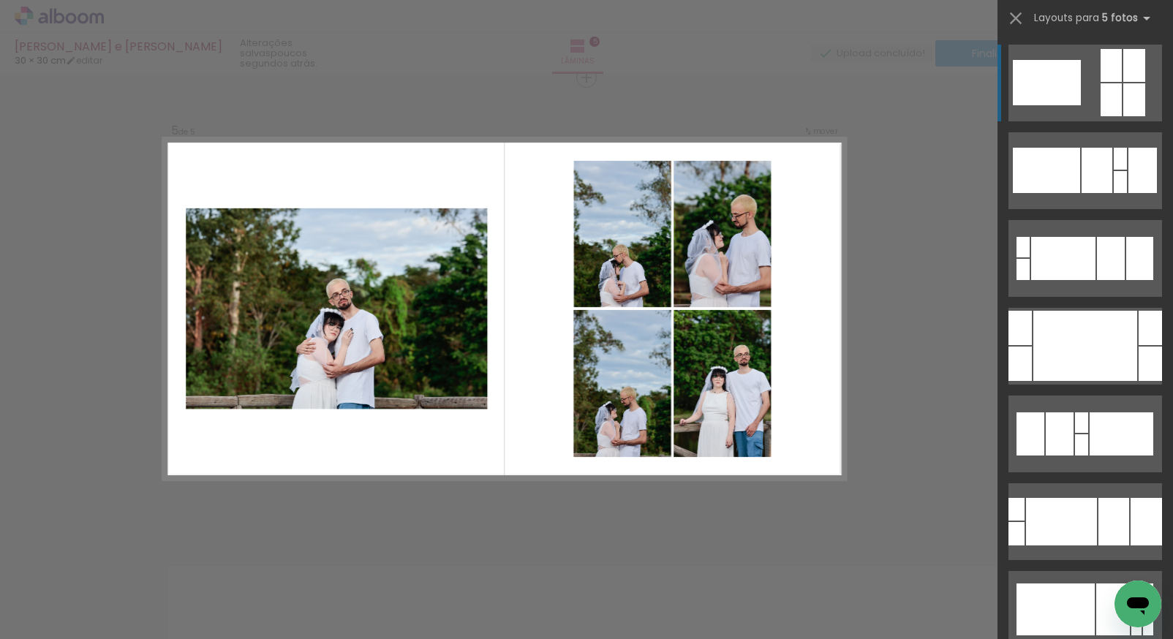
scroll to position [1871, 0]
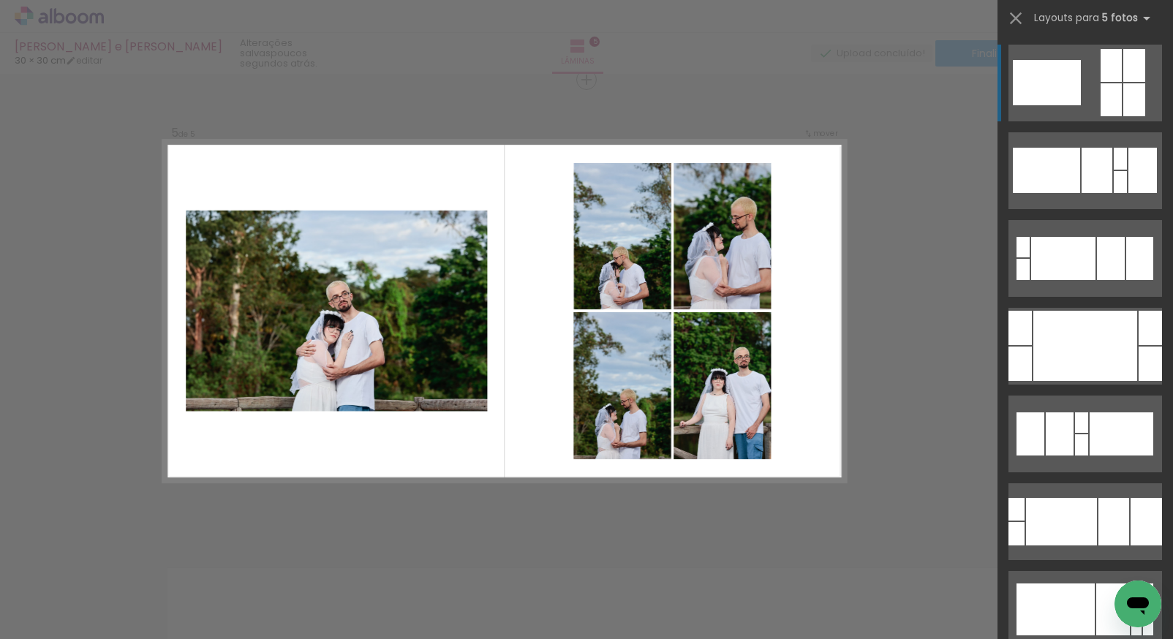
click at [1086, 93] on quentale-layouter at bounding box center [1086, 83] width 154 height 77
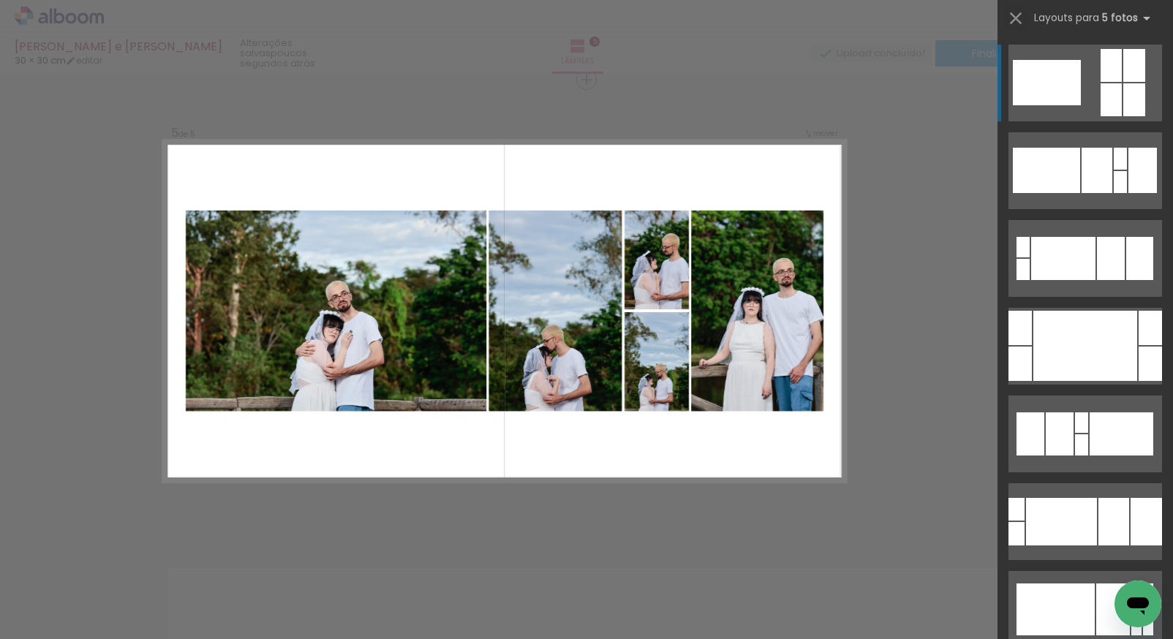
drag, startPoint x: 1018, startPoint y: 18, endPoint x: 1013, endPoint y: 24, distance: 8.3
click at [1018, 18] on iron-icon at bounding box center [1016, 18] width 20 height 20
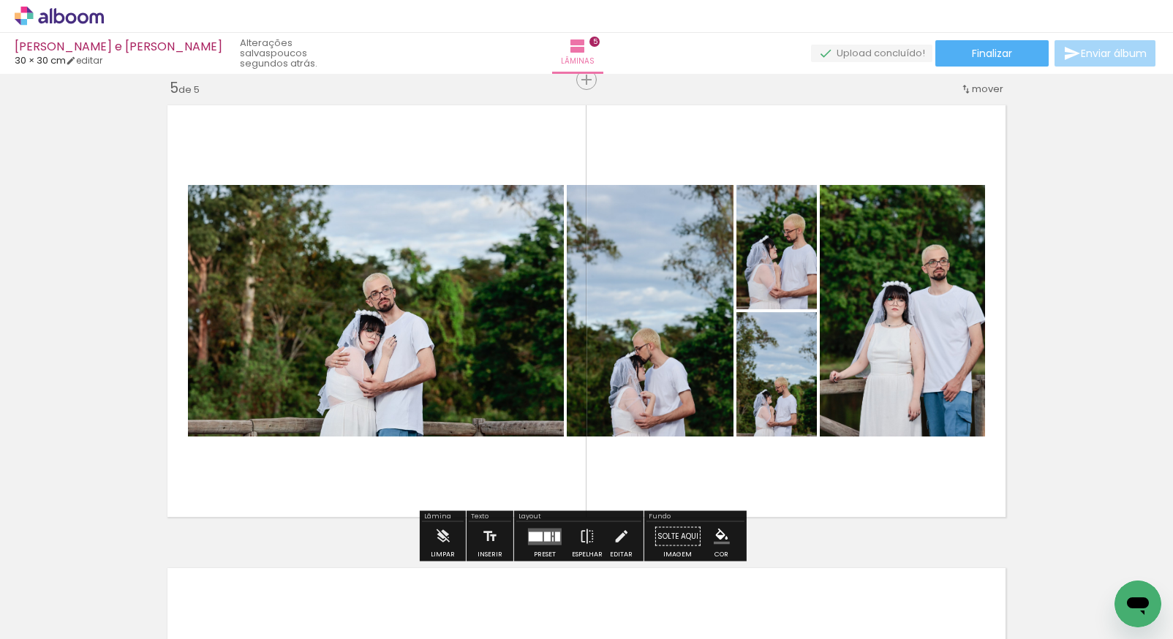
click at [546, 535] on div at bounding box center [547, 537] width 7 height 10
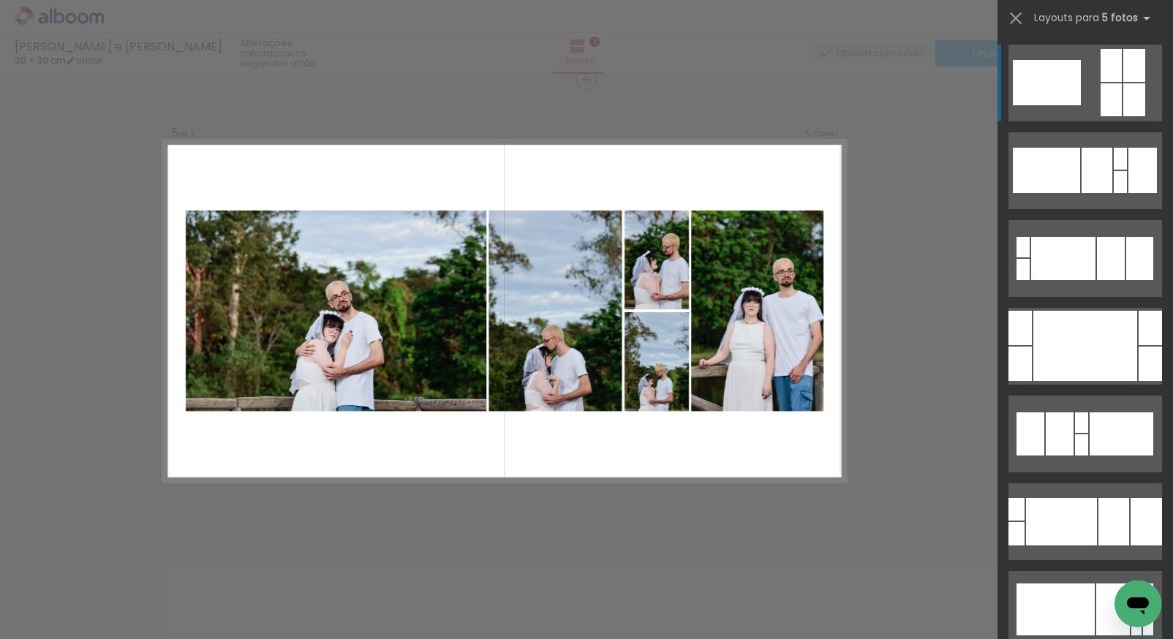
scroll to position [88, 0]
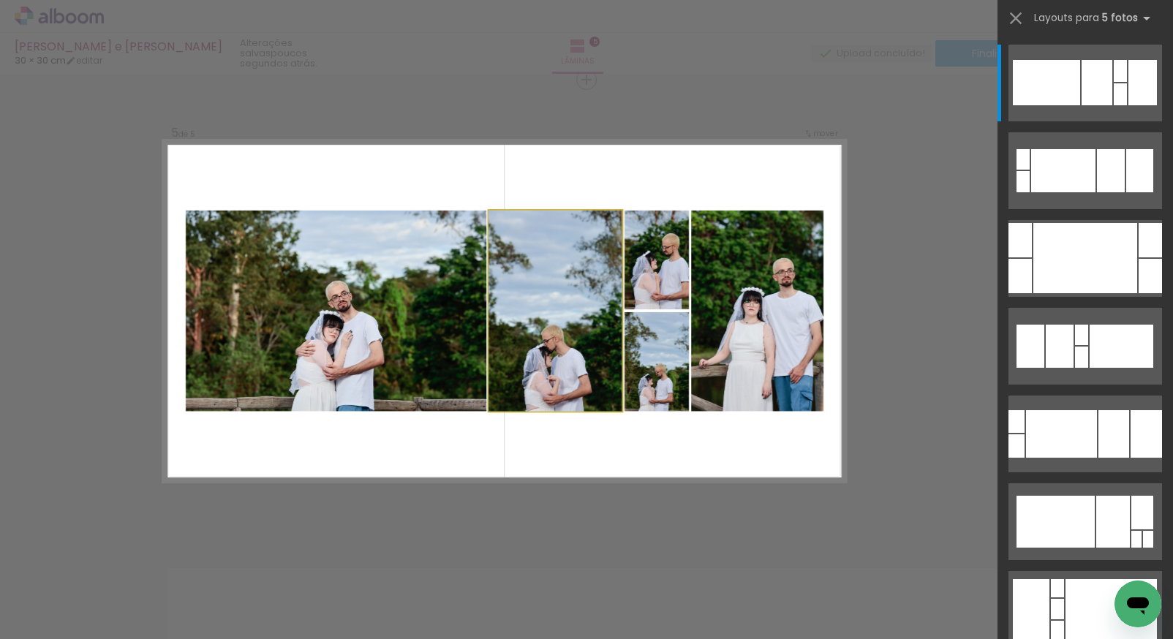
click at [596, 337] on quentale-photo at bounding box center [555, 311] width 133 height 201
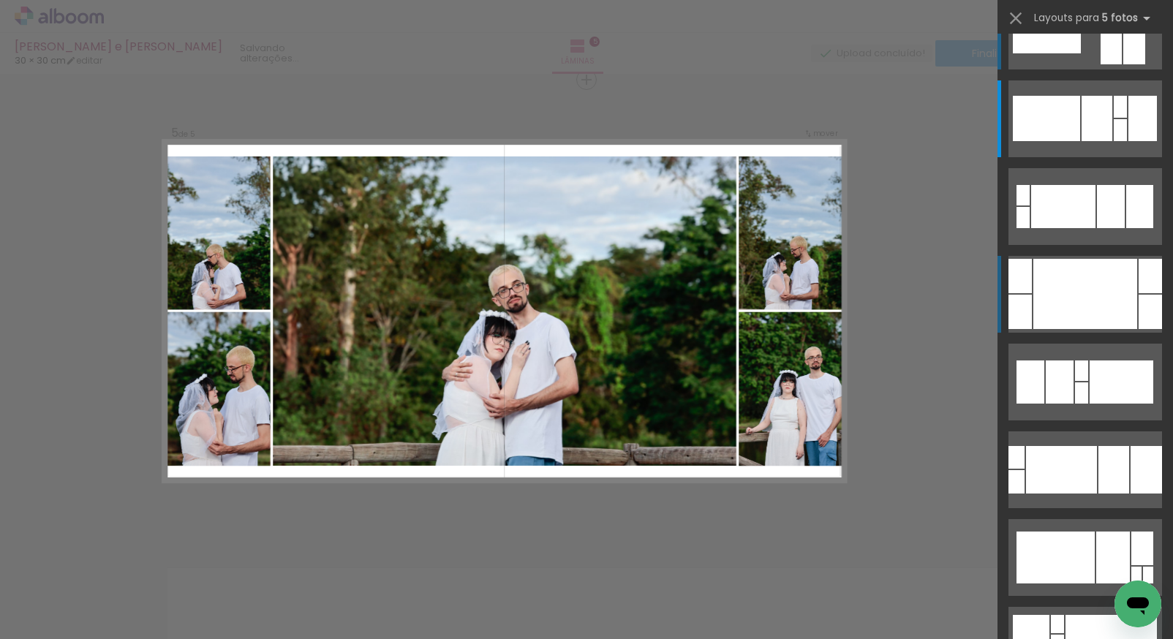
scroll to position [0, 0]
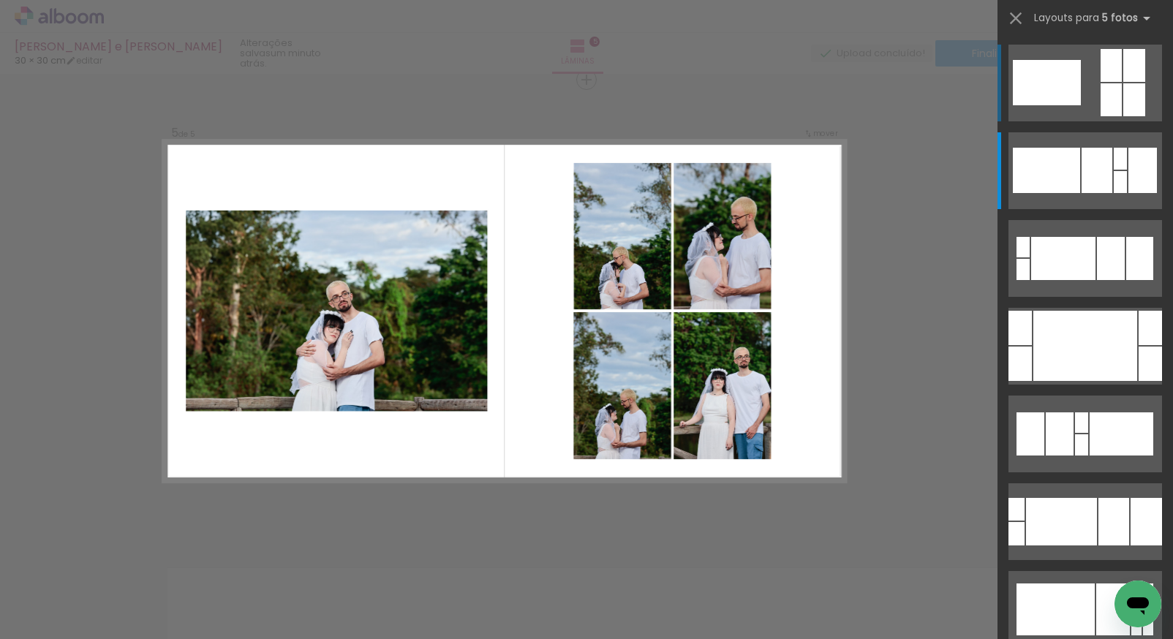
click at [1060, 73] on div at bounding box center [1047, 82] width 68 height 45
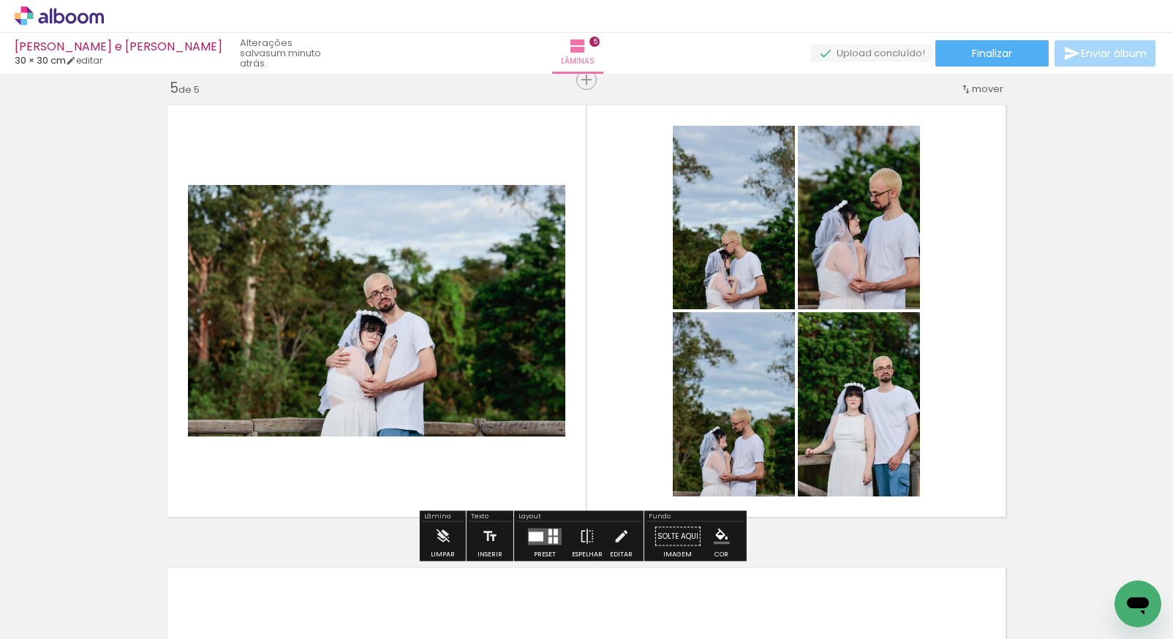
click at [274, 279] on quentale-photo at bounding box center [377, 311] width 378 height 252
click at [615, 536] on iron-icon at bounding box center [621, 536] width 16 height 29
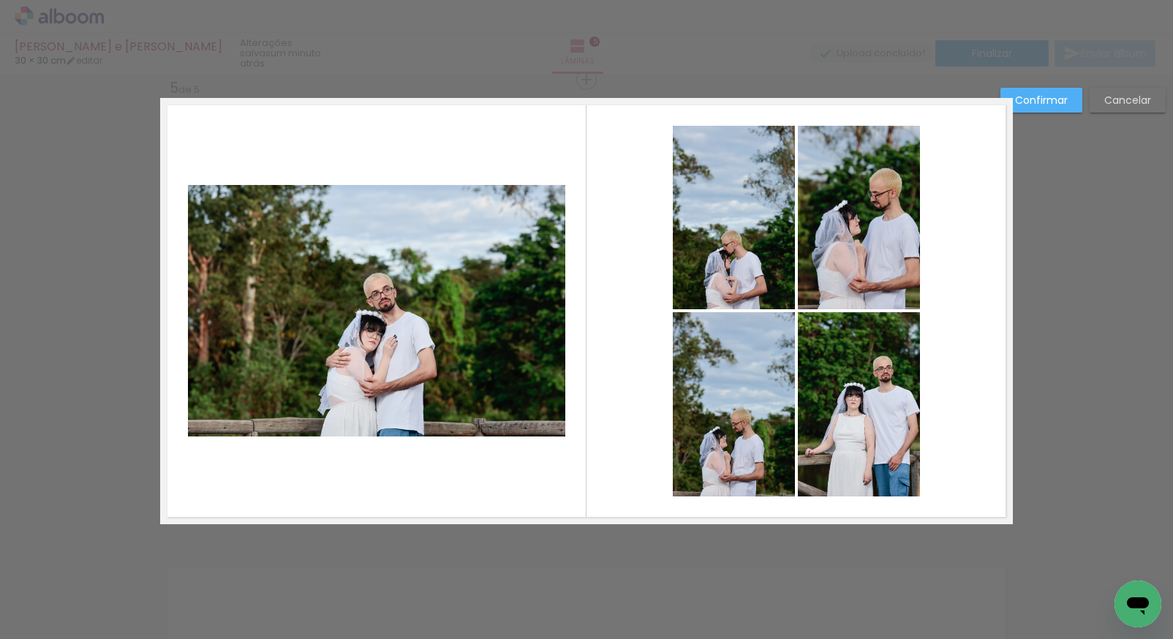
click at [470, 320] on quentale-photo at bounding box center [377, 311] width 378 height 252
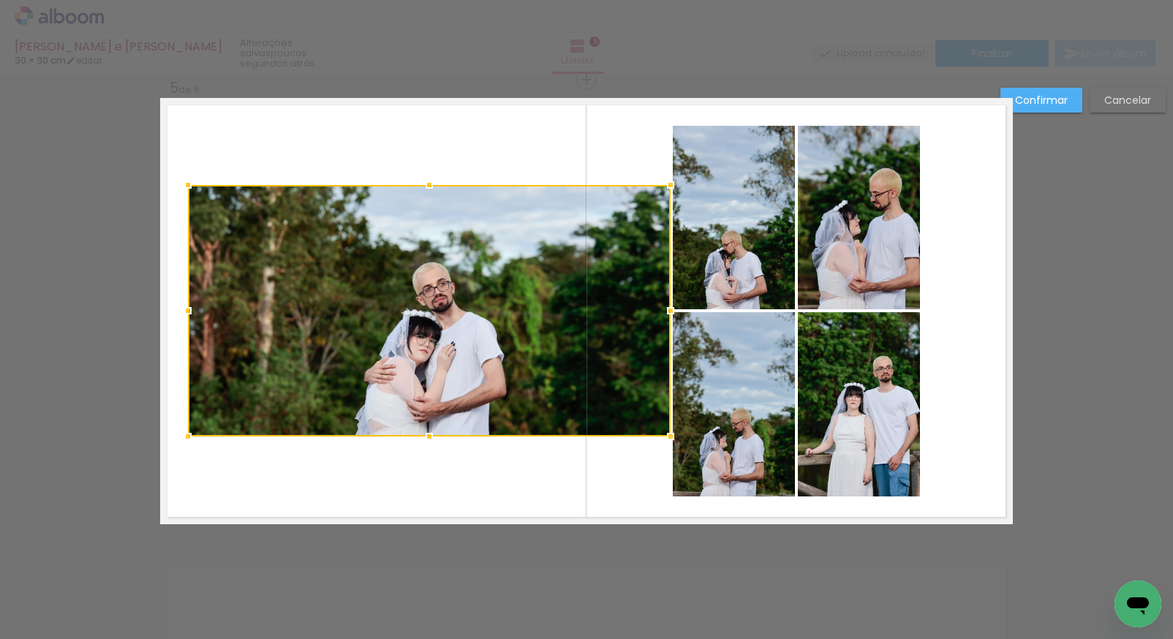
drag, startPoint x: 562, startPoint y: 310, endPoint x: 667, endPoint y: 309, distance: 105.4
click at [667, 309] on div at bounding box center [670, 310] width 29 height 29
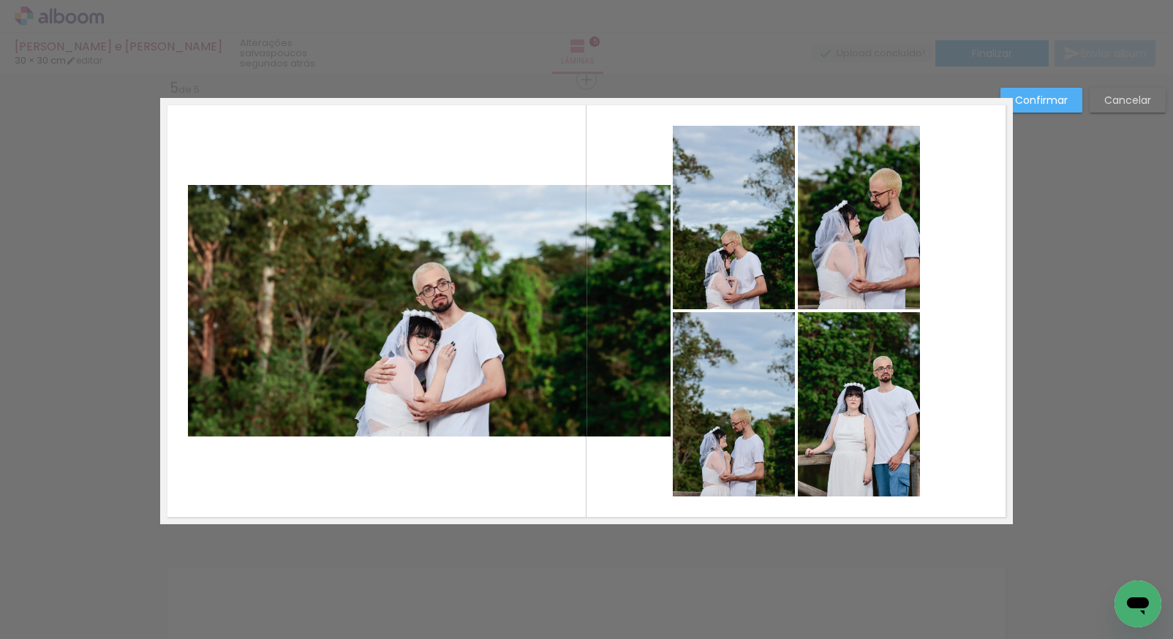
click at [473, 215] on quentale-photo at bounding box center [429, 311] width 483 height 252
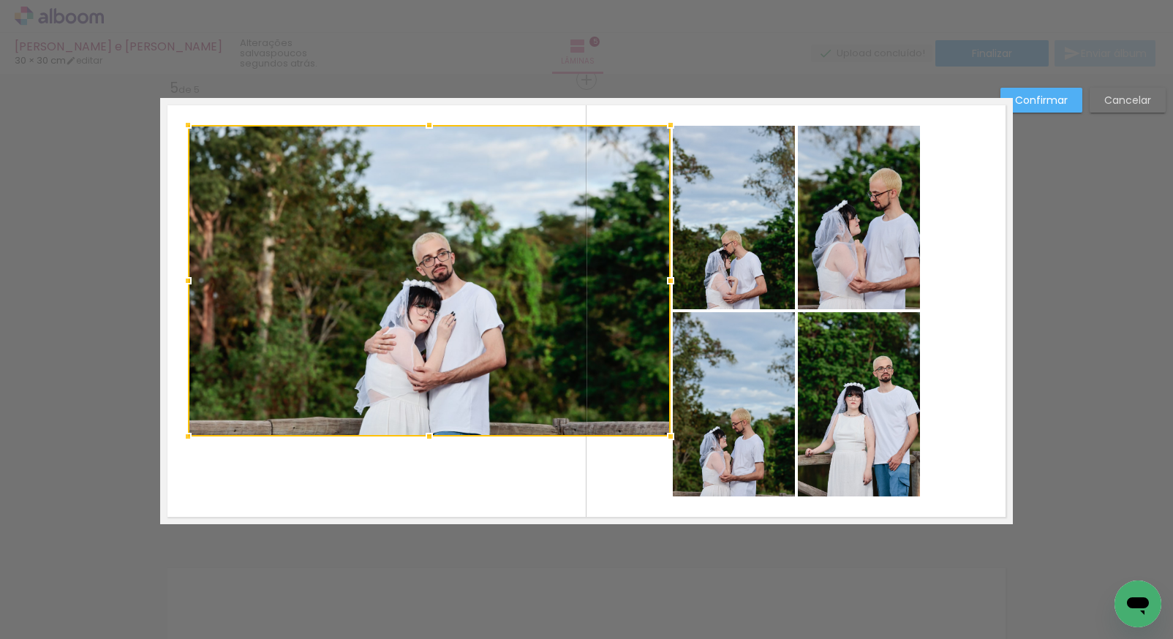
drag, startPoint x: 425, startPoint y: 182, endPoint x: 435, endPoint y: 122, distance: 60.9
click at [435, 122] on div at bounding box center [429, 124] width 29 height 29
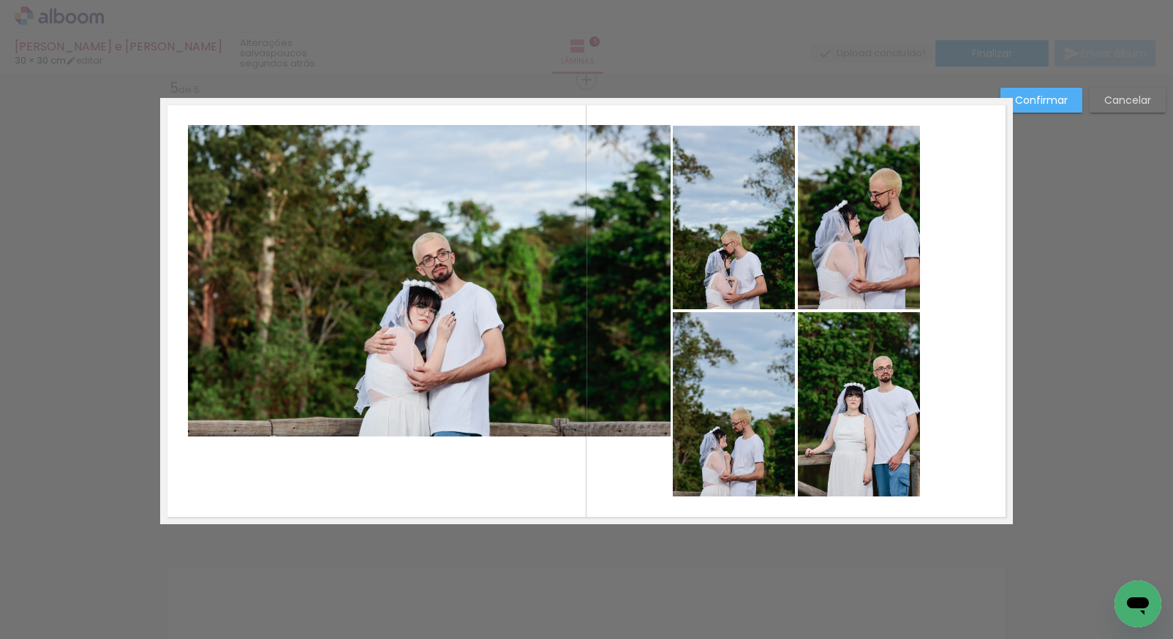
click at [422, 320] on quentale-photo at bounding box center [429, 281] width 483 height 312
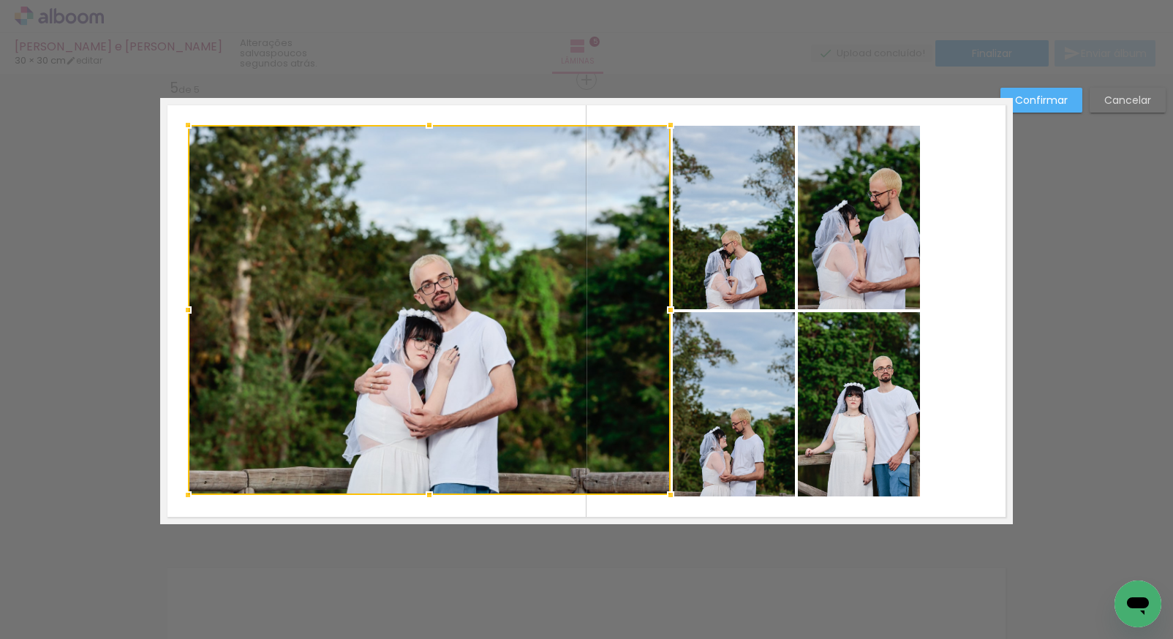
drag, startPoint x: 426, startPoint y: 440, endPoint x: 426, endPoint y: 497, distance: 57.1
click at [426, 496] on div at bounding box center [429, 495] width 29 height 29
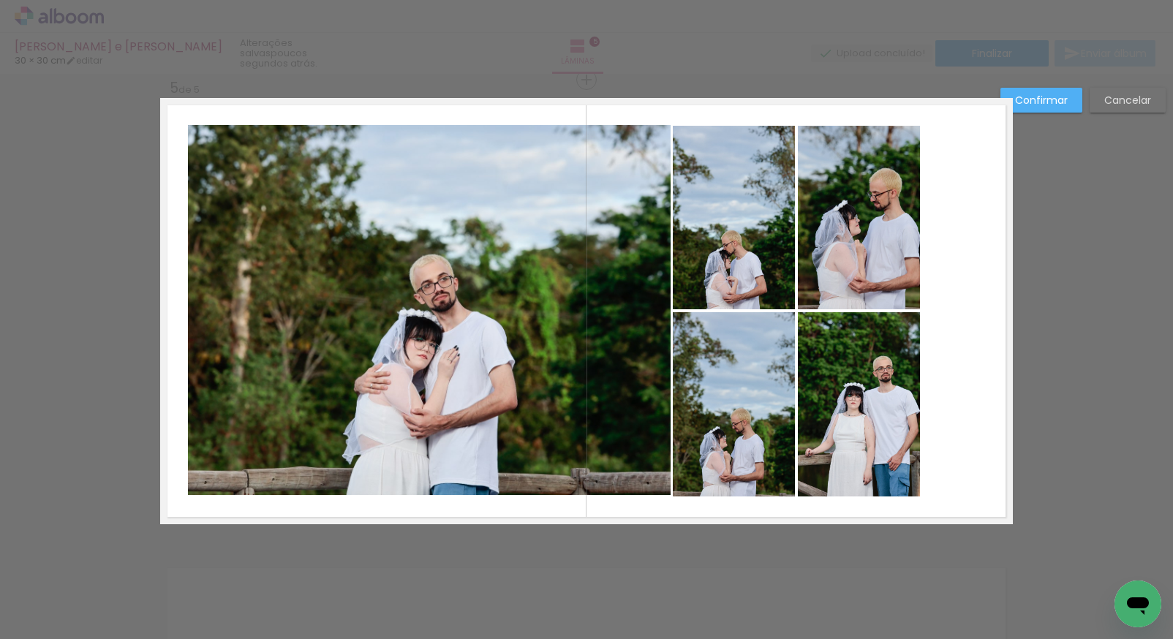
click at [466, 440] on quentale-photo at bounding box center [429, 310] width 483 height 370
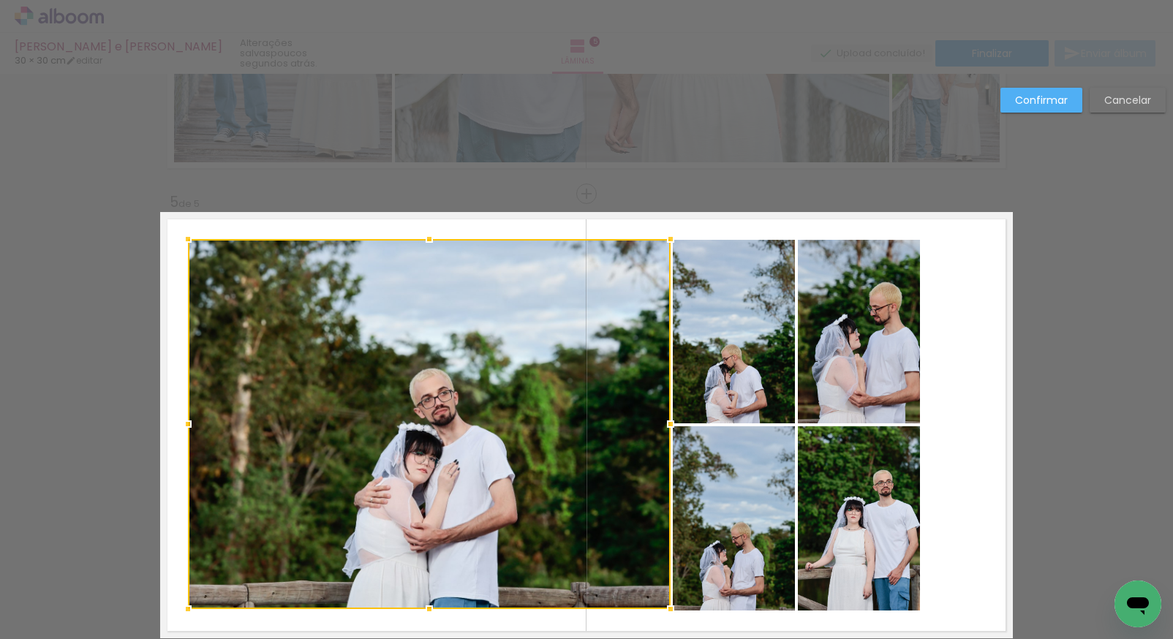
scroll to position [1784, 0]
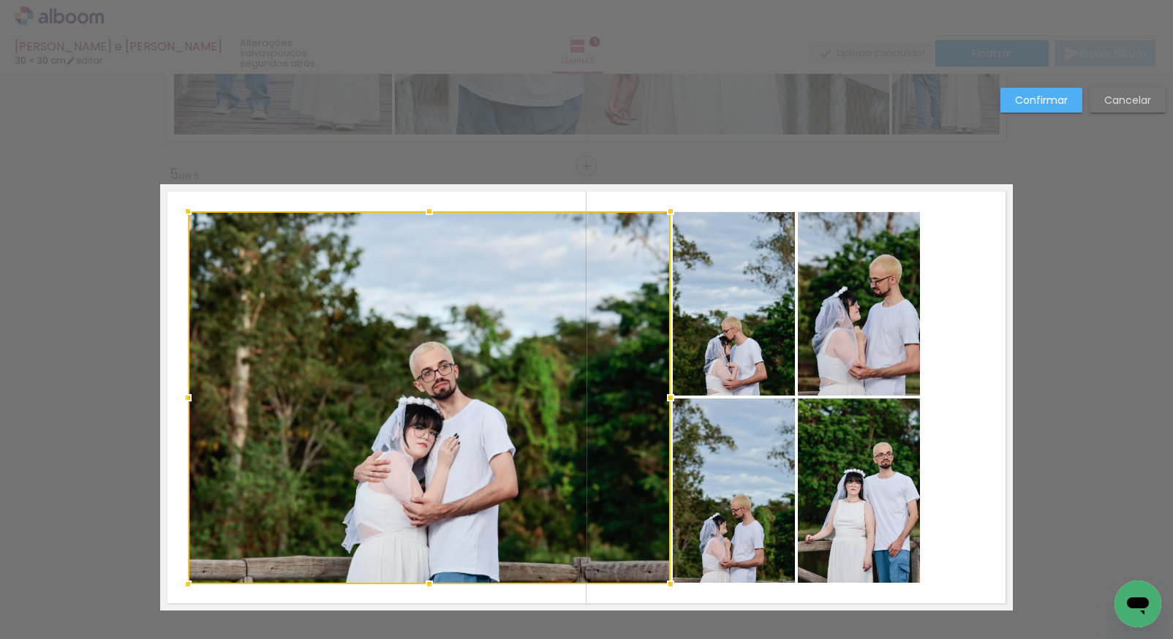
click at [425, 582] on div at bounding box center [429, 584] width 29 height 29
click at [949, 310] on quentale-layouter at bounding box center [586, 397] width 853 height 427
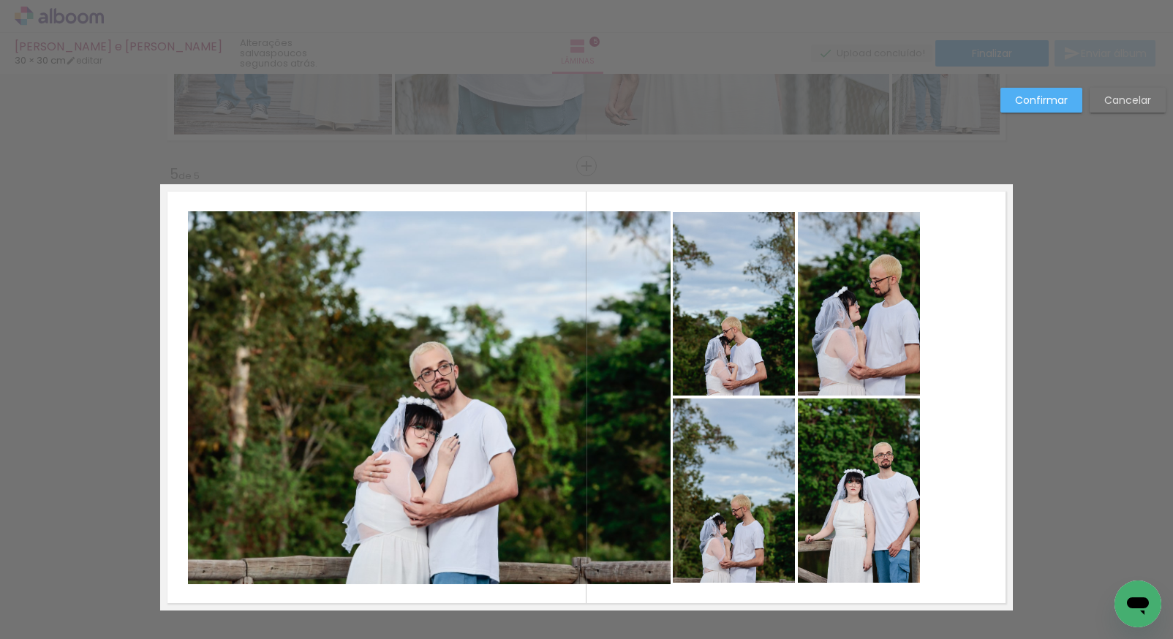
click at [901, 317] on quentale-photo at bounding box center [859, 304] width 122 height 184
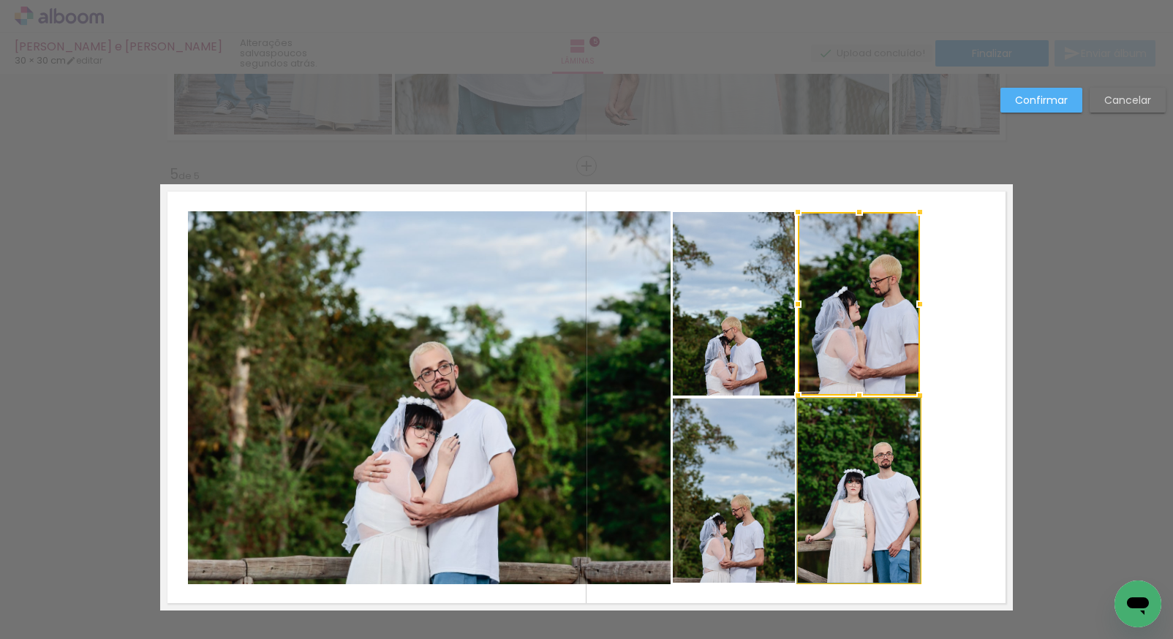
drag, startPoint x: 881, startPoint y: 524, endPoint x: 871, endPoint y: 522, distance: 10.5
click at [881, 522] on quentale-photo at bounding box center [859, 491] width 122 height 184
click at [754, 490] on quentale-photo at bounding box center [734, 491] width 122 height 184
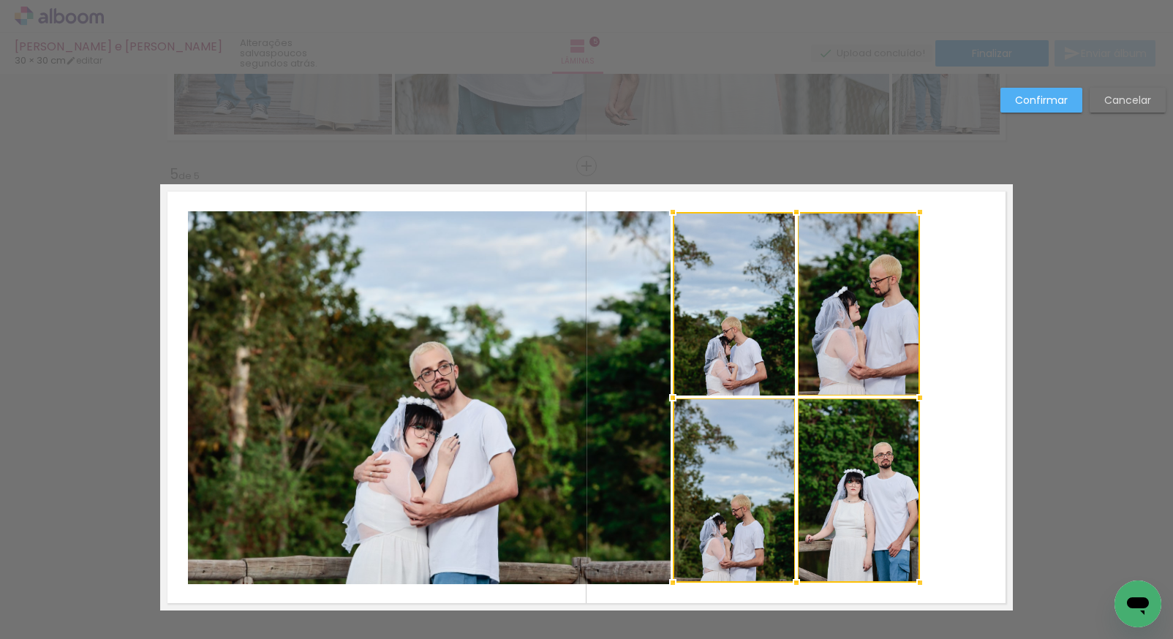
click at [763, 375] on div at bounding box center [796, 397] width 247 height 371
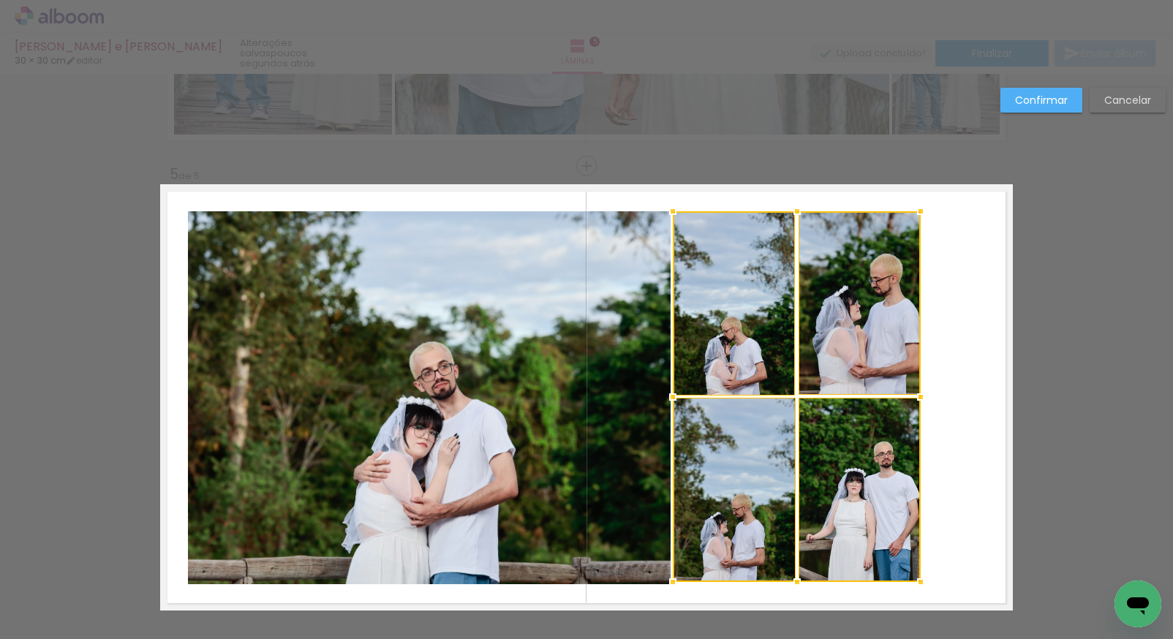
click at [924, 412] on quentale-layouter at bounding box center [586, 397] width 853 height 427
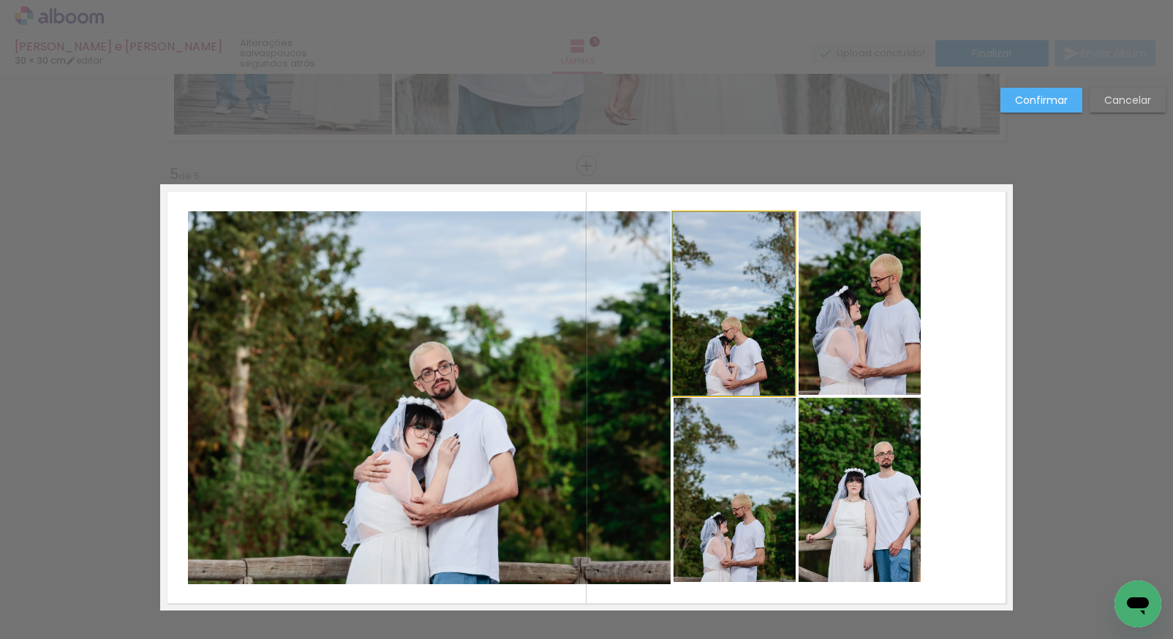
drag, startPoint x: 751, startPoint y: 363, endPoint x: 760, endPoint y: 363, distance: 8.8
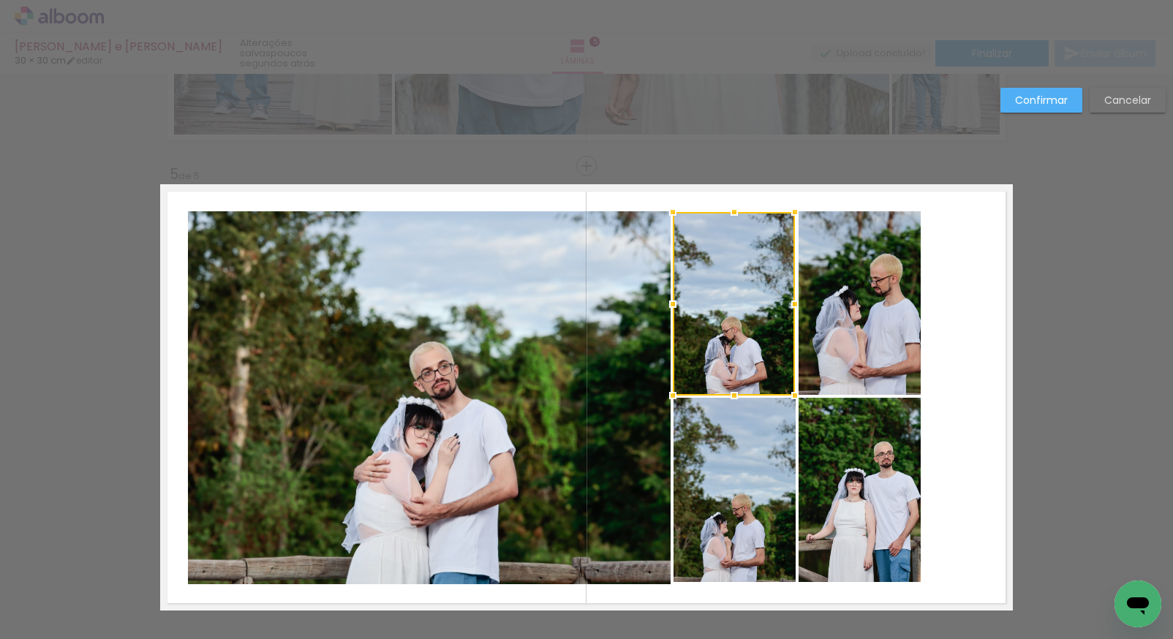
click at [783, 457] on quentale-photo at bounding box center [735, 490] width 122 height 184
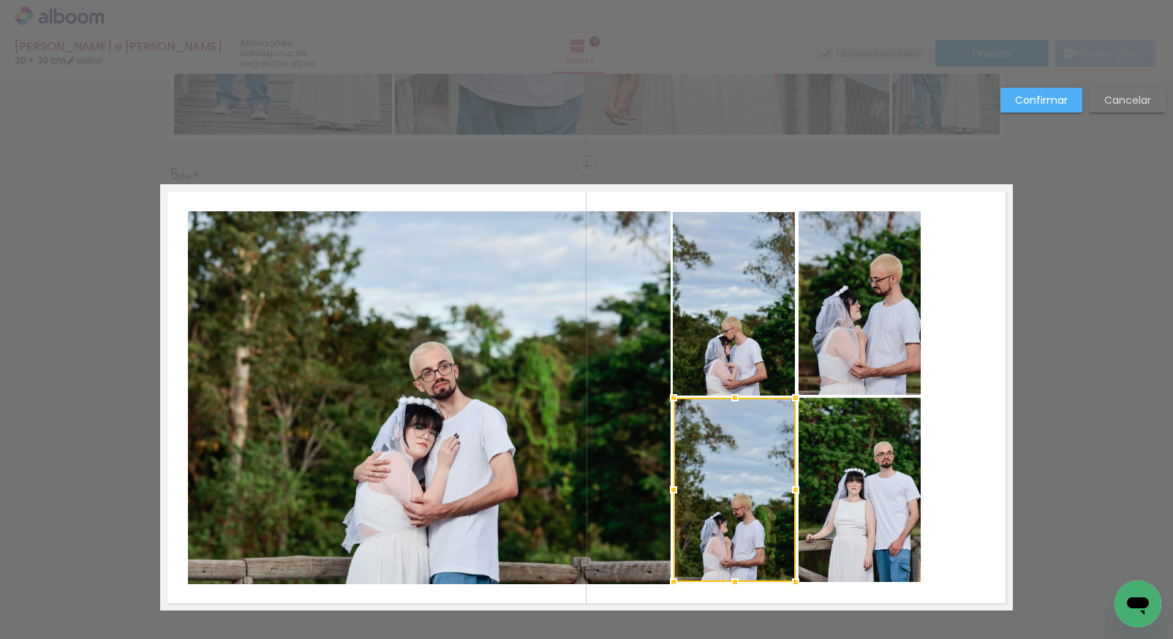
click at [0, 0] on slot "Cancelar" at bounding box center [0, 0] width 0 height 0
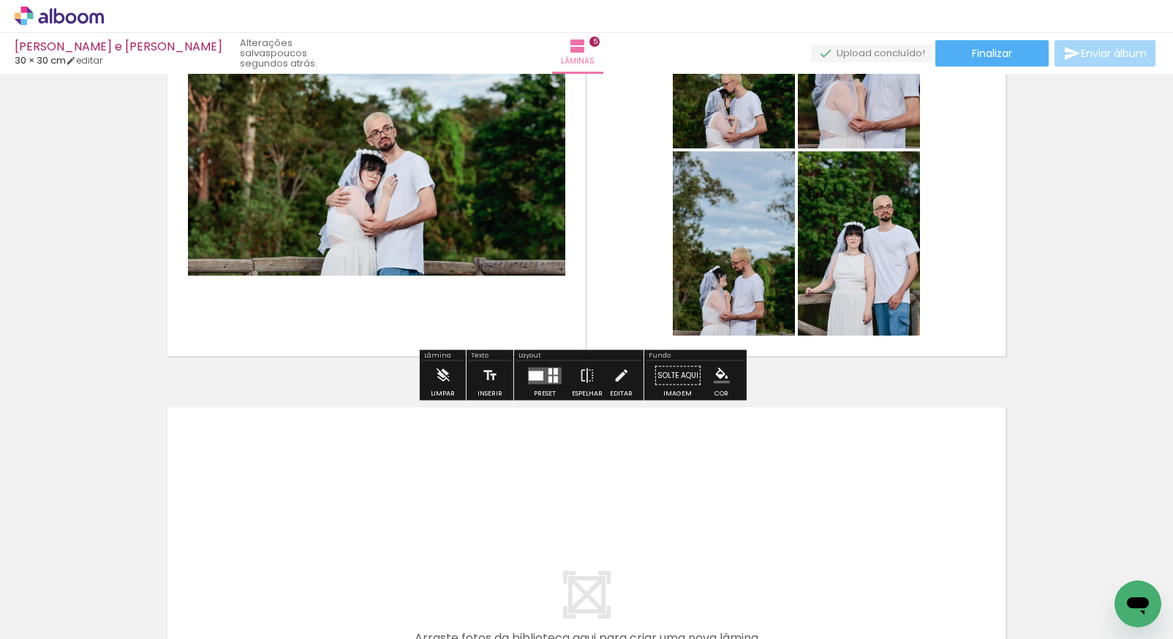
click at [619, 377] on iron-icon at bounding box center [621, 375] width 16 height 29
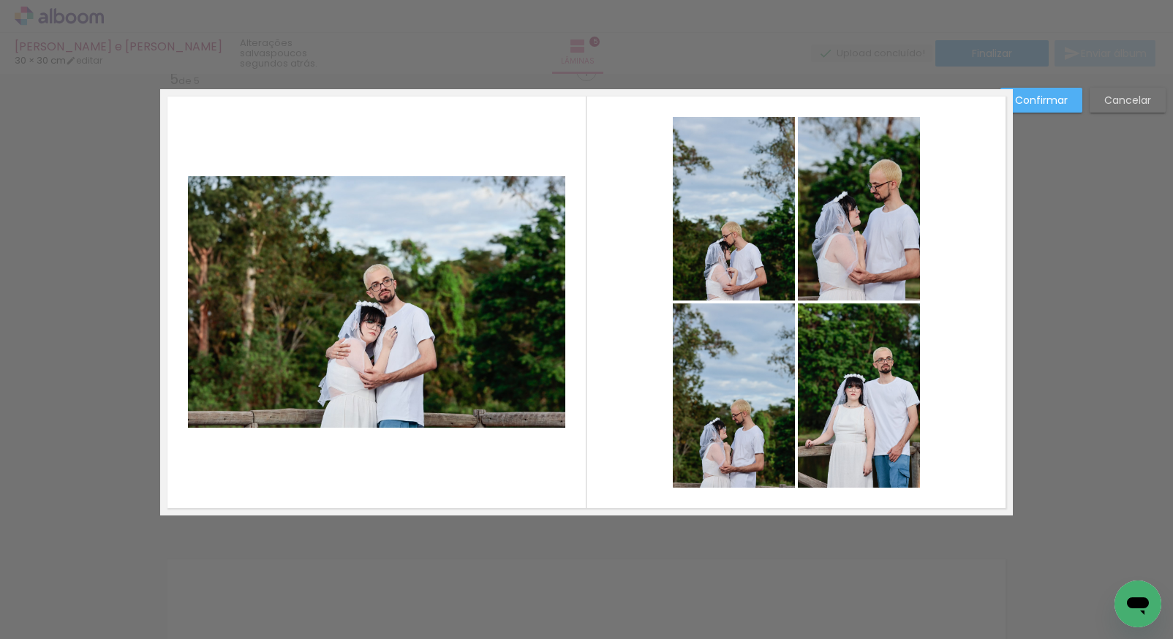
scroll to position [1871, 0]
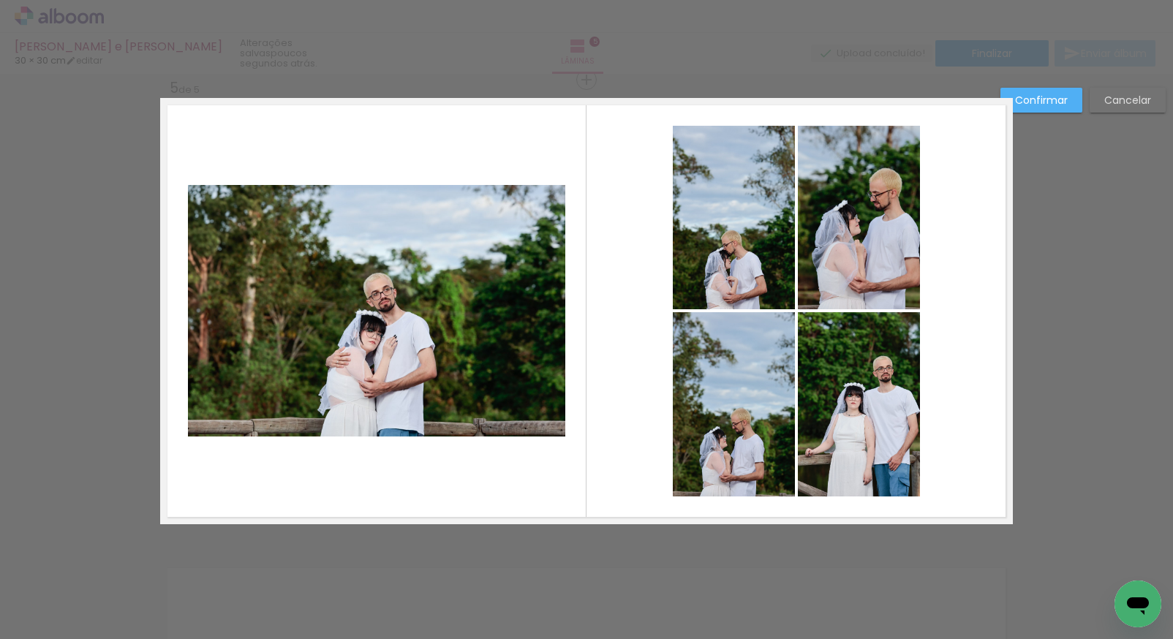
click at [740, 261] on quentale-photo at bounding box center [734, 218] width 122 height 184
click at [865, 262] on quentale-photo at bounding box center [859, 218] width 122 height 184
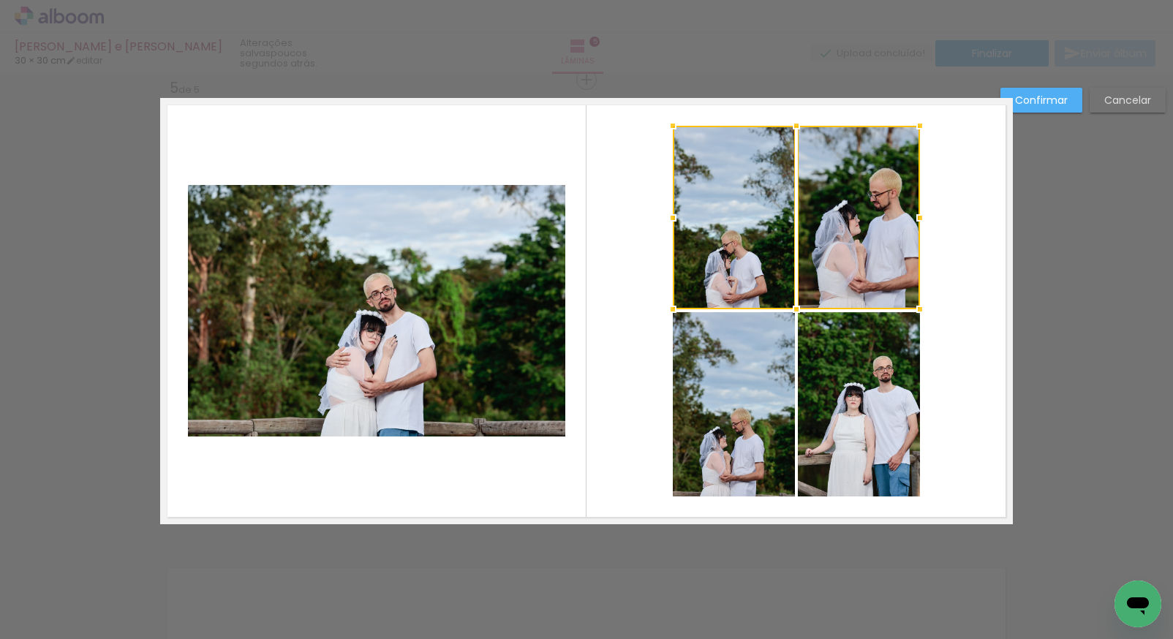
click at [846, 385] on quentale-photo at bounding box center [859, 404] width 122 height 184
click at [746, 404] on div at bounding box center [796, 311] width 247 height 371
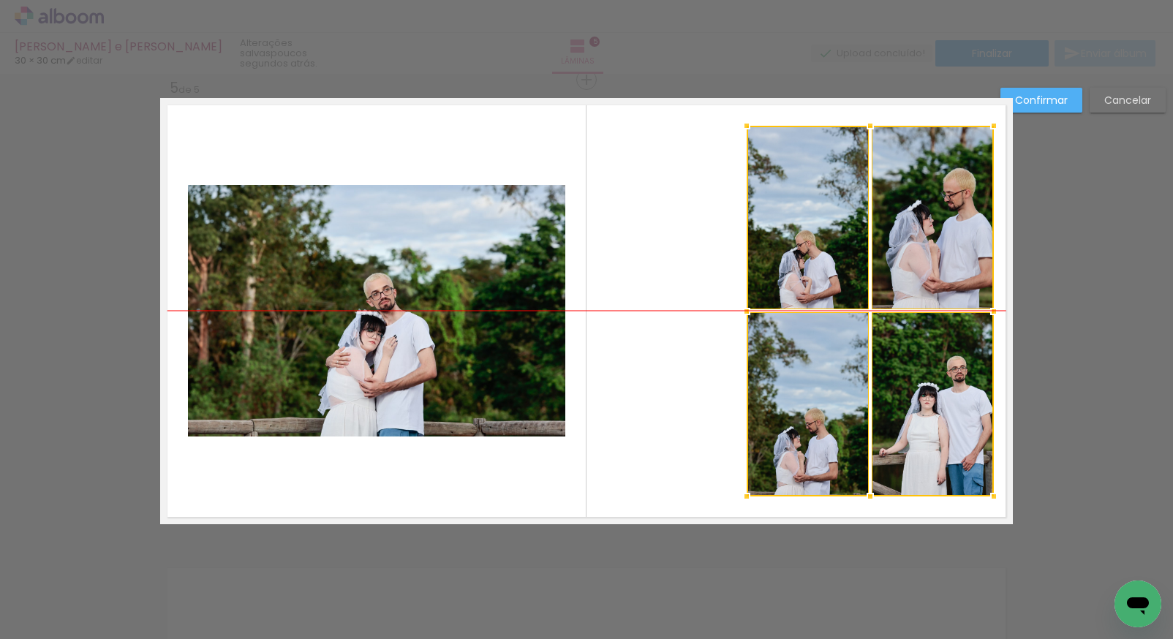
drag, startPoint x: 789, startPoint y: 309, endPoint x: 865, endPoint y: 306, distance: 76.2
click at [862, 306] on div at bounding box center [870, 311] width 247 height 371
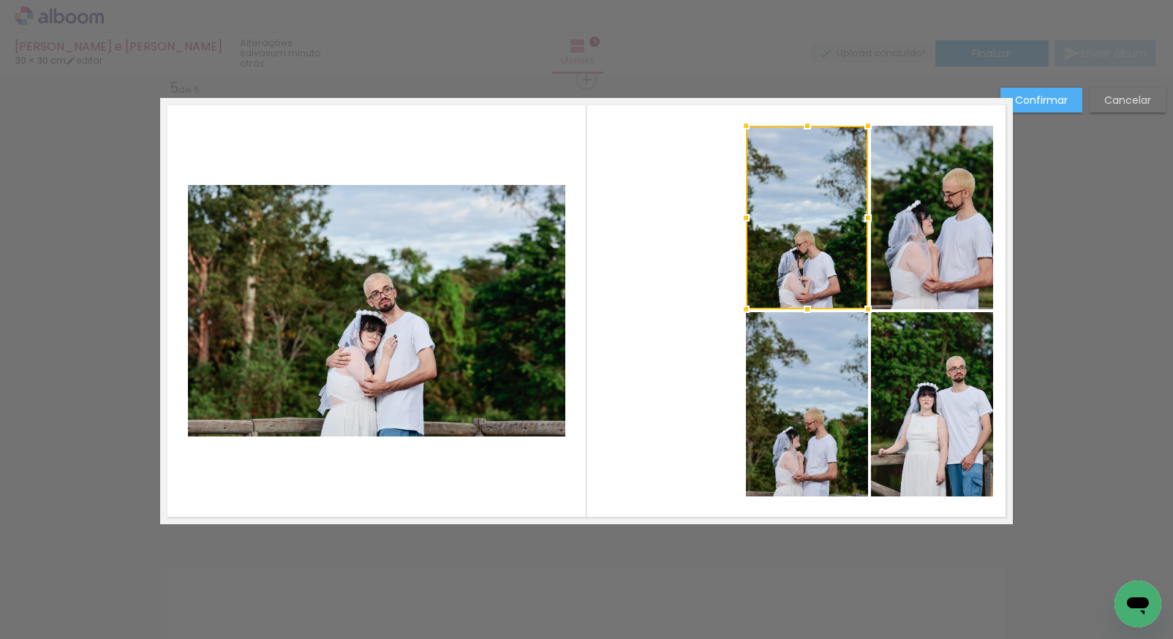
click at [483, 327] on quentale-photo at bounding box center [377, 311] width 378 height 252
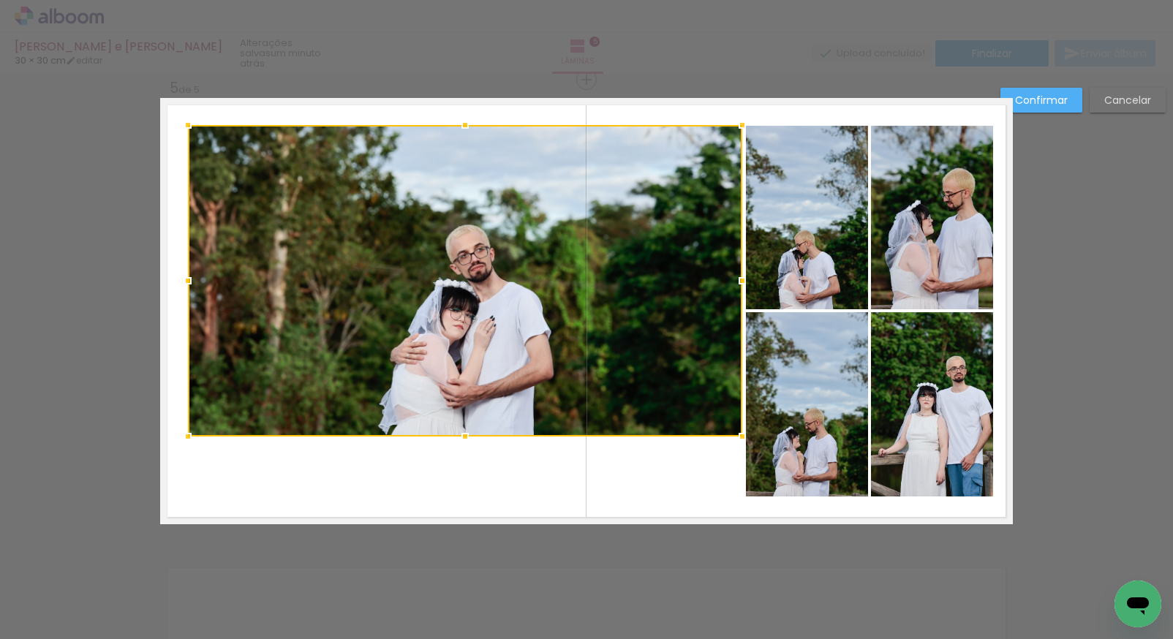
drag, startPoint x: 559, startPoint y: 184, endPoint x: 735, endPoint y: 128, distance: 184.2
click at [735, 128] on div at bounding box center [742, 124] width 29 height 29
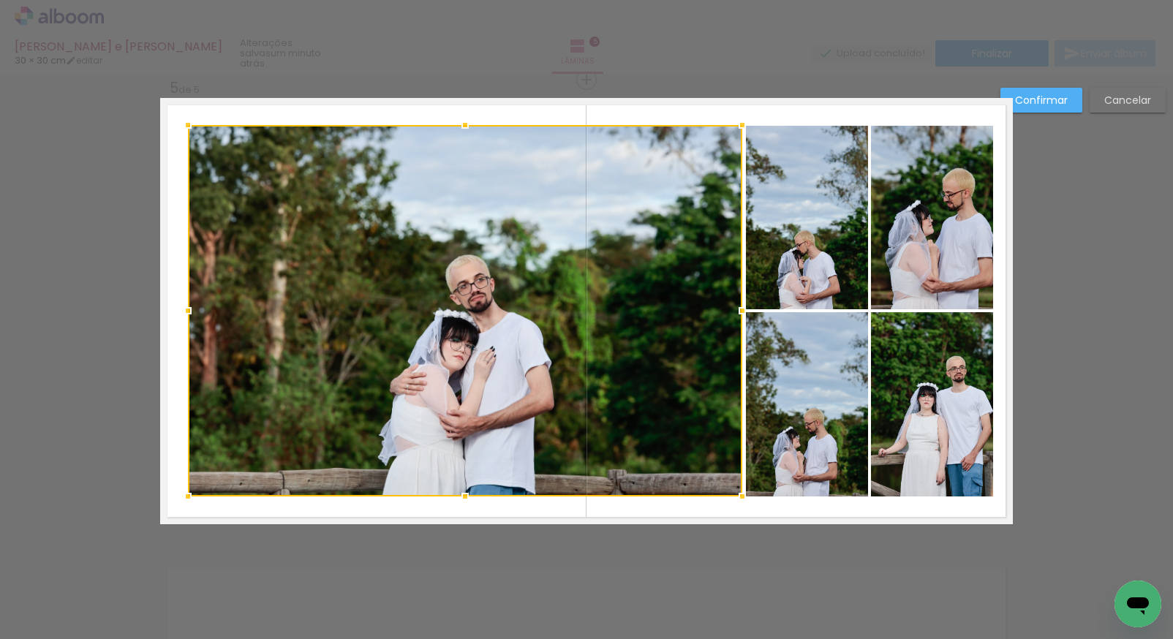
drag, startPoint x: 460, startPoint y: 437, endPoint x: 467, endPoint y: 497, distance: 60.4
click at [467, 497] on div at bounding box center [465, 496] width 29 height 29
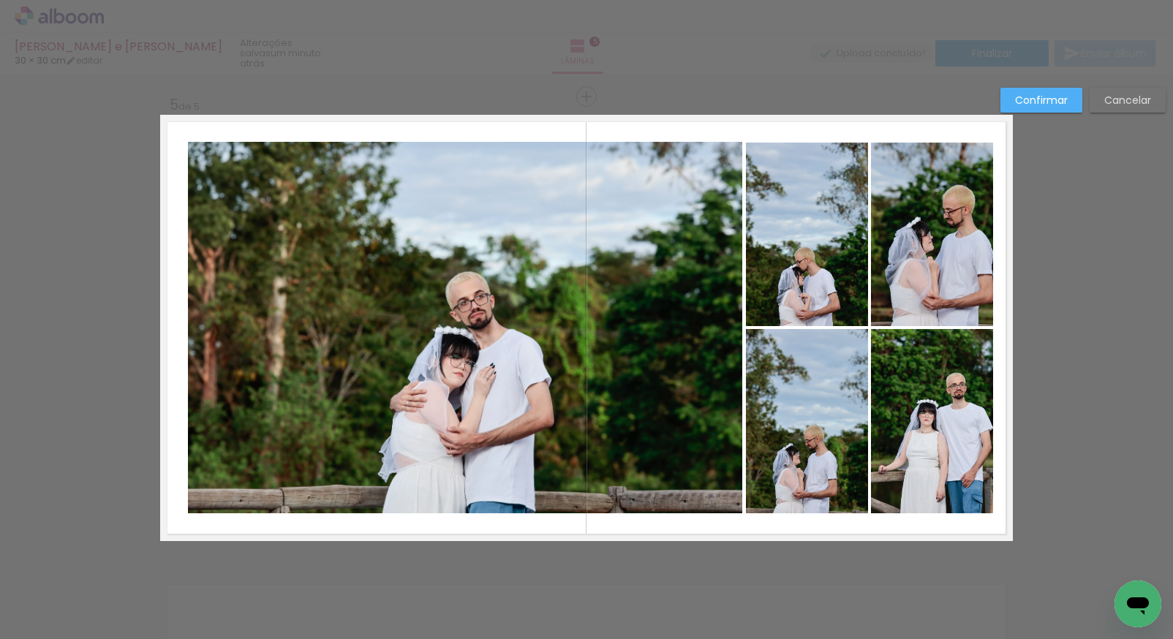
scroll to position [1807, 0]
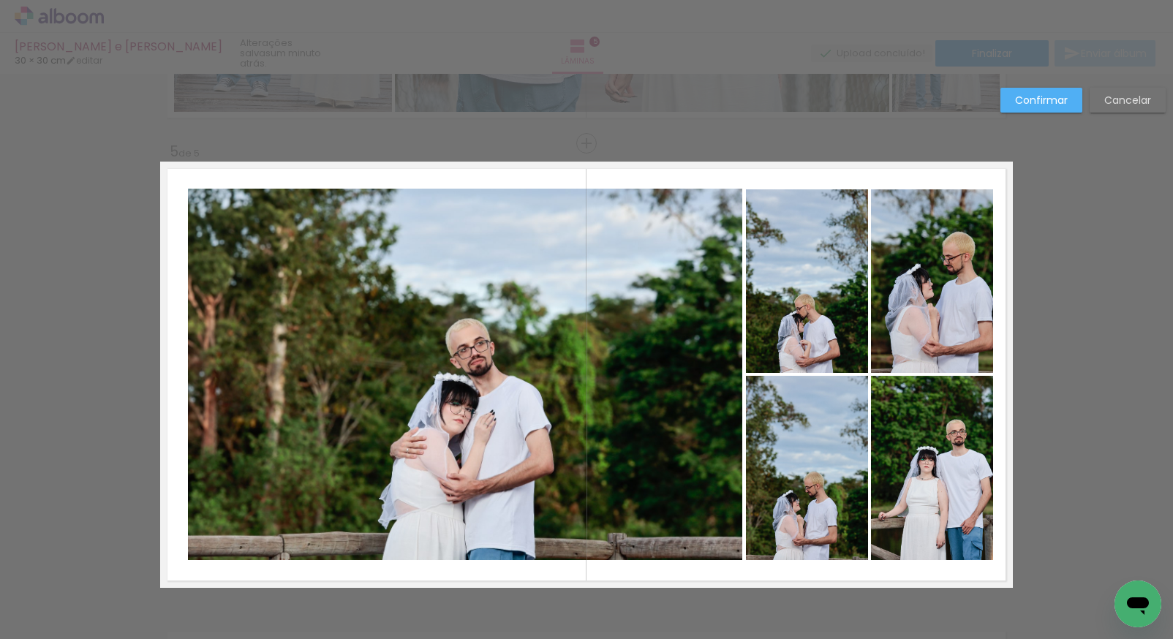
click at [634, 282] on quentale-photo at bounding box center [465, 375] width 555 height 372
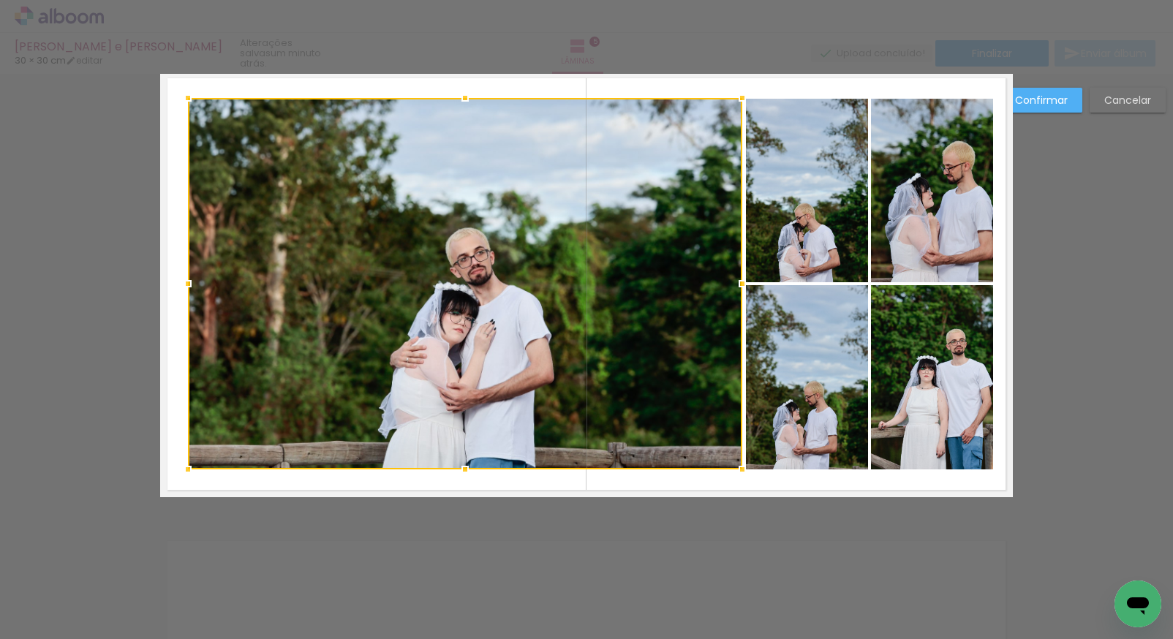
scroll to position [1915, 0]
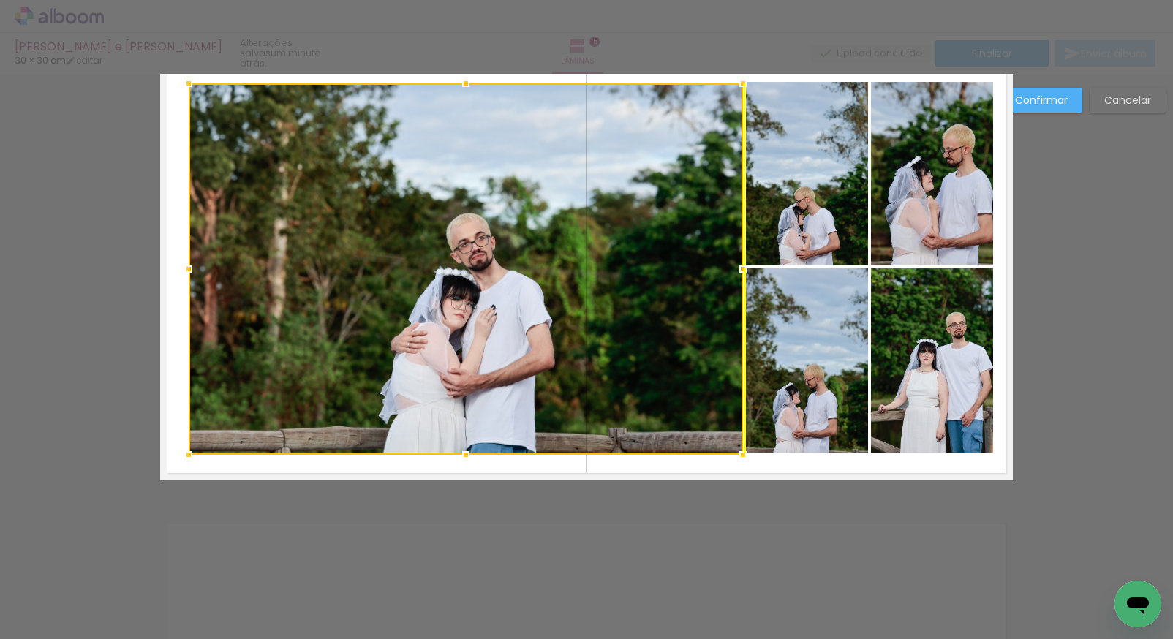
click at [562, 296] on div at bounding box center [466, 269] width 555 height 372
click at [814, 382] on quentale-photo at bounding box center [807, 360] width 122 height 184
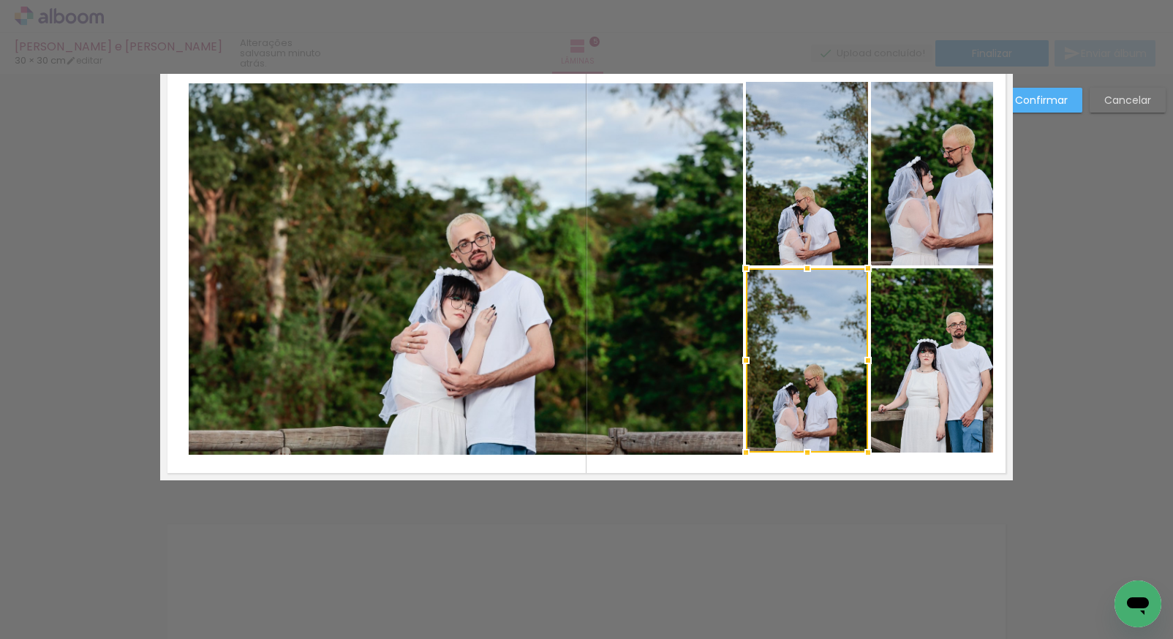
click at [766, 462] on quentale-layouter at bounding box center [586, 267] width 853 height 427
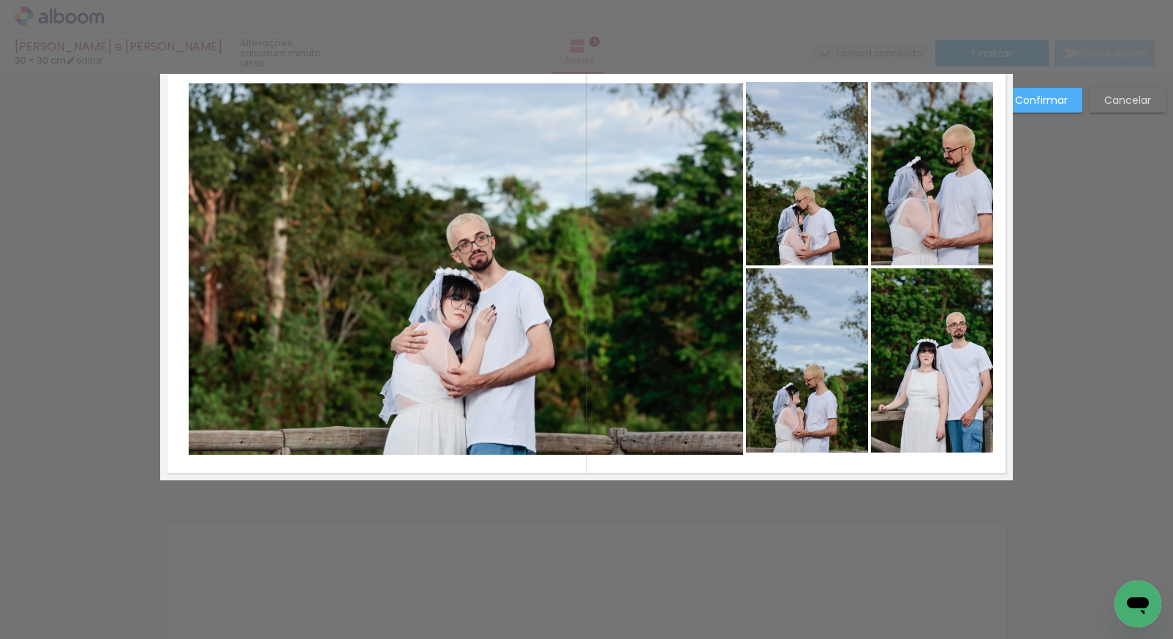
click at [636, 334] on quentale-photo at bounding box center [466, 269] width 555 height 372
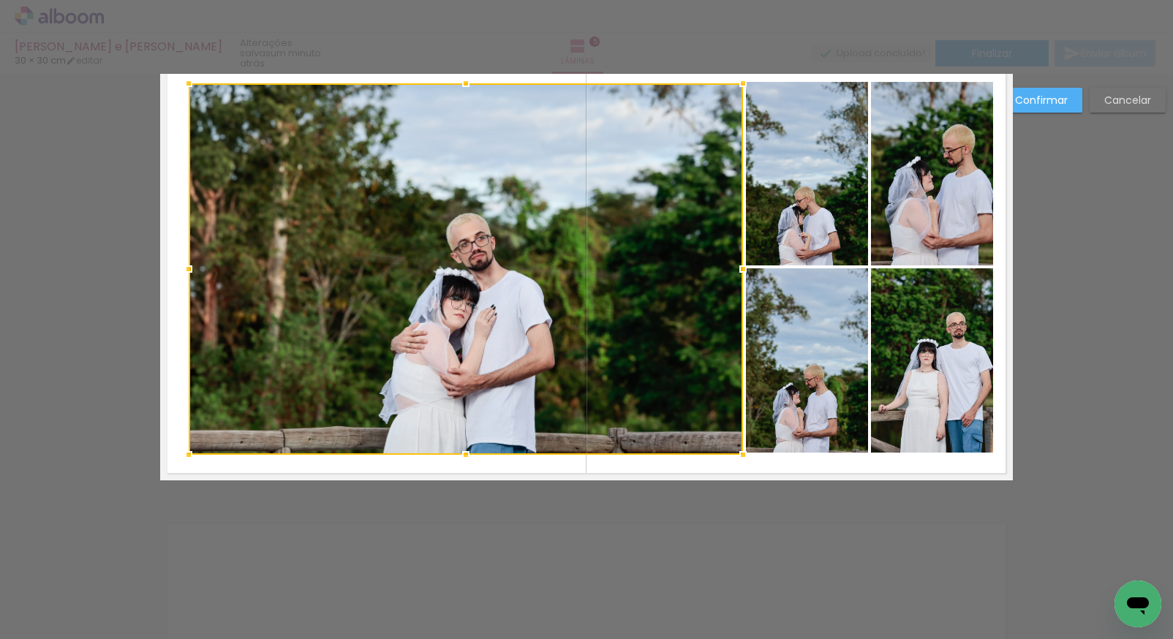
click at [636, 334] on div at bounding box center [466, 269] width 555 height 372
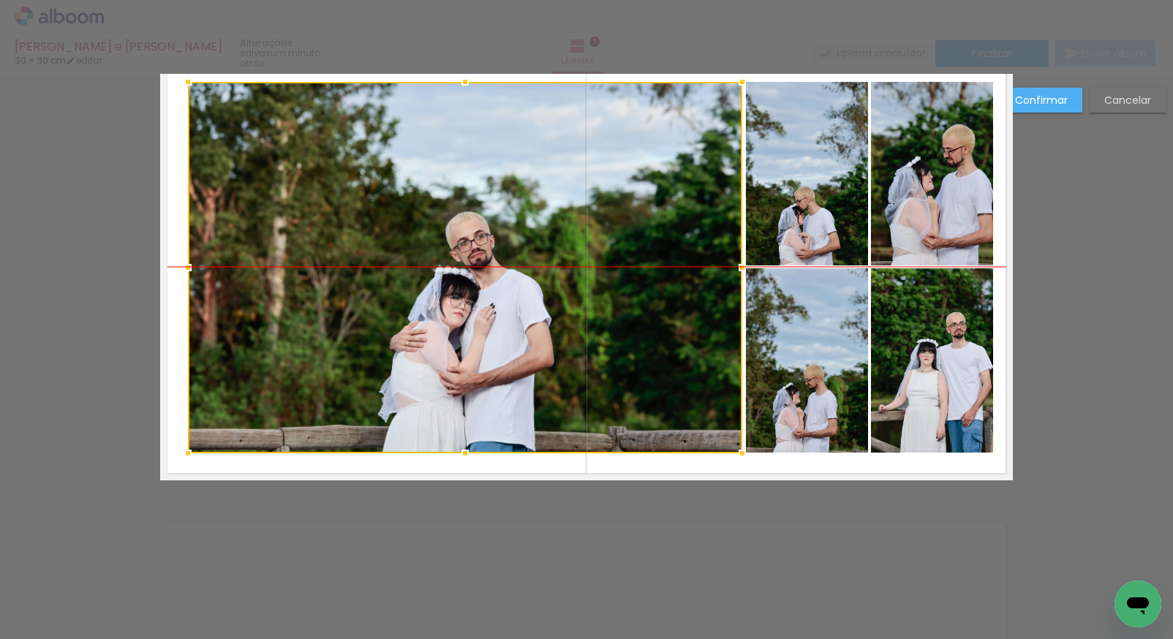
click at [635, 326] on div at bounding box center [465, 268] width 555 height 372
click at [768, 462] on quentale-layouter at bounding box center [586, 267] width 853 height 427
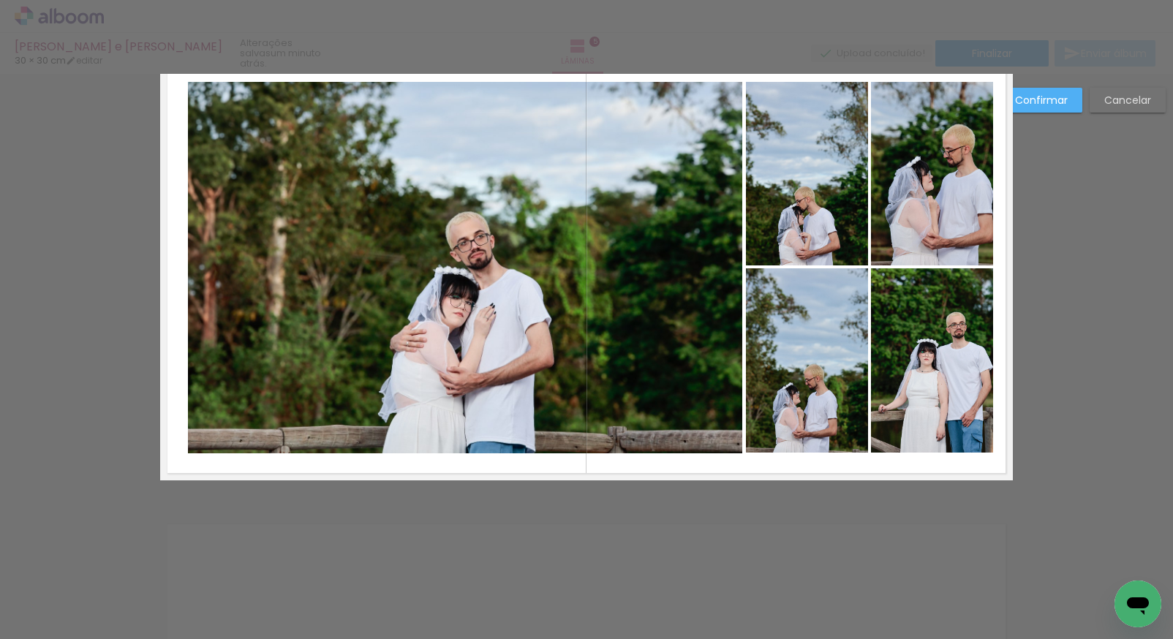
click at [696, 325] on quentale-photo at bounding box center [465, 268] width 555 height 372
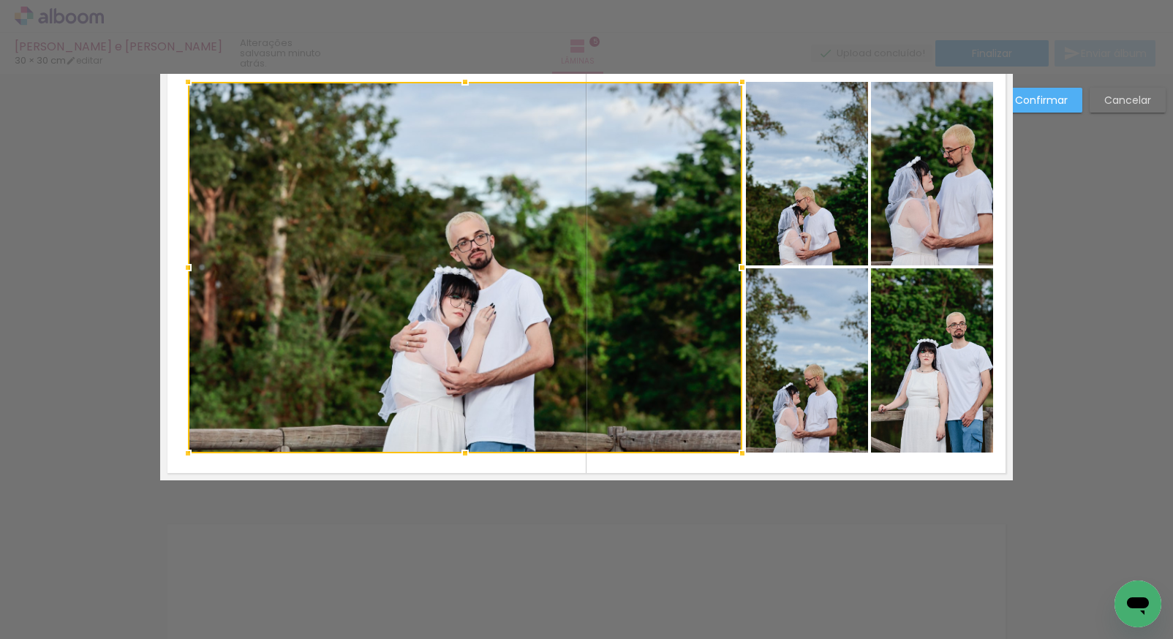
click at [768, 236] on quentale-photo at bounding box center [807, 174] width 122 height 184
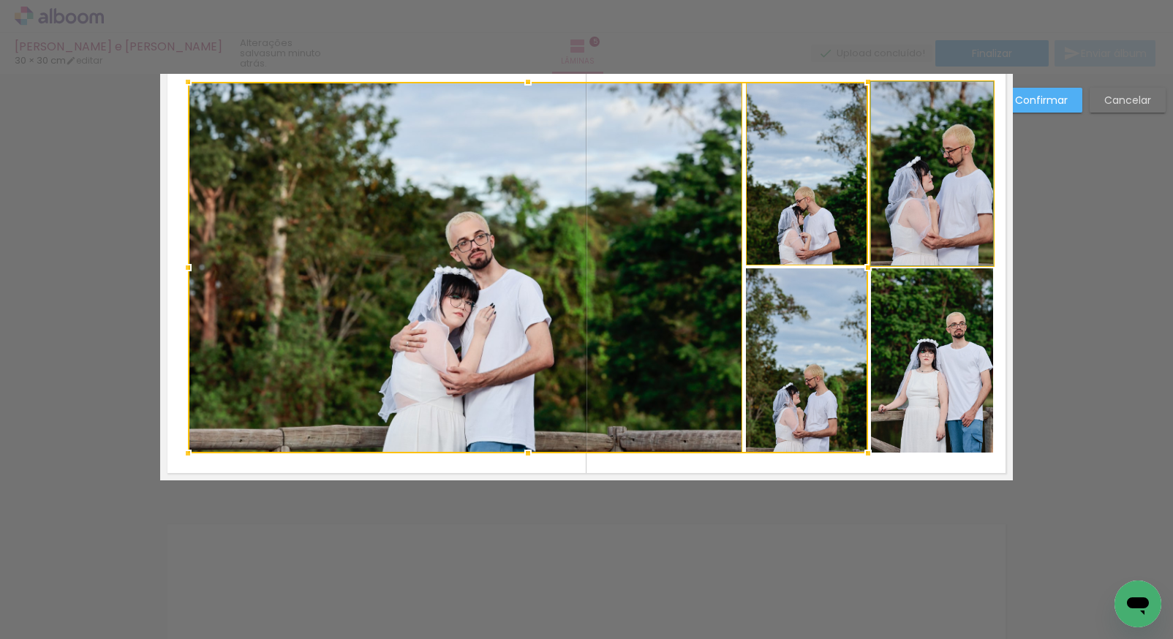
click at [923, 192] on quentale-photo at bounding box center [932, 174] width 122 height 184
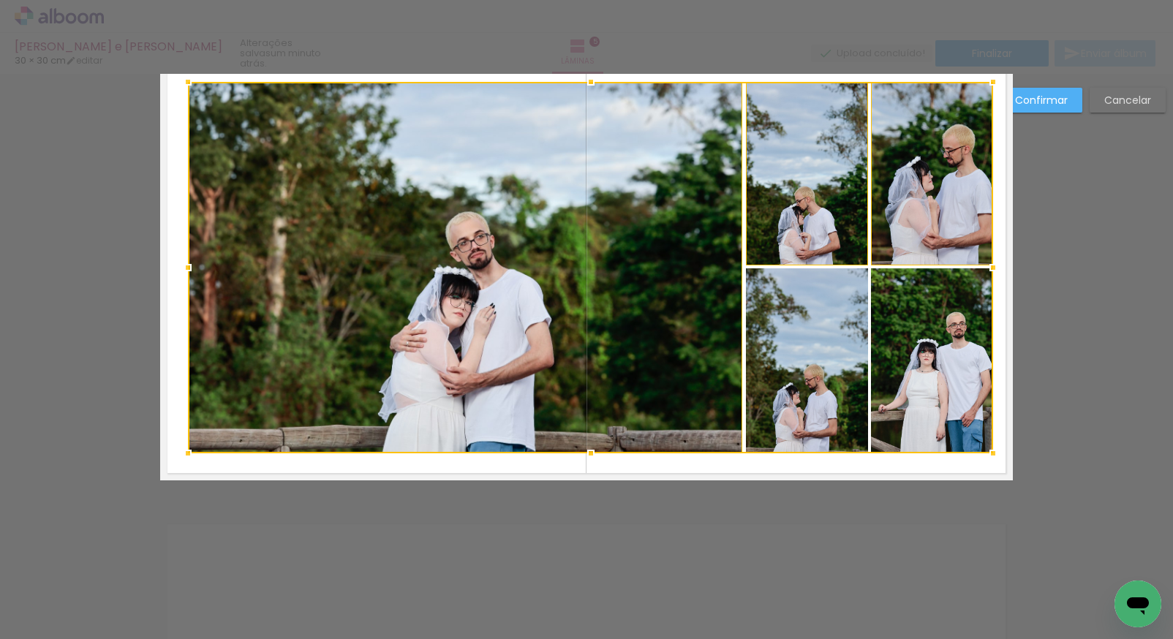
click at [820, 360] on div at bounding box center [590, 268] width 805 height 372
click at [926, 356] on div at bounding box center [590, 268] width 805 height 372
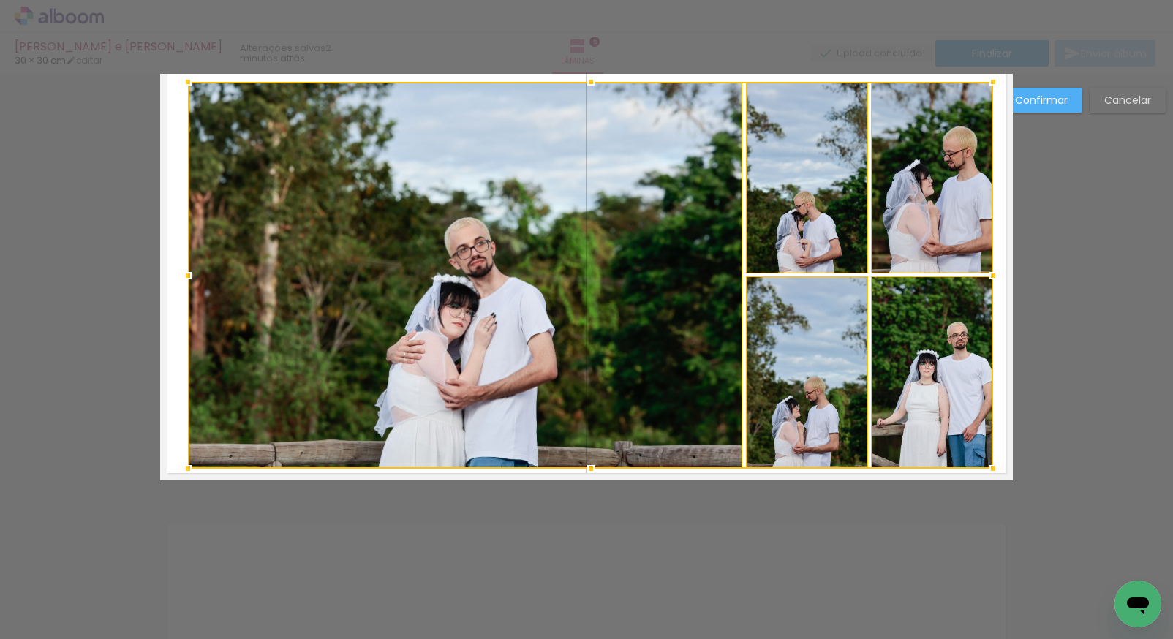
drag, startPoint x: 582, startPoint y: 453, endPoint x: 579, endPoint y: 468, distance: 15.8
click at [579, 468] on div at bounding box center [591, 468] width 29 height 29
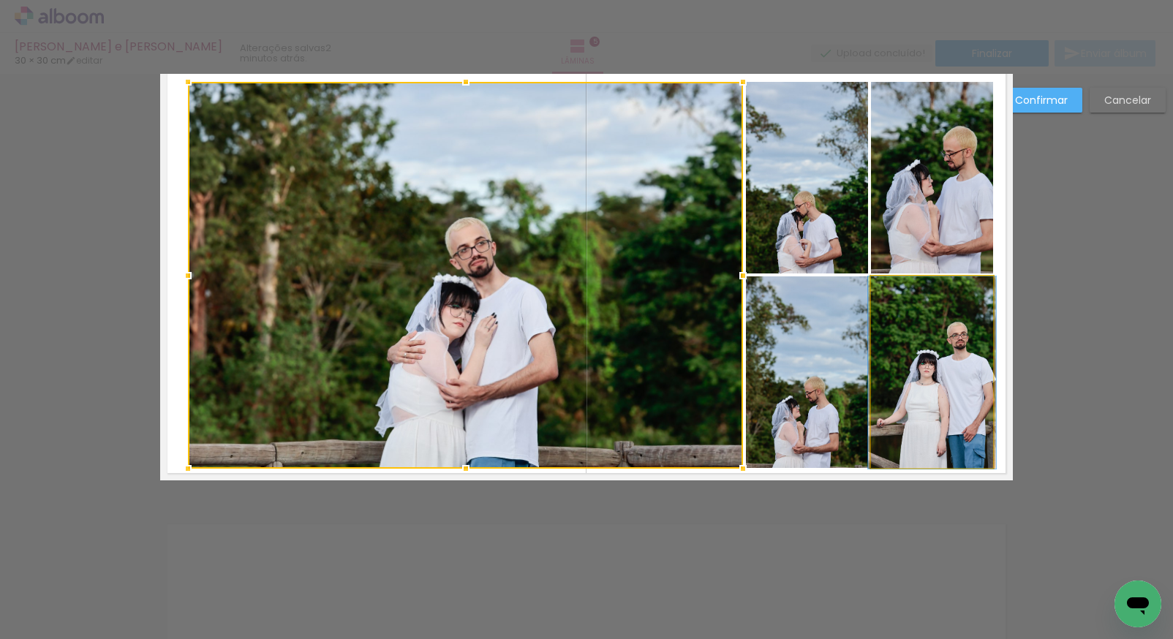
click at [905, 373] on quentale-photo at bounding box center [932, 373] width 122 height 192
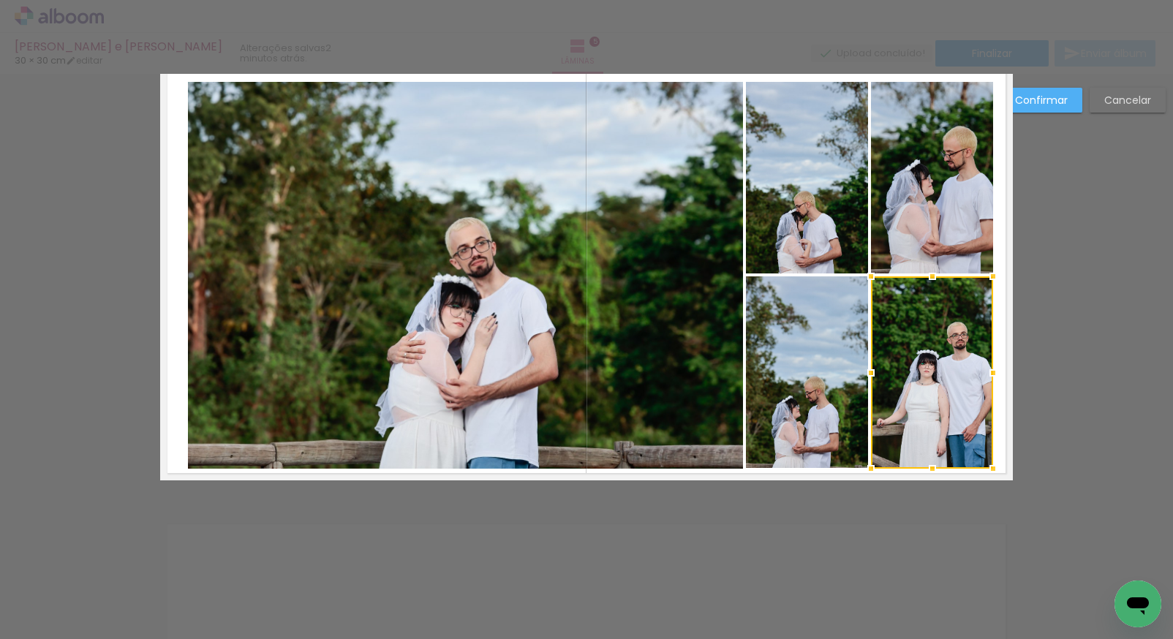
click at [778, 385] on quentale-photo at bounding box center [807, 373] width 122 height 192
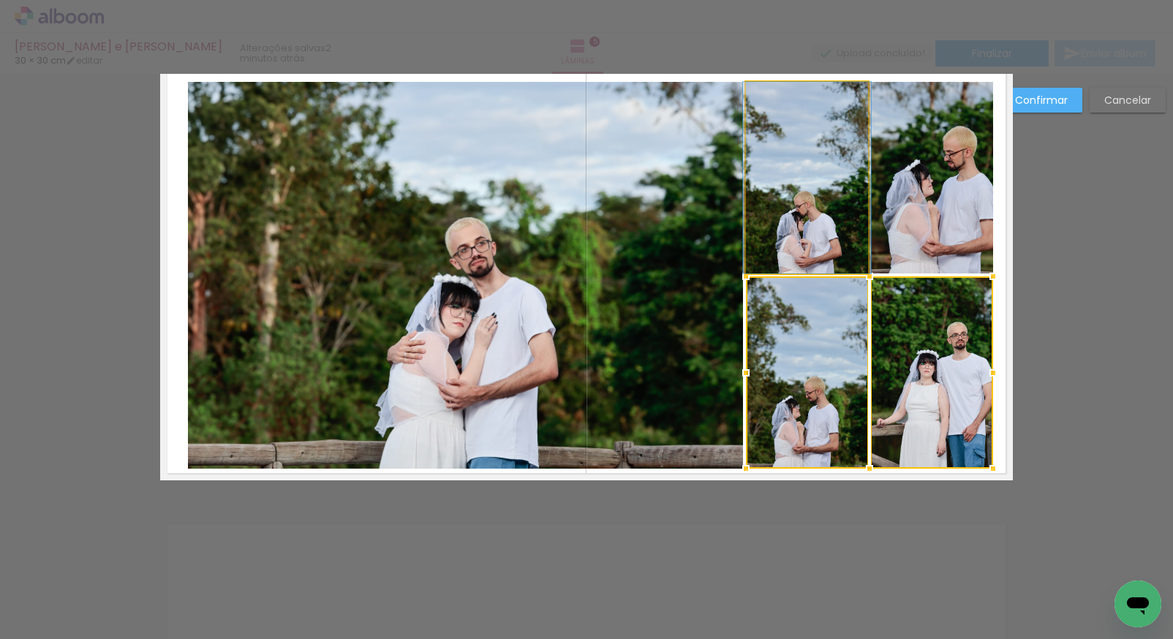
click at [805, 213] on quentale-photo at bounding box center [807, 178] width 123 height 192
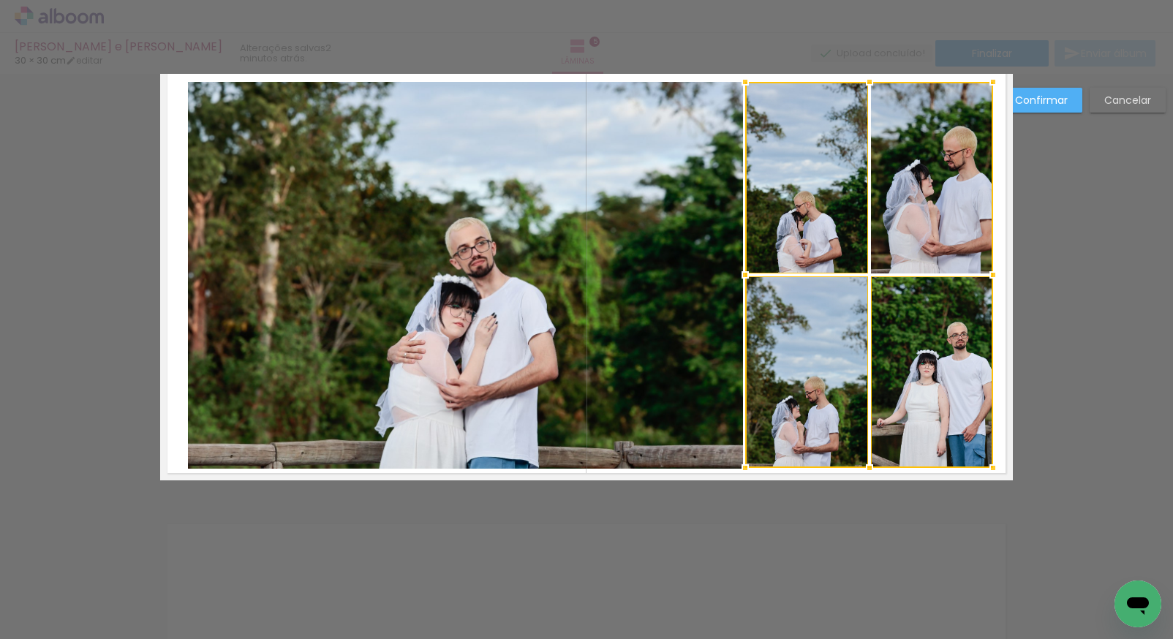
click at [934, 203] on div at bounding box center [870, 275] width 248 height 386
click at [642, 268] on quentale-photo at bounding box center [465, 276] width 555 height 388
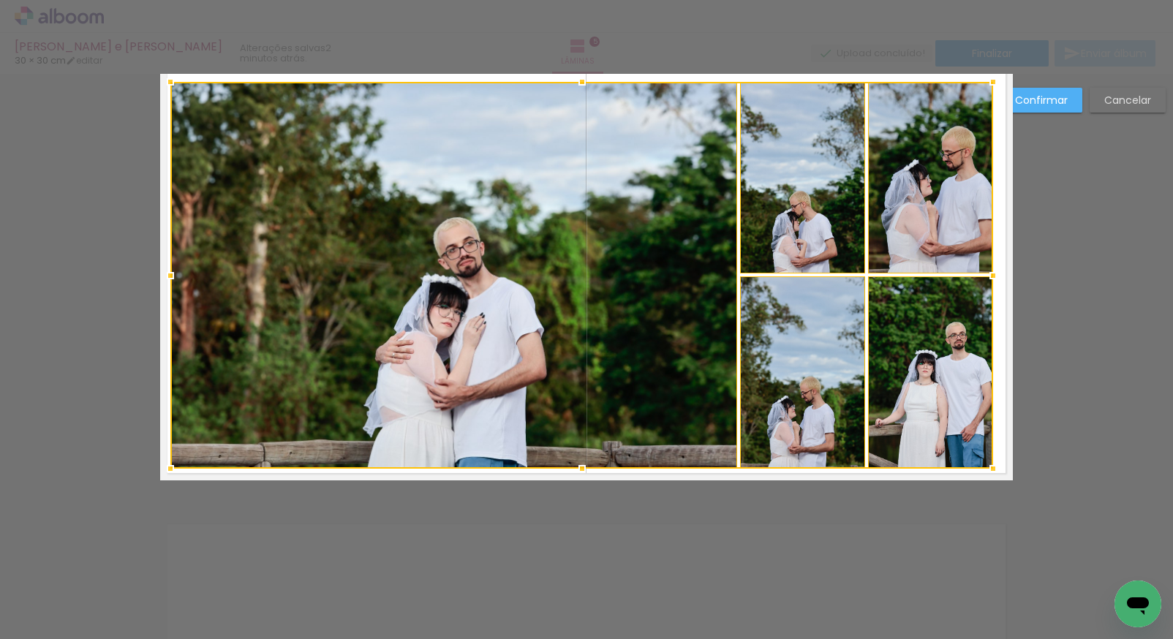
drag, startPoint x: 181, startPoint y: 277, endPoint x: 163, endPoint y: 280, distance: 18.7
click at [163, 280] on div at bounding box center [170, 275] width 29 height 29
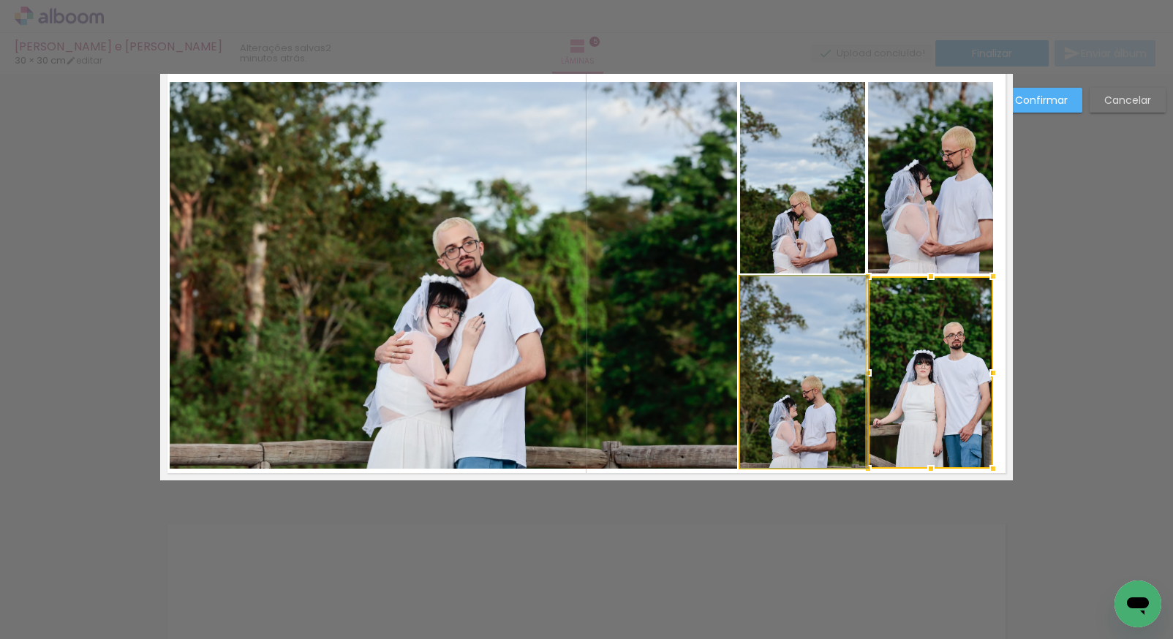
drag, startPoint x: 802, startPoint y: 354, endPoint x: 803, endPoint y: 337, distance: 16.9
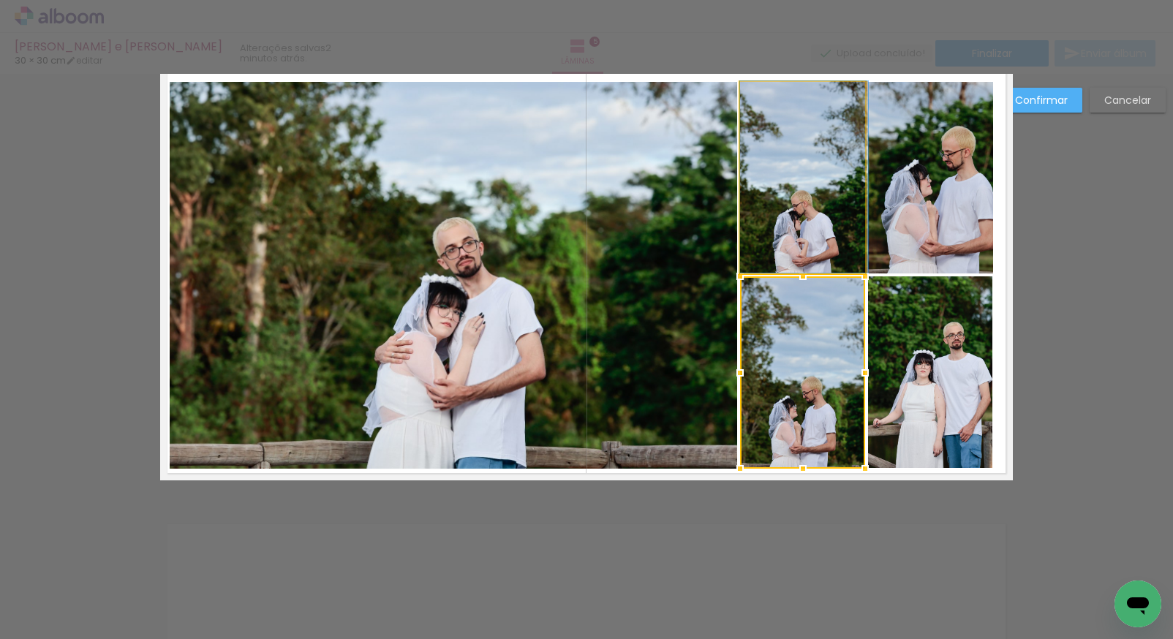
drag, startPoint x: 815, startPoint y: 251, endPoint x: 817, endPoint y: 228, distance: 22.8
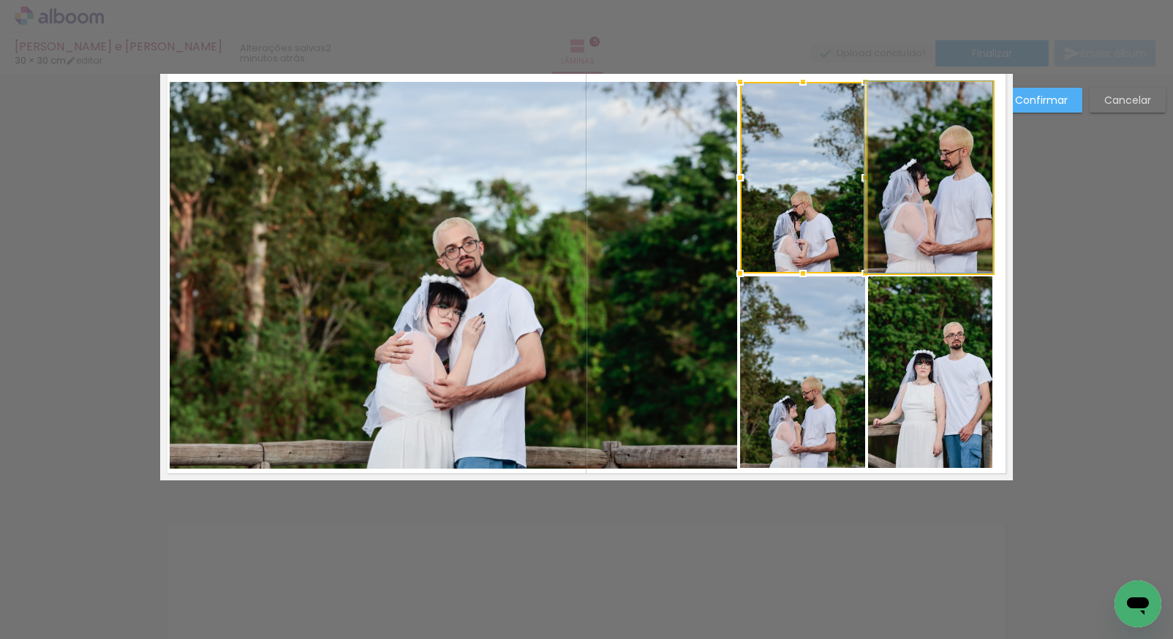
drag, startPoint x: 947, startPoint y: 205, endPoint x: 922, endPoint y: 204, distance: 24.9
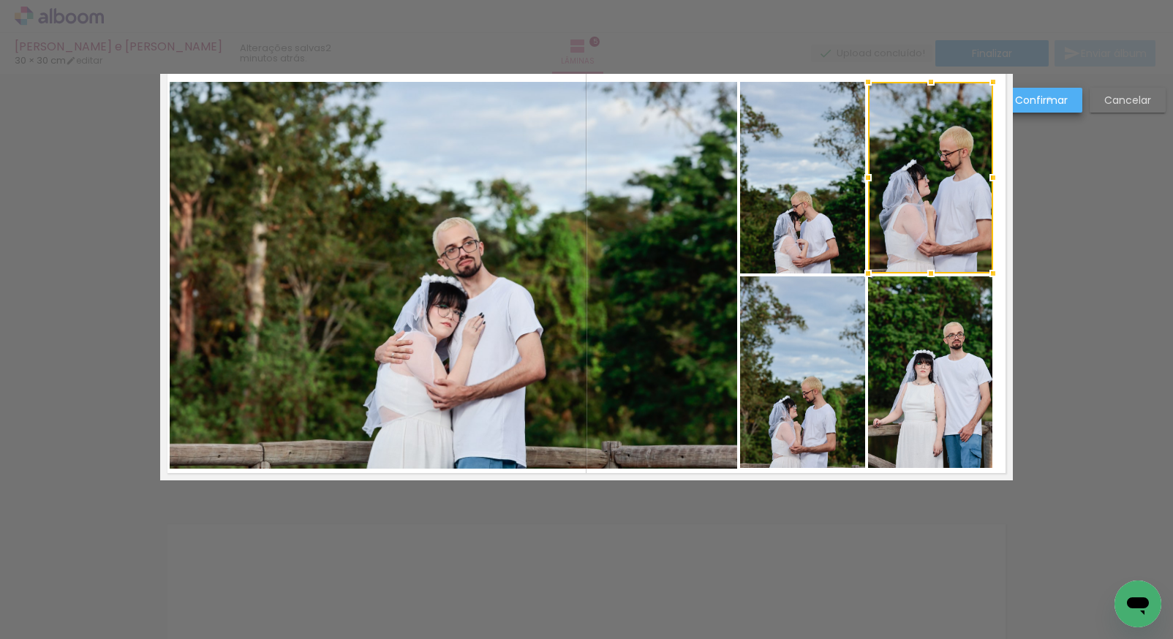
click at [0, 0] on slot "Confirmar" at bounding box center [0, 0] width 0 height 0
